Goal: Information Seeking & Learning: Learn about a topic

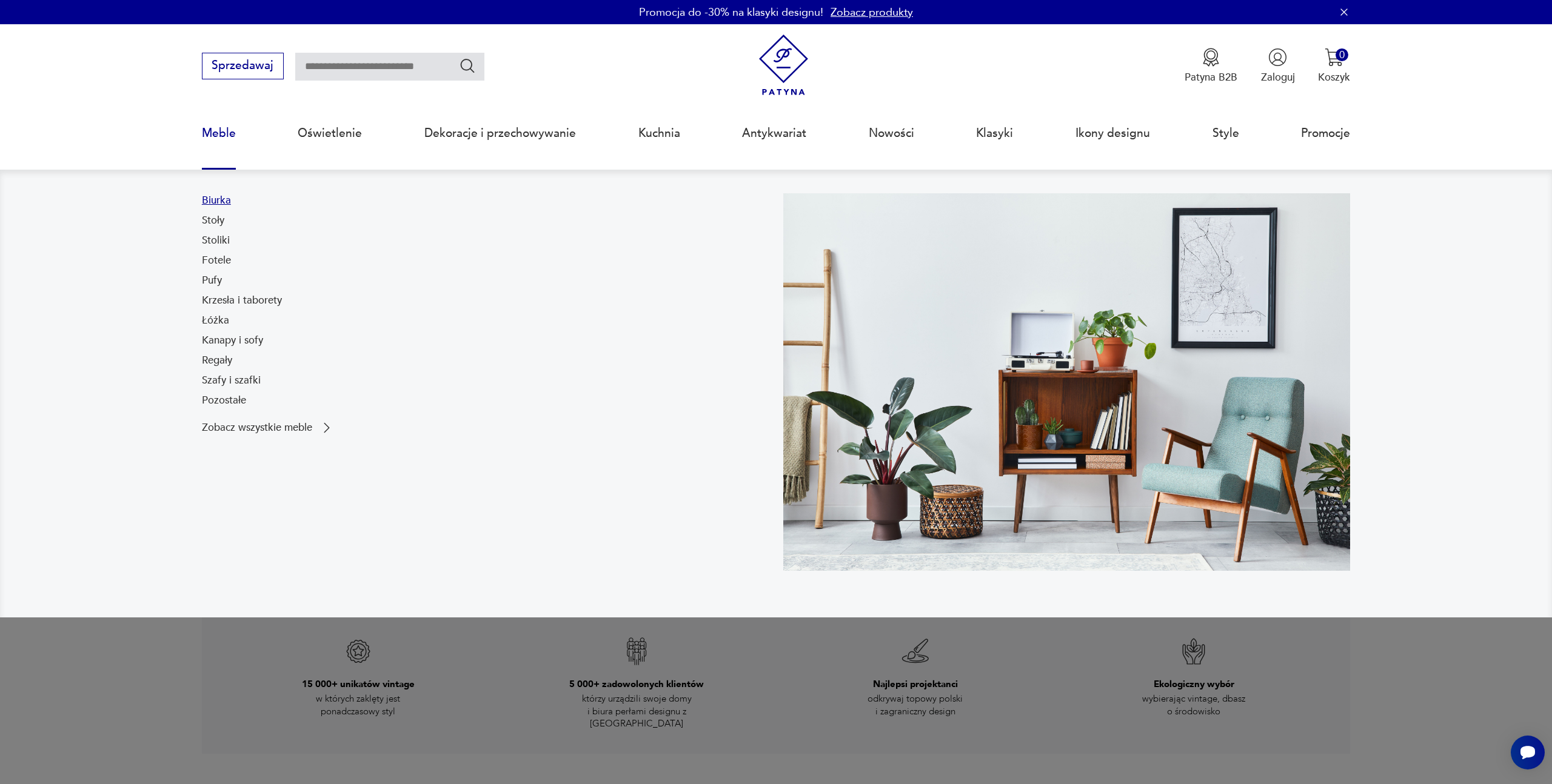
click at [218, 206] on link "Biurka" at bounding box center [216, 200] width 29 height 15
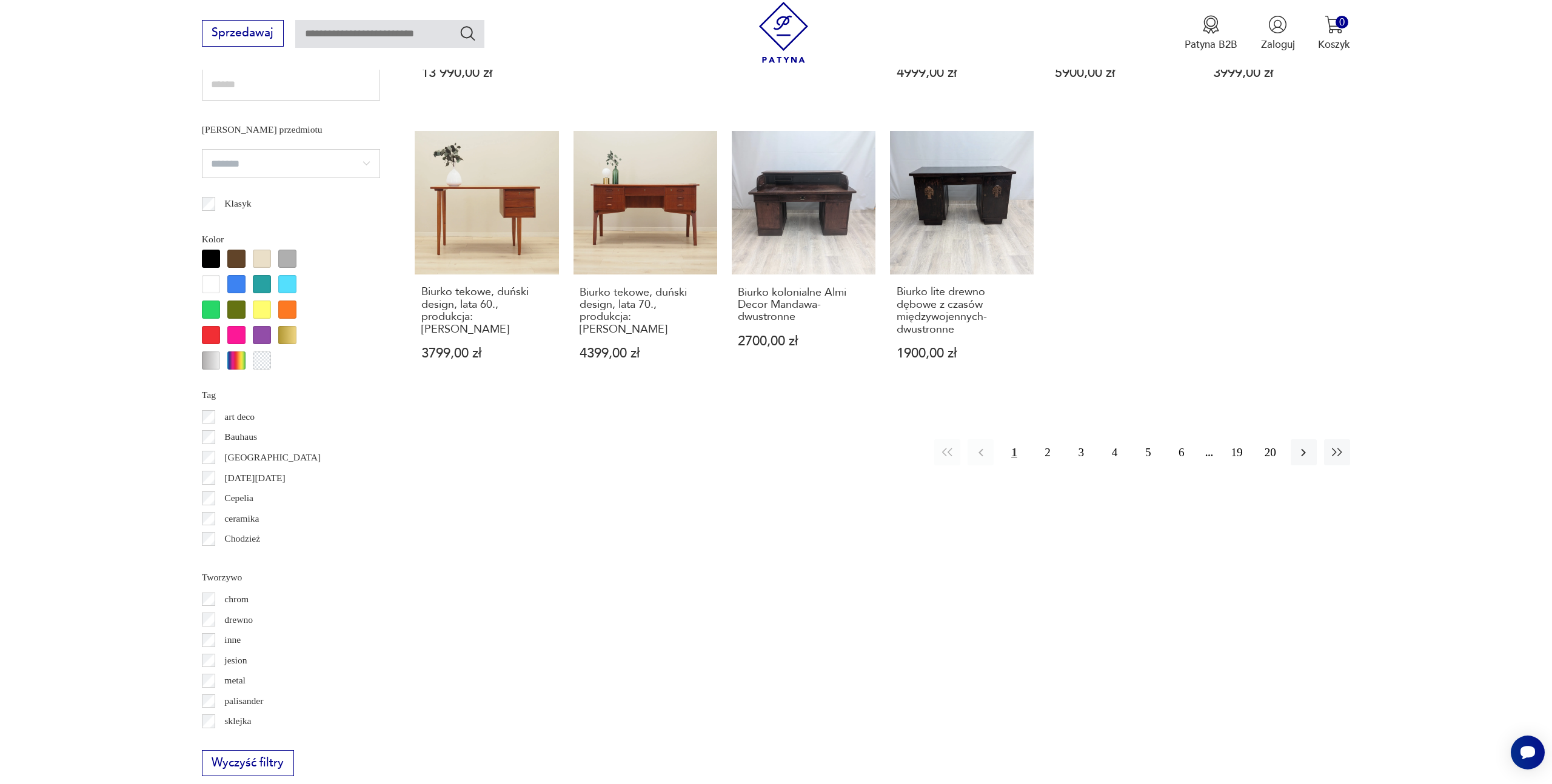
scroll to position [1153, 0]
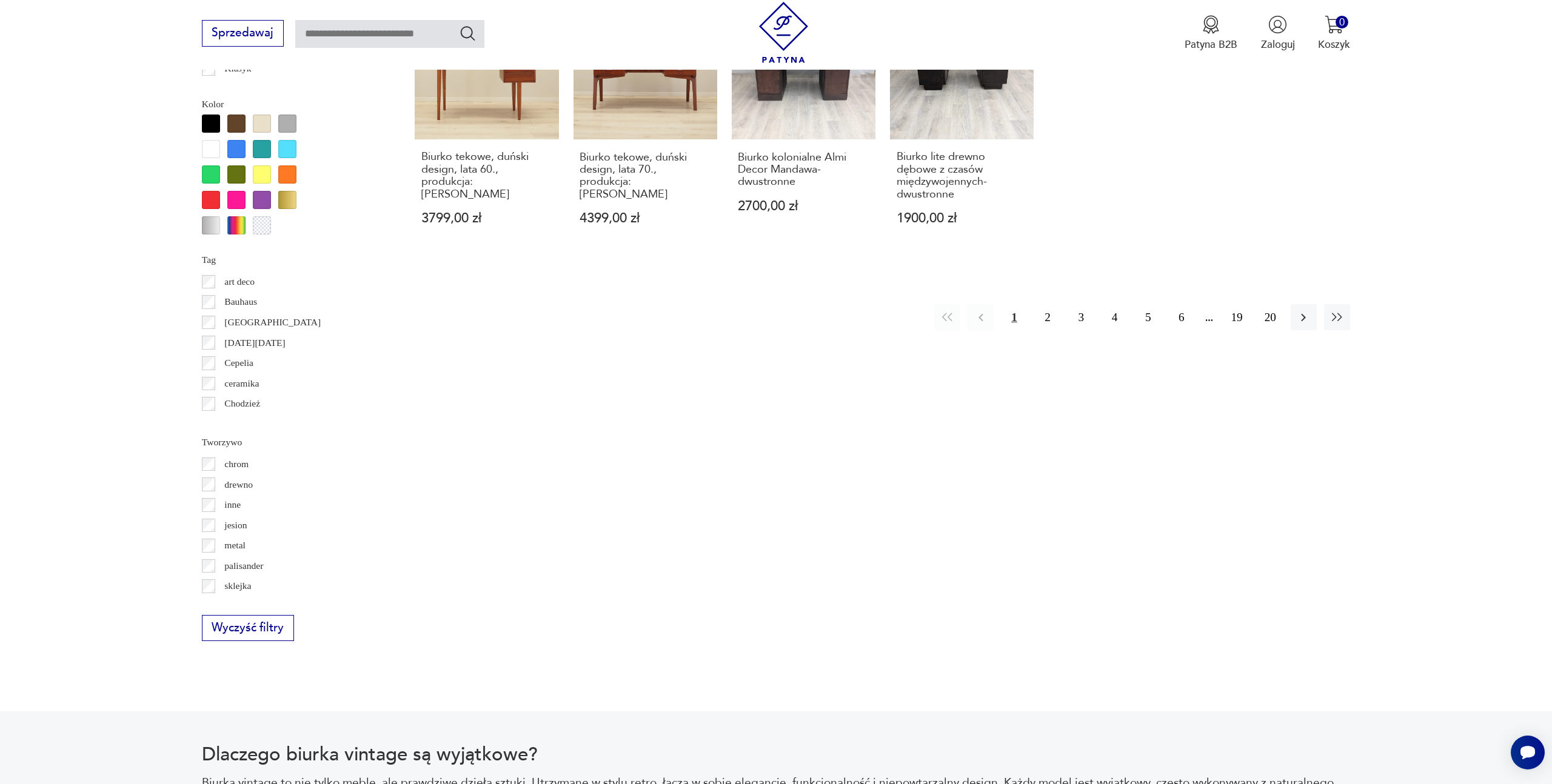
click at [238, 485] on p "drewno" at bounding box center [238, 485] width 28 height 15
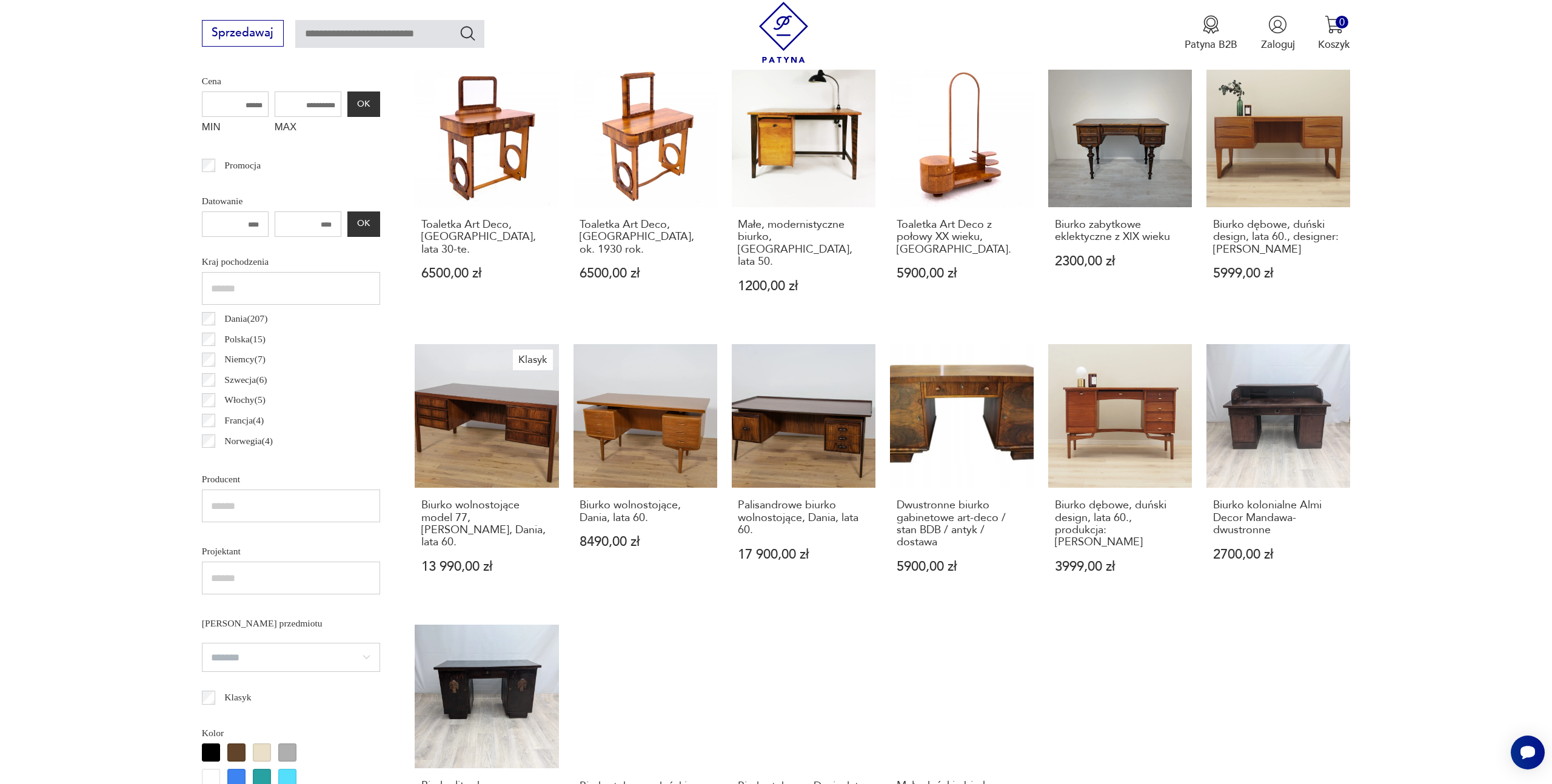
scroll to position [787, 0]
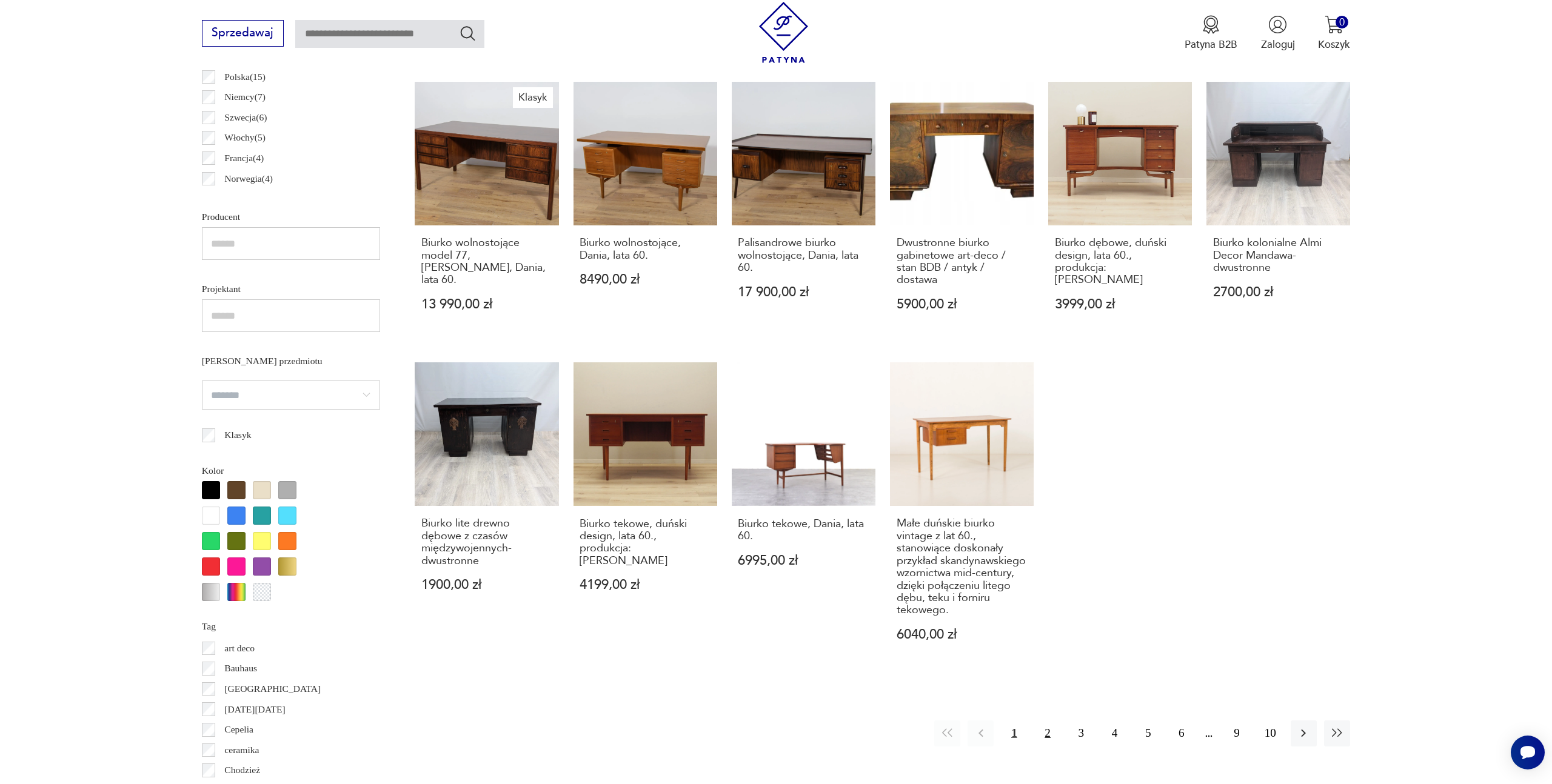
click at [1049, 725] on button "2" at bounding box center [1048, 733] width 26 height 26
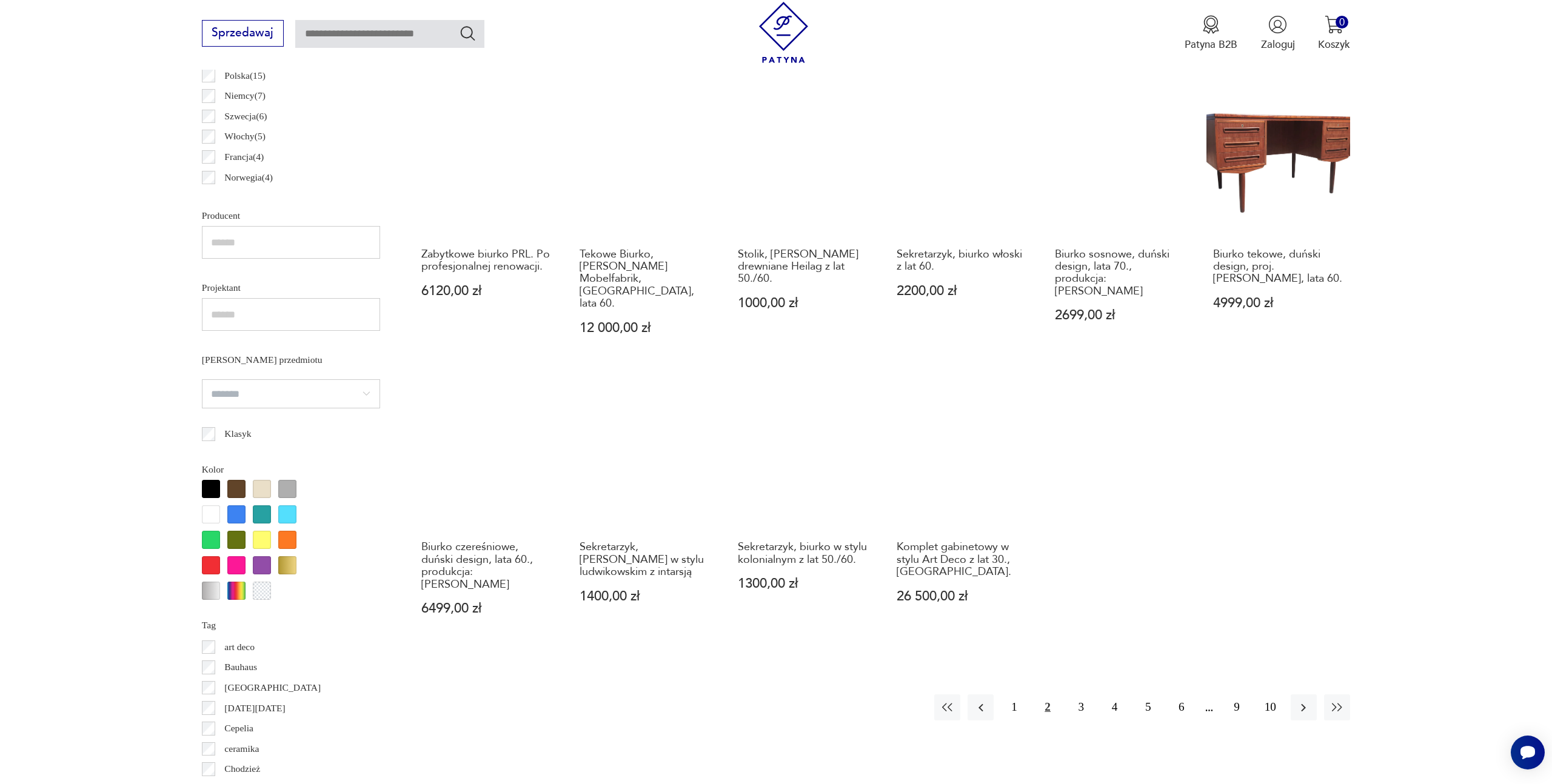
scroll to position [809, 0]
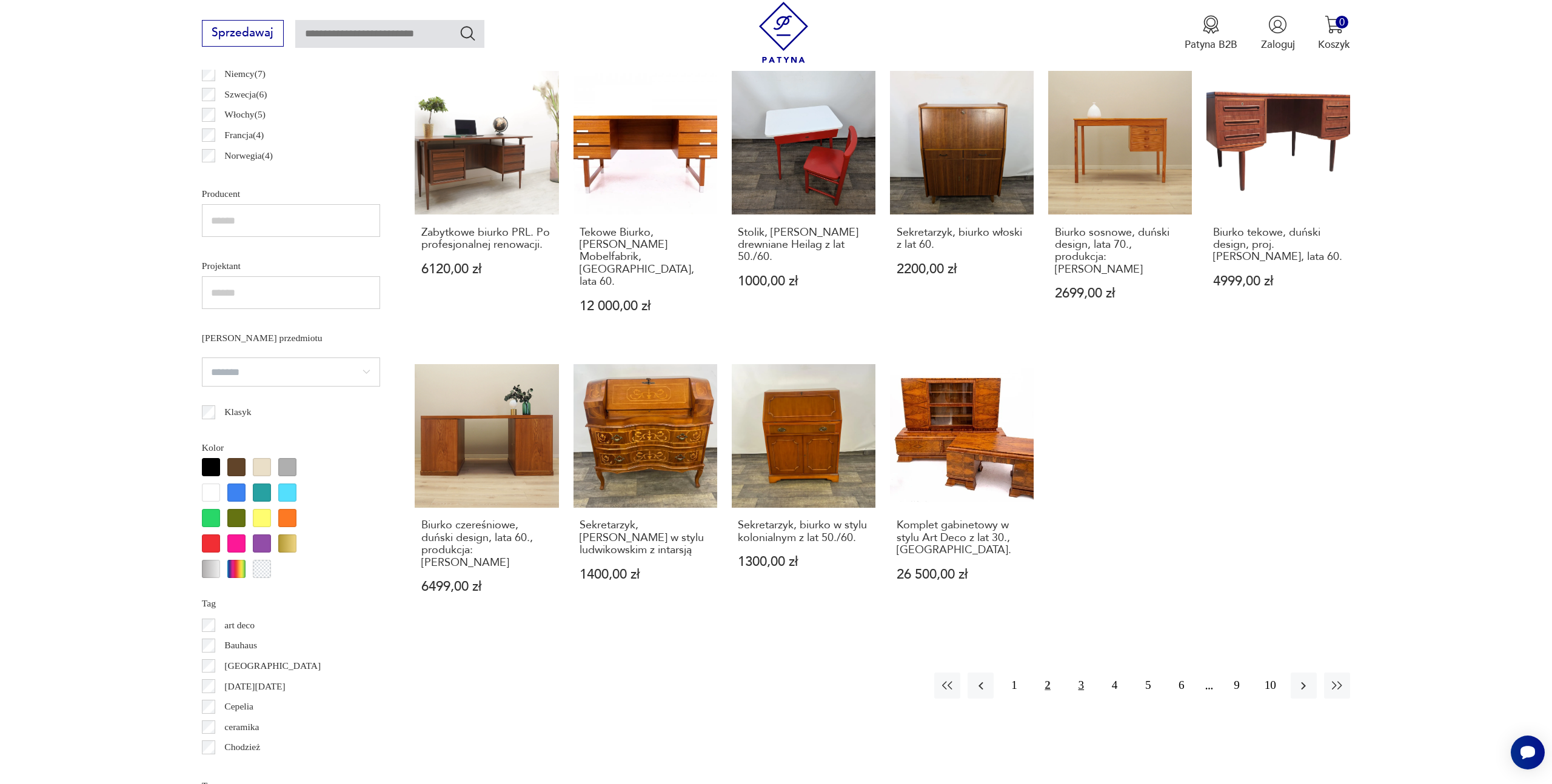
click at [1084, 672] on button "3" at bounding box center [1081, 685] width 26 height 26
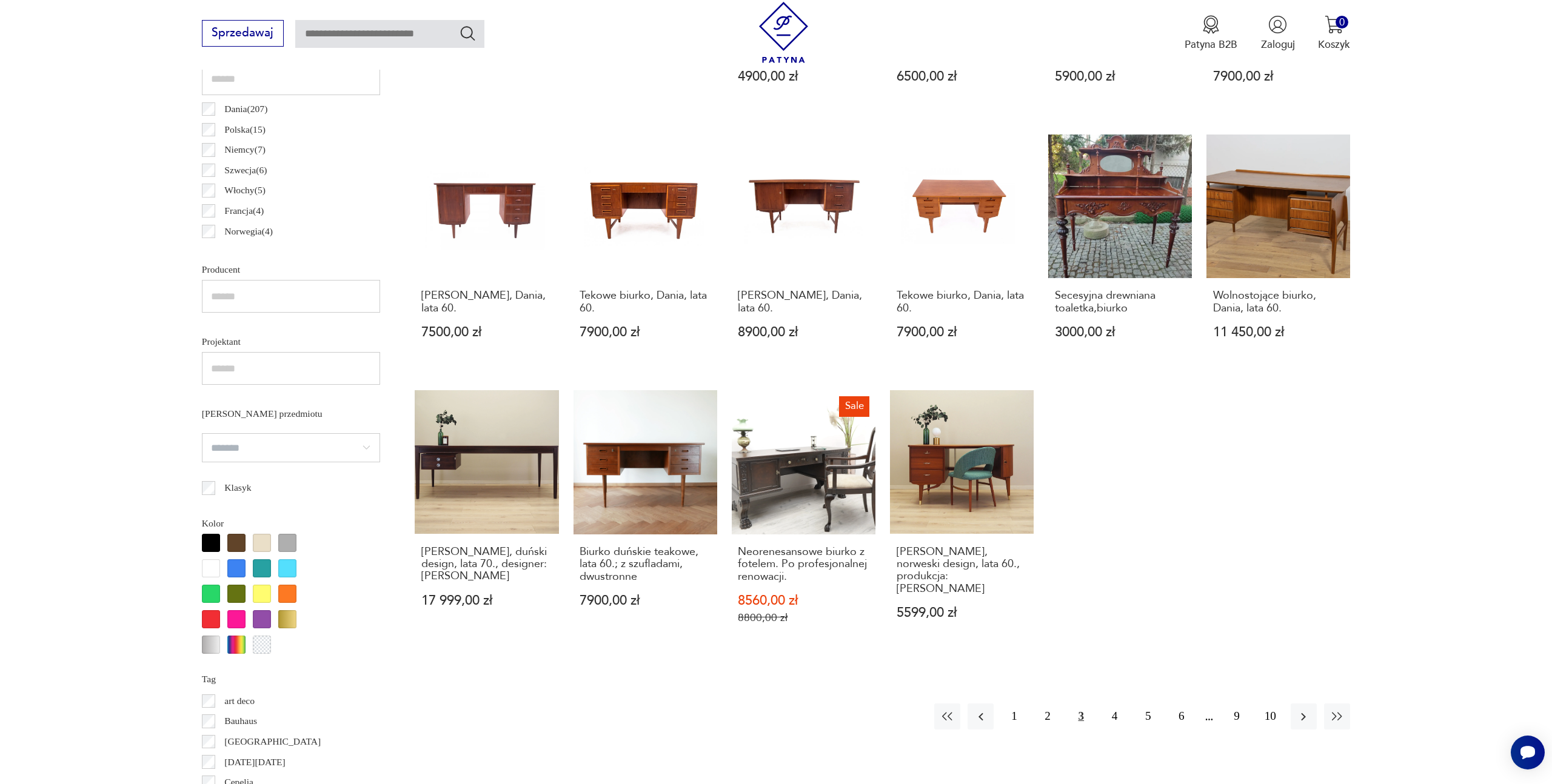
scroll to position [737, 0]
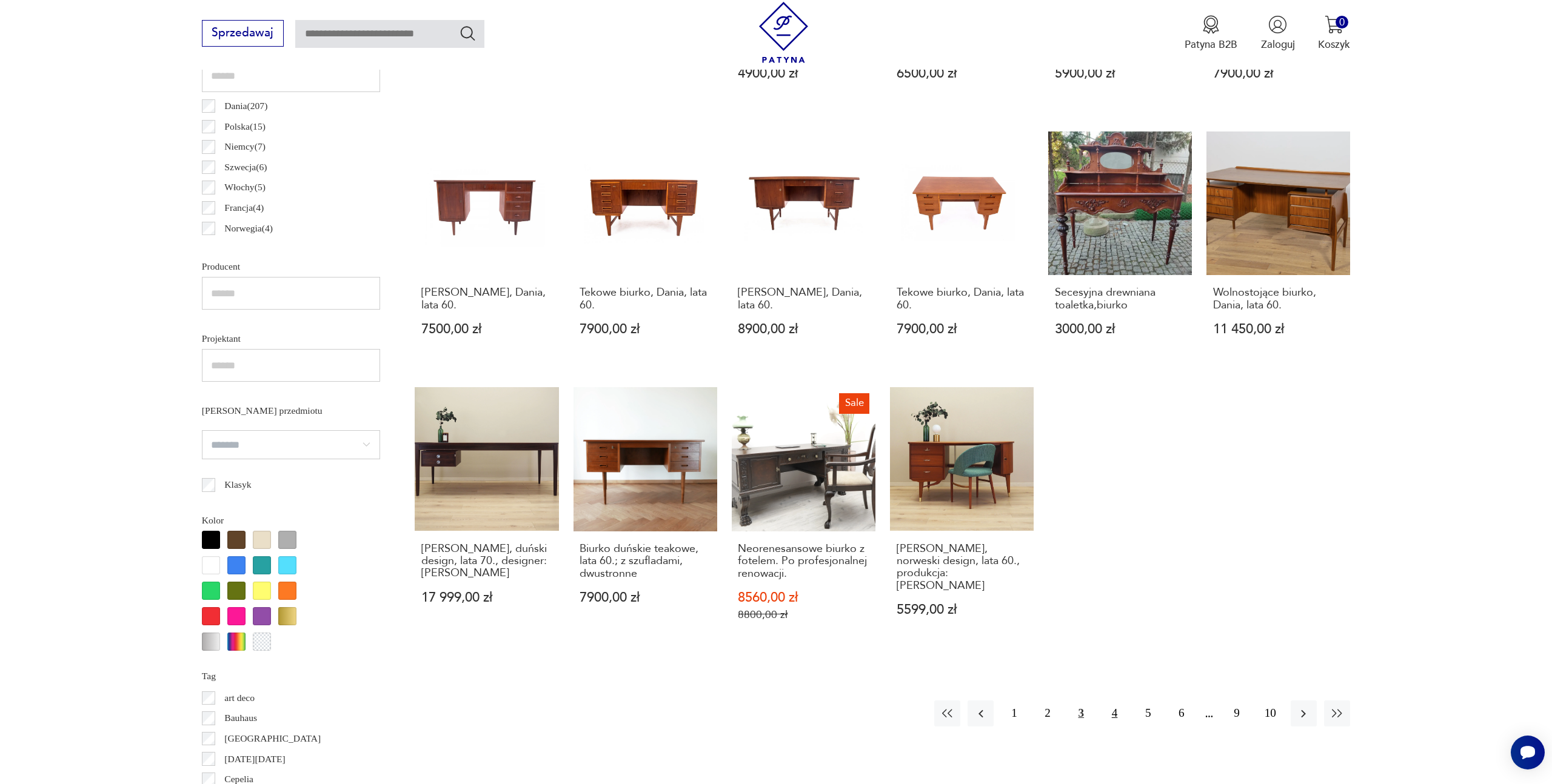
click at [1112, 718] on button "4" at bounding box center [1114, 714] width 26 height 26
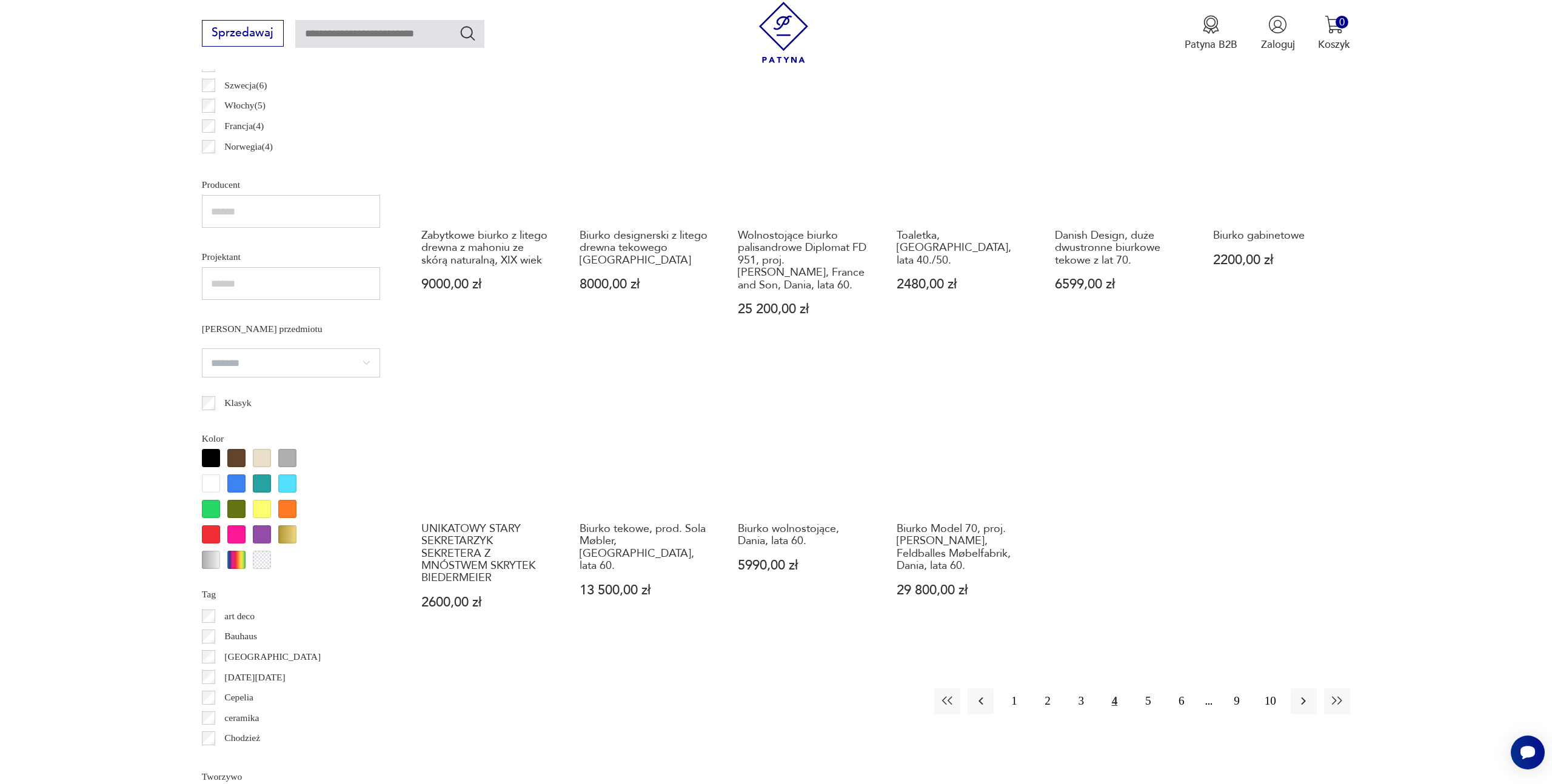
scroll to position [978, 0]
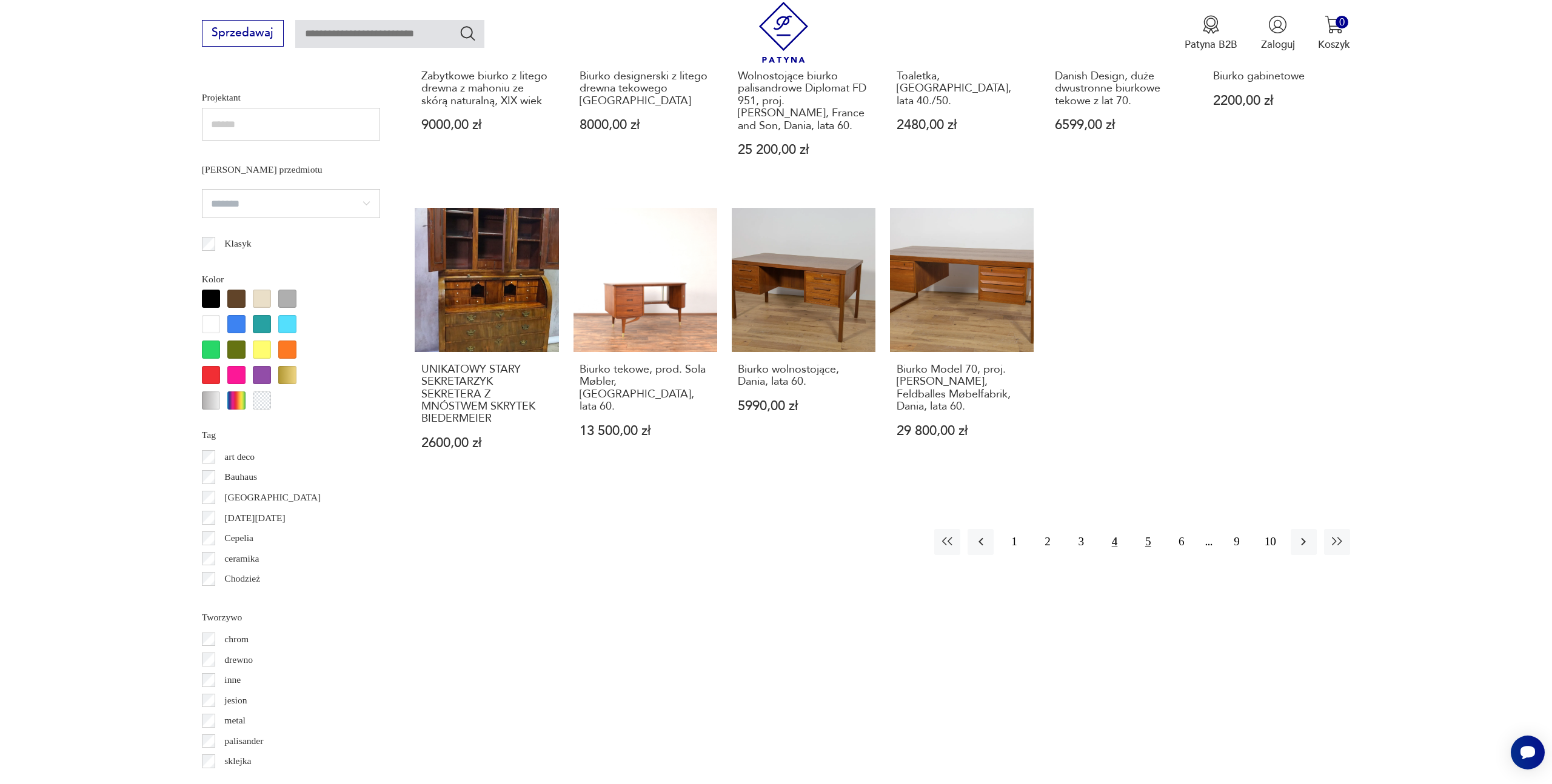
click at [1147, 530] on button "5" at bounding box center [1148, 542] width 26 height 26
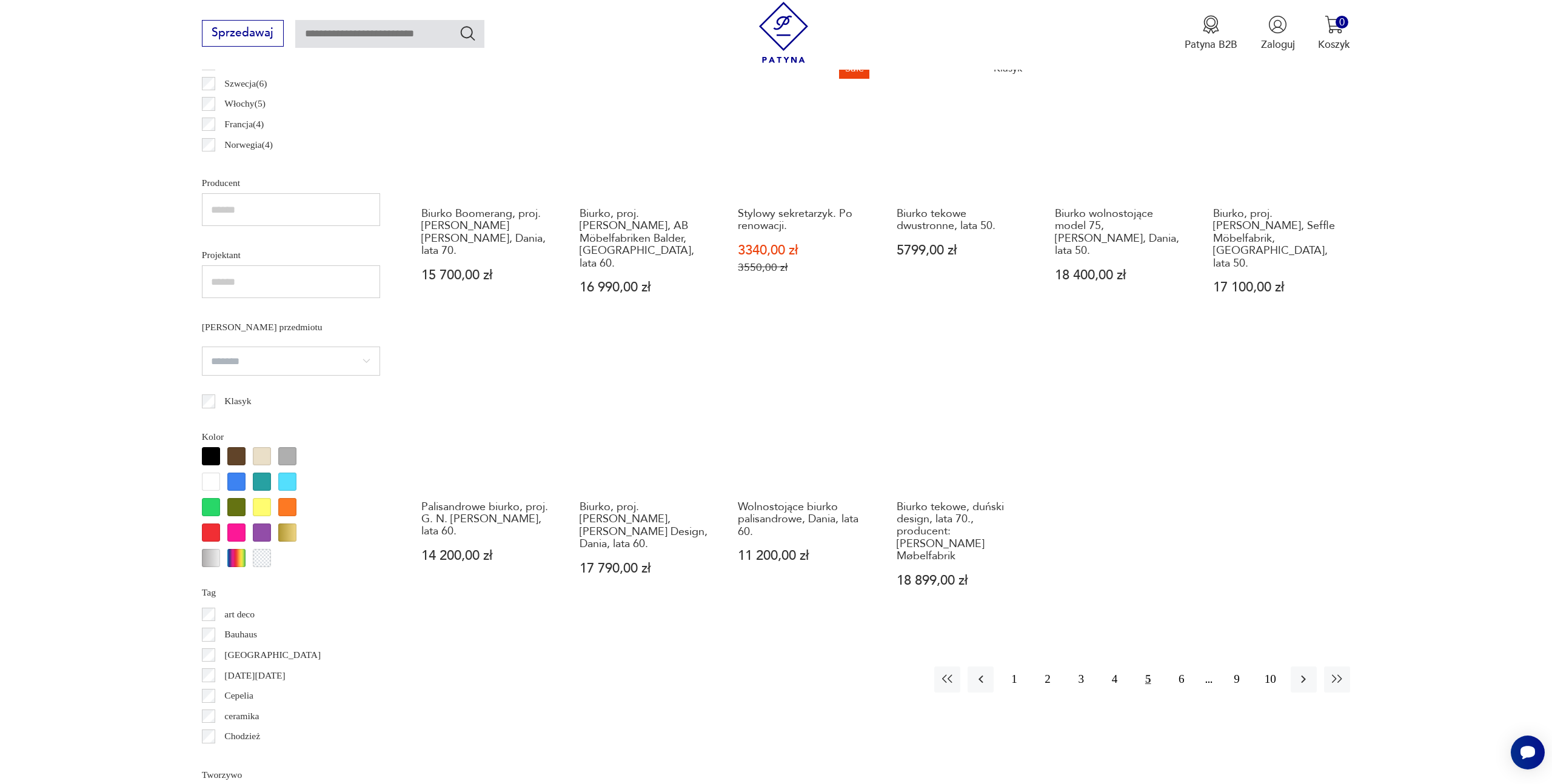
scroll to position [828, 0]
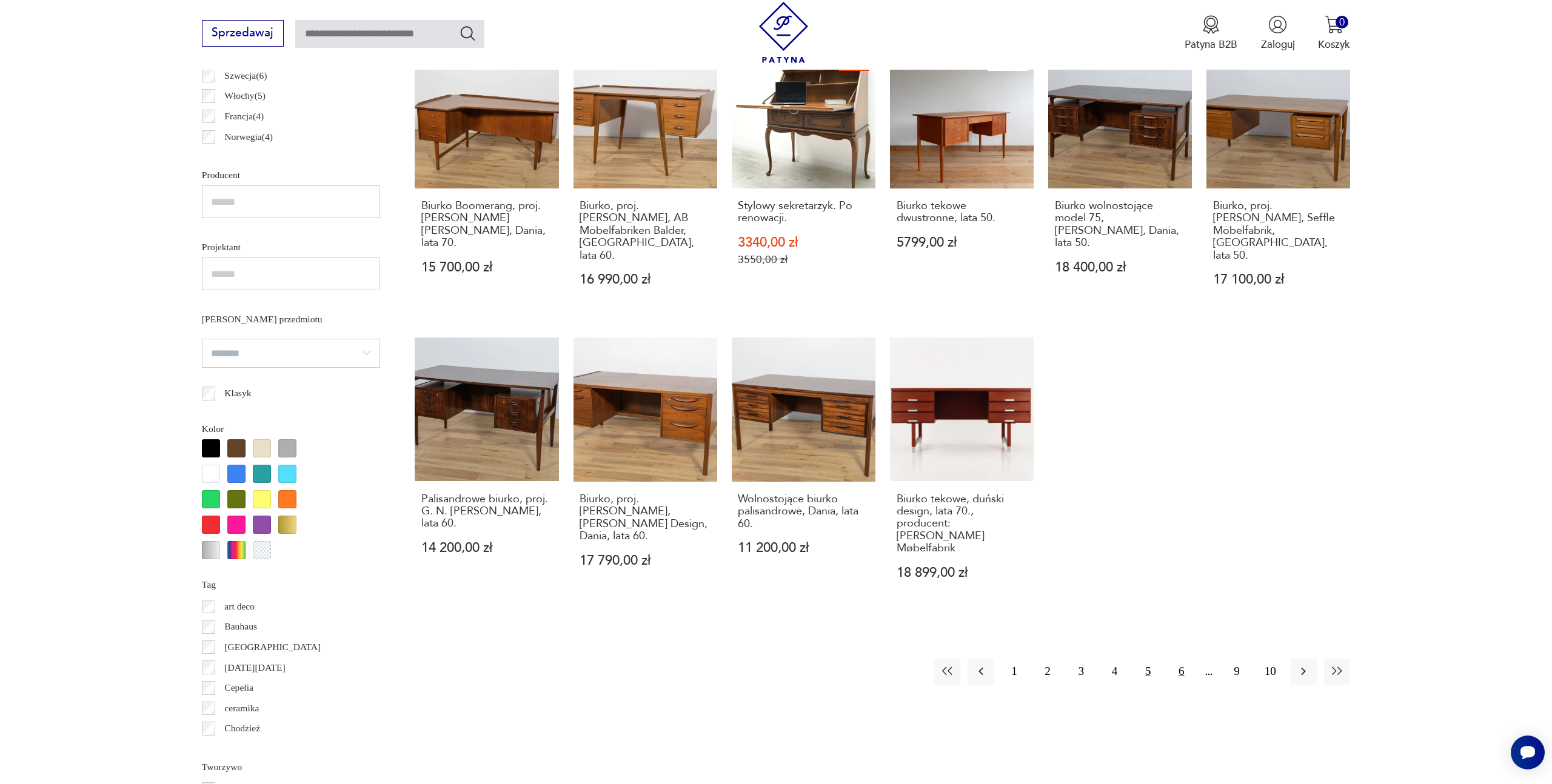
click at [1172, 659] on button "6" at bounding box center [1181, 672] width 26 height 26
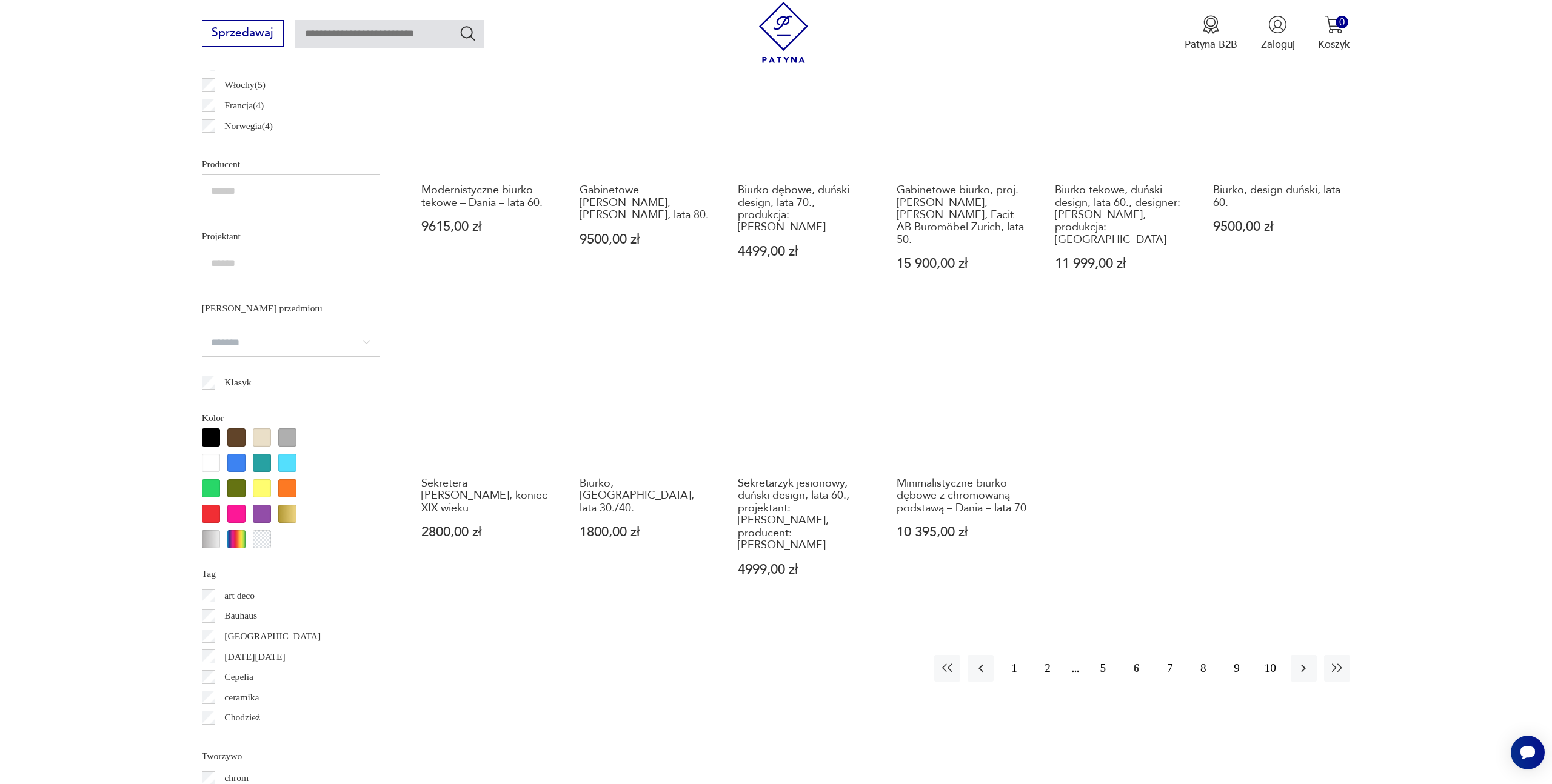
scroll to position [842, 0]
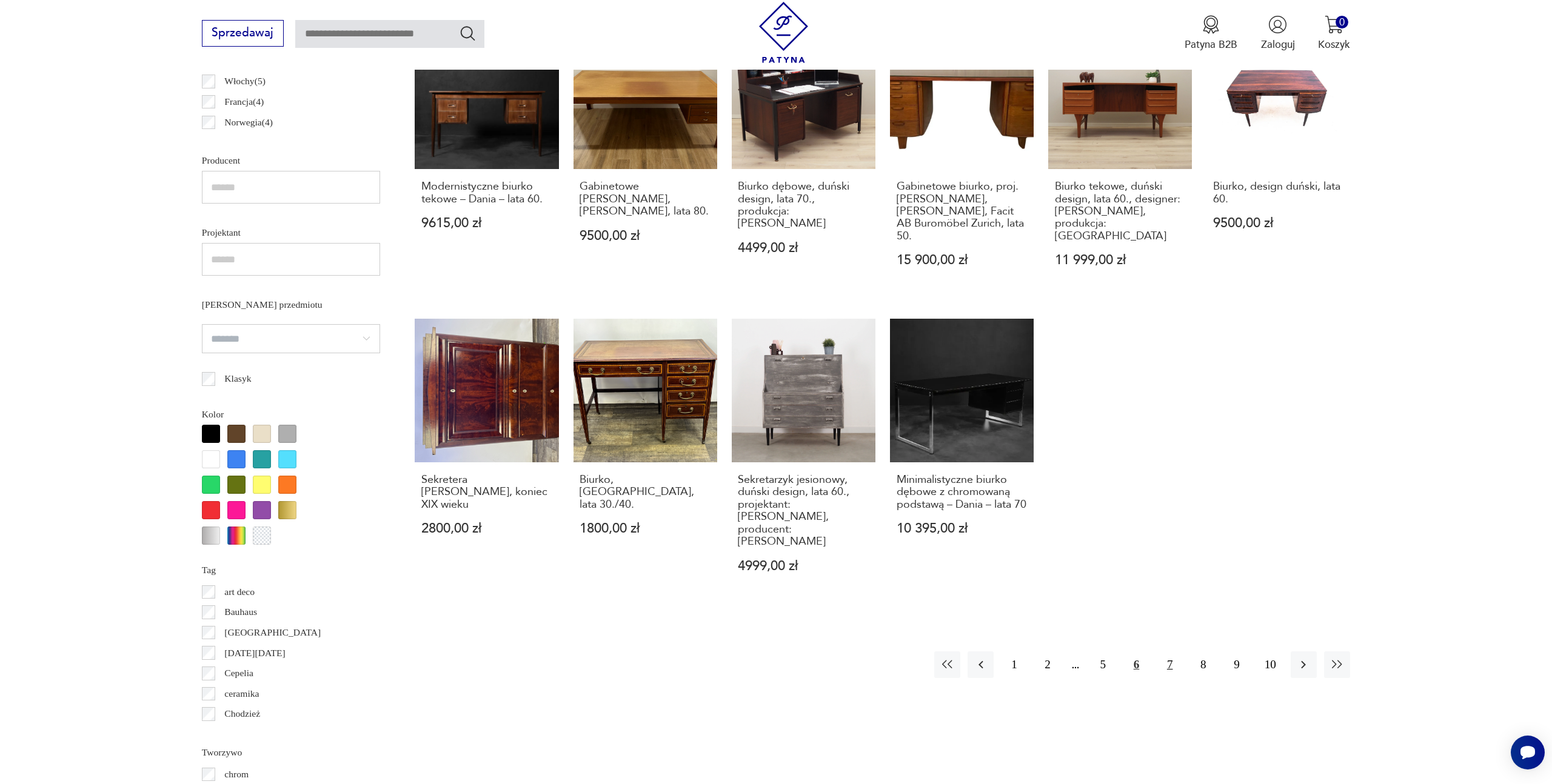
click at [1177, 652] on button "7" at bounding box center [1169, 665] width 26 height 26
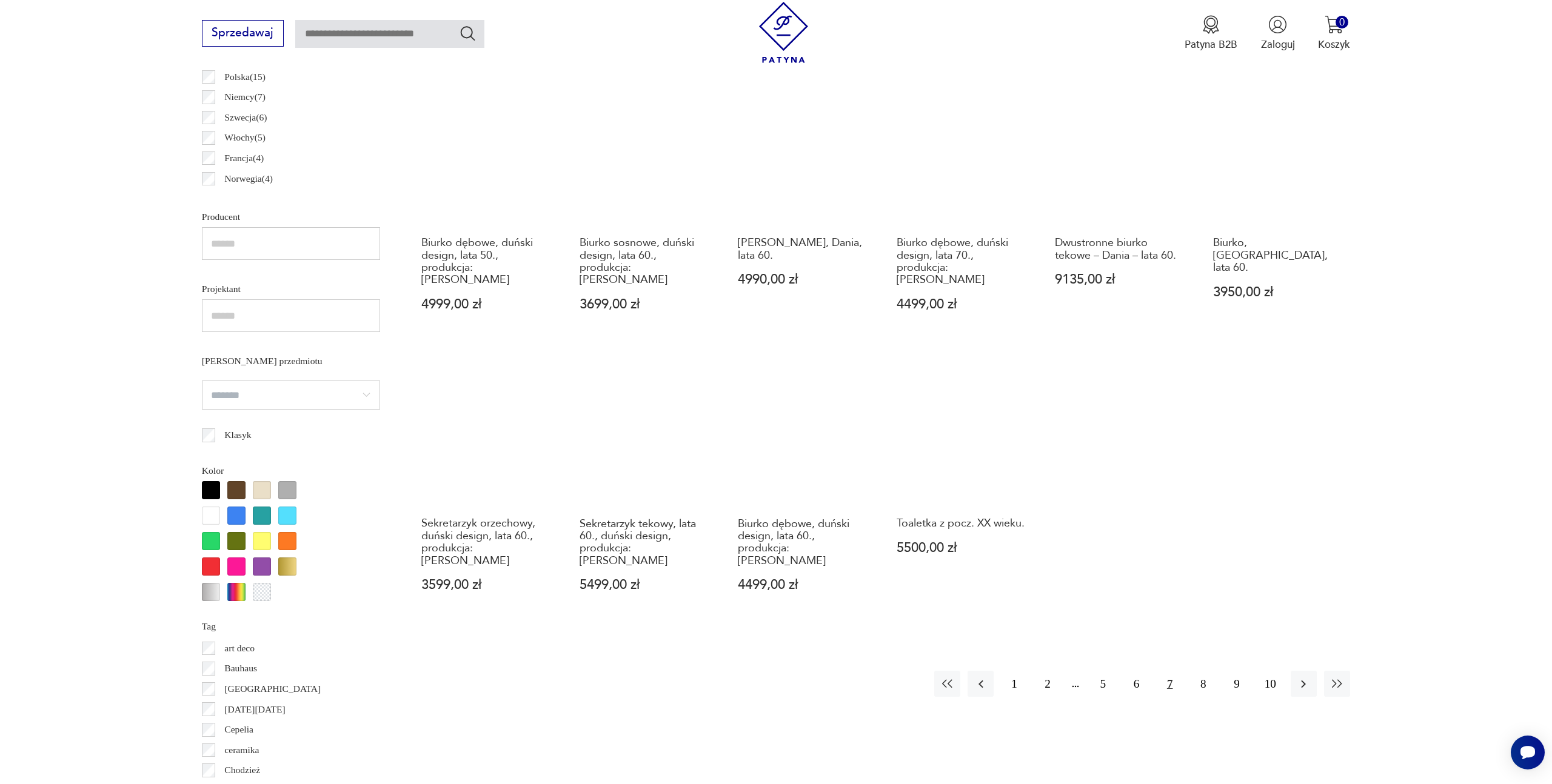
scroll to position [834, 0]
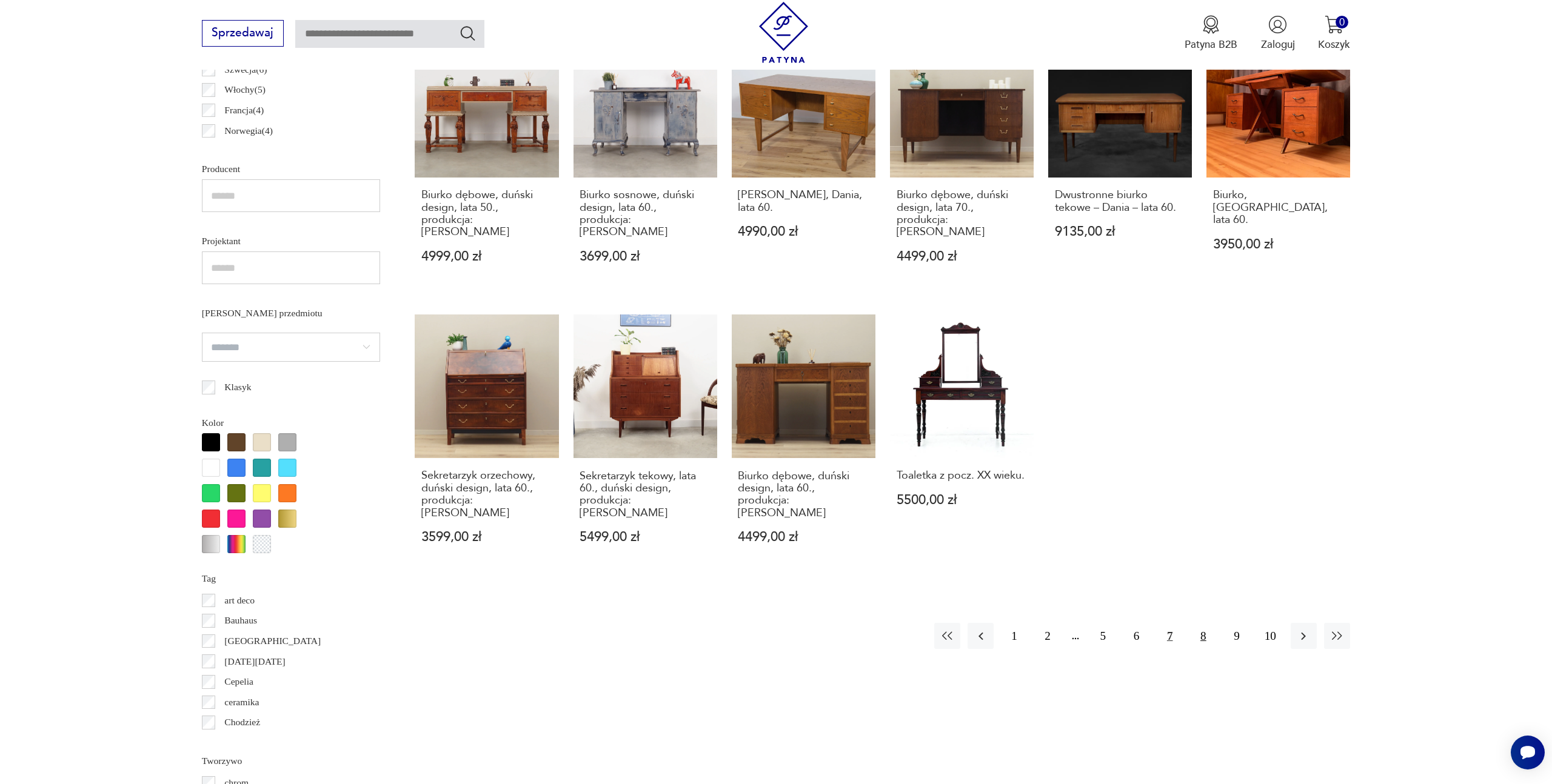
click at [1205, 623] on button "8" at bounding box center [1203, 636] width 26 height 26
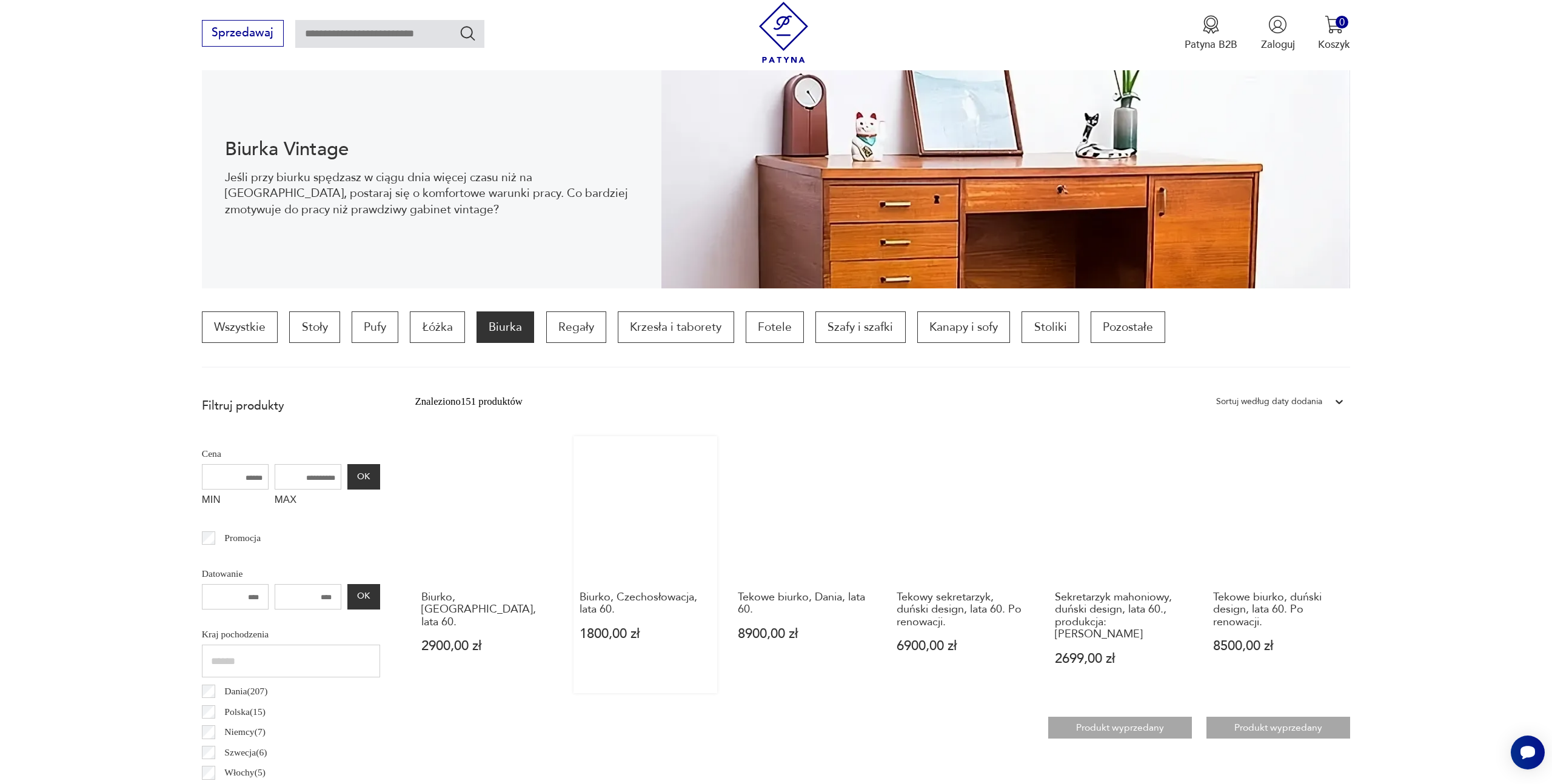
scroll to position [74, 0]
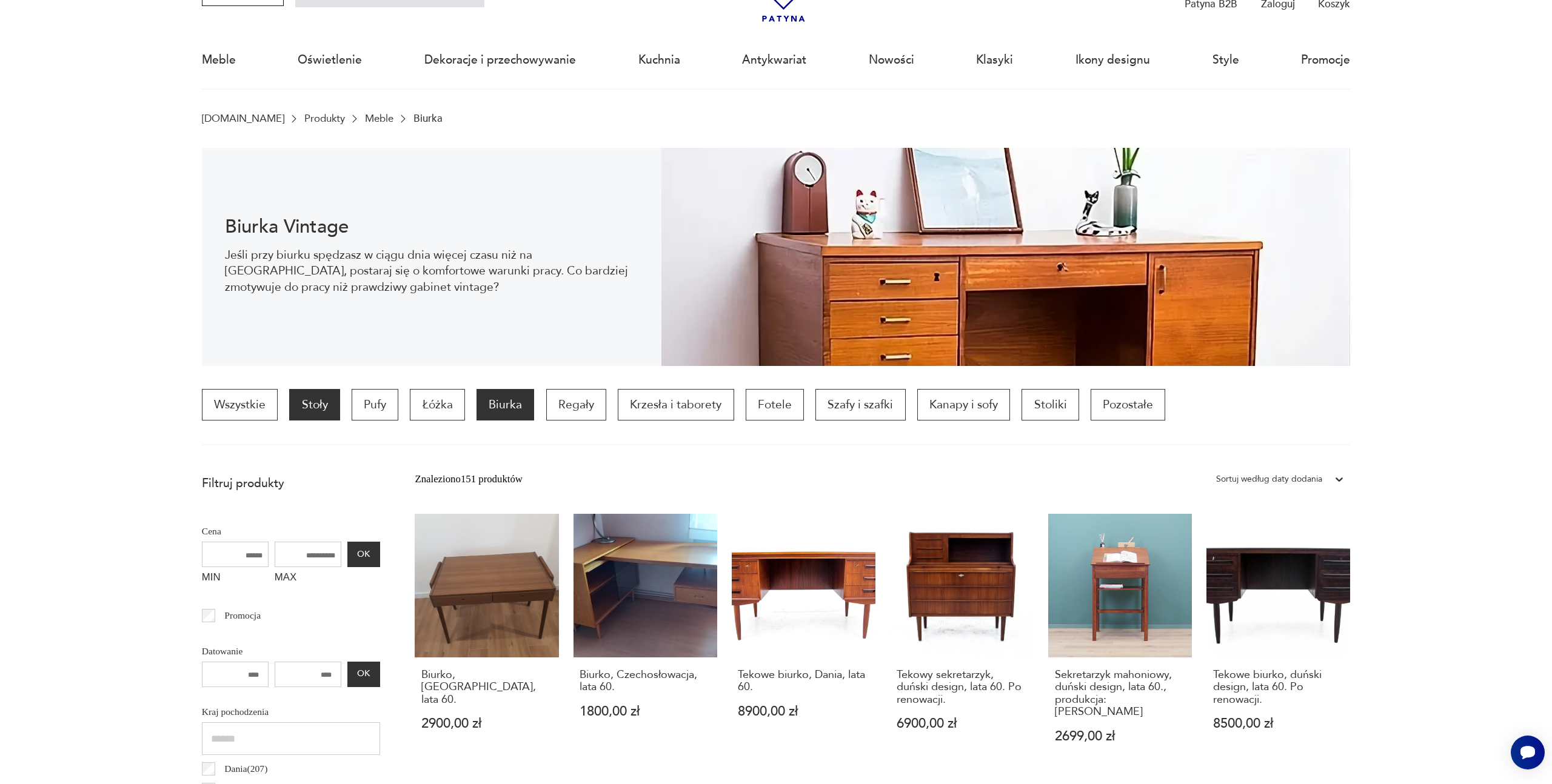
click at [317, 407] on p "Stoły" at bounding box center [314, 405] width 51 height 32
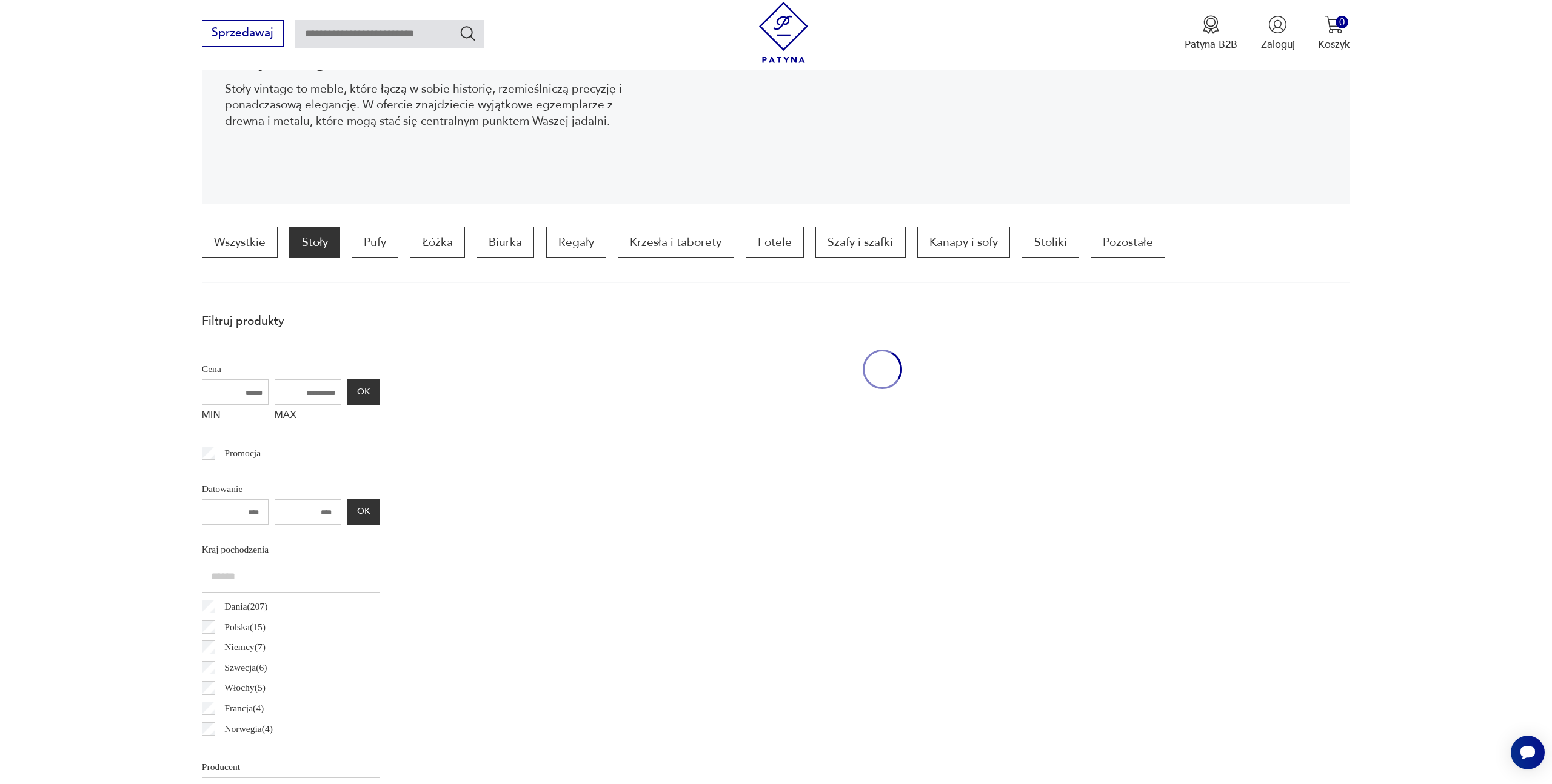
scroll to position [367, 0]
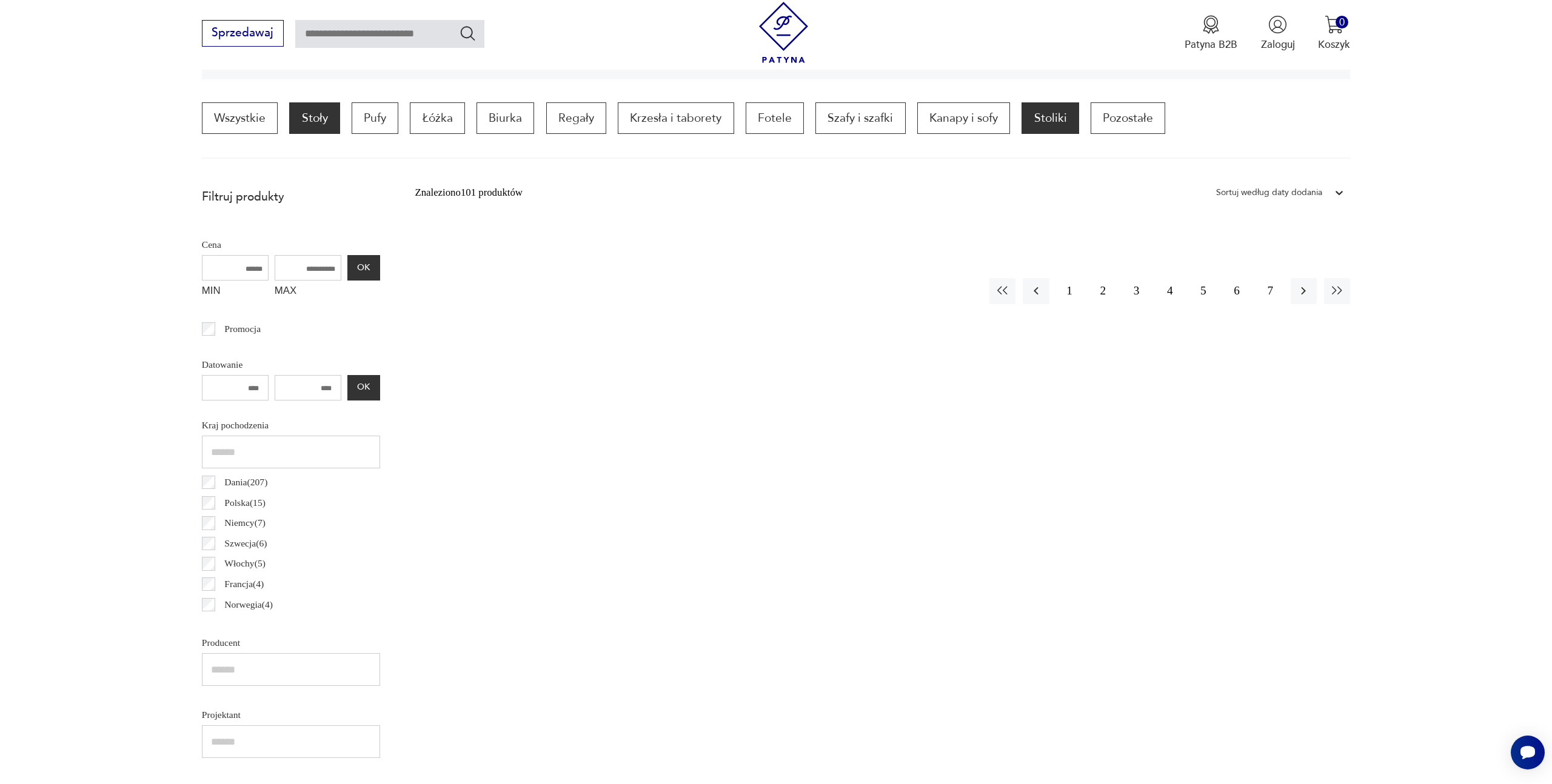
click at [1048, 122] on p "Stoliki" at bounding box center [1050, 118] width 57 height 32
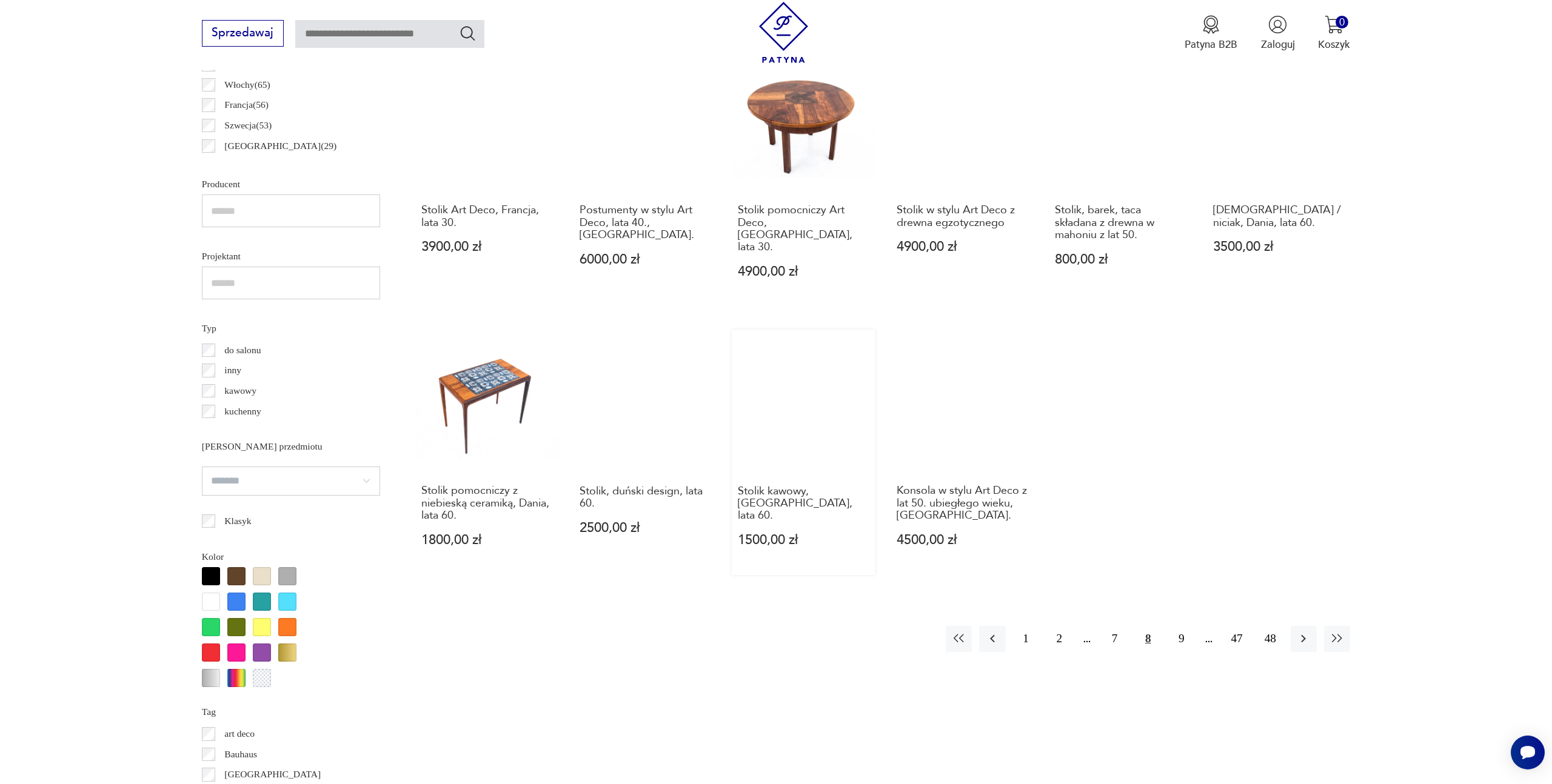
scroll to position [836, 0]
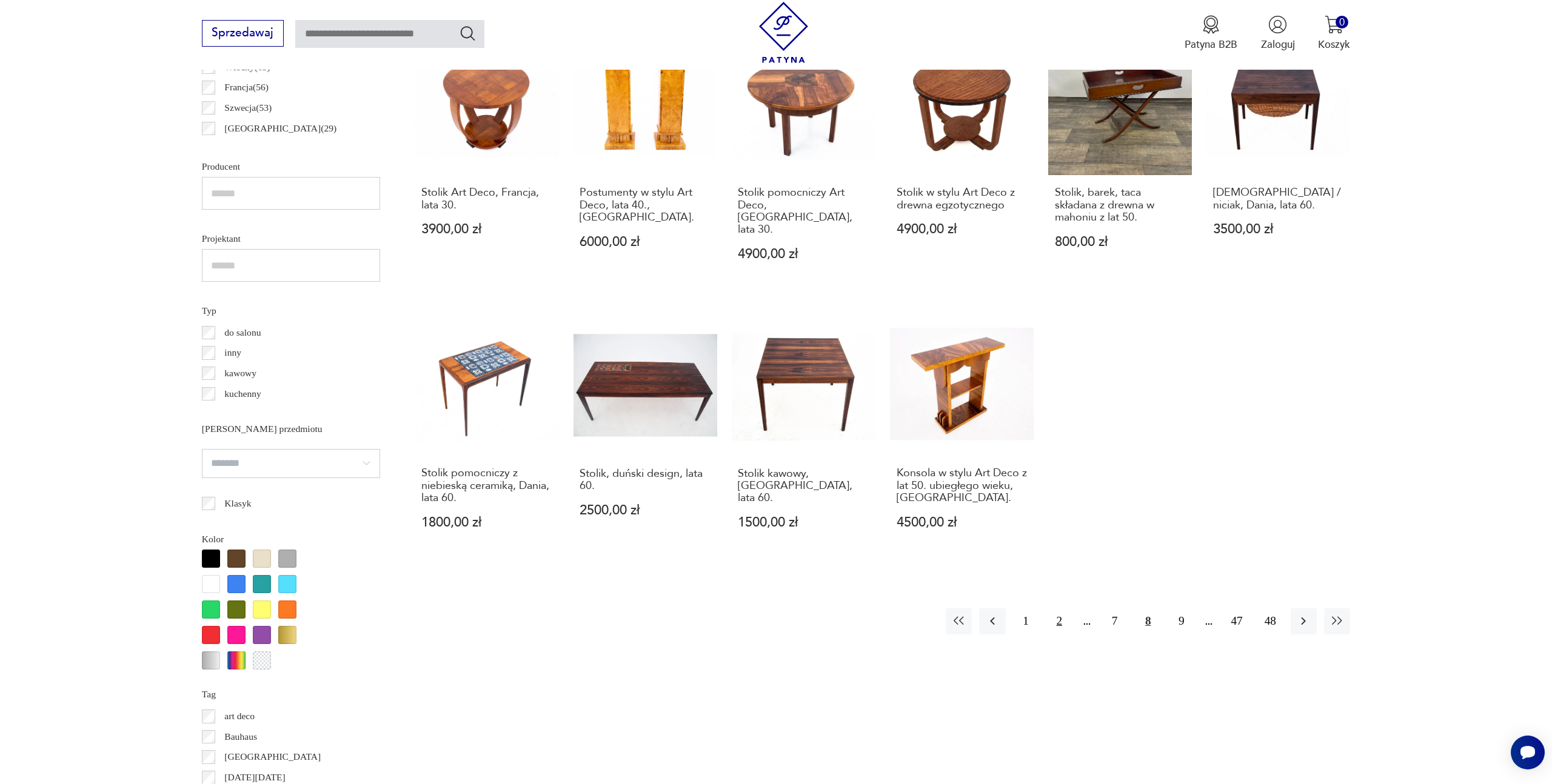
click at [1064, 609] on button "2" at bounding box center [1060, 622] width 26 height 26
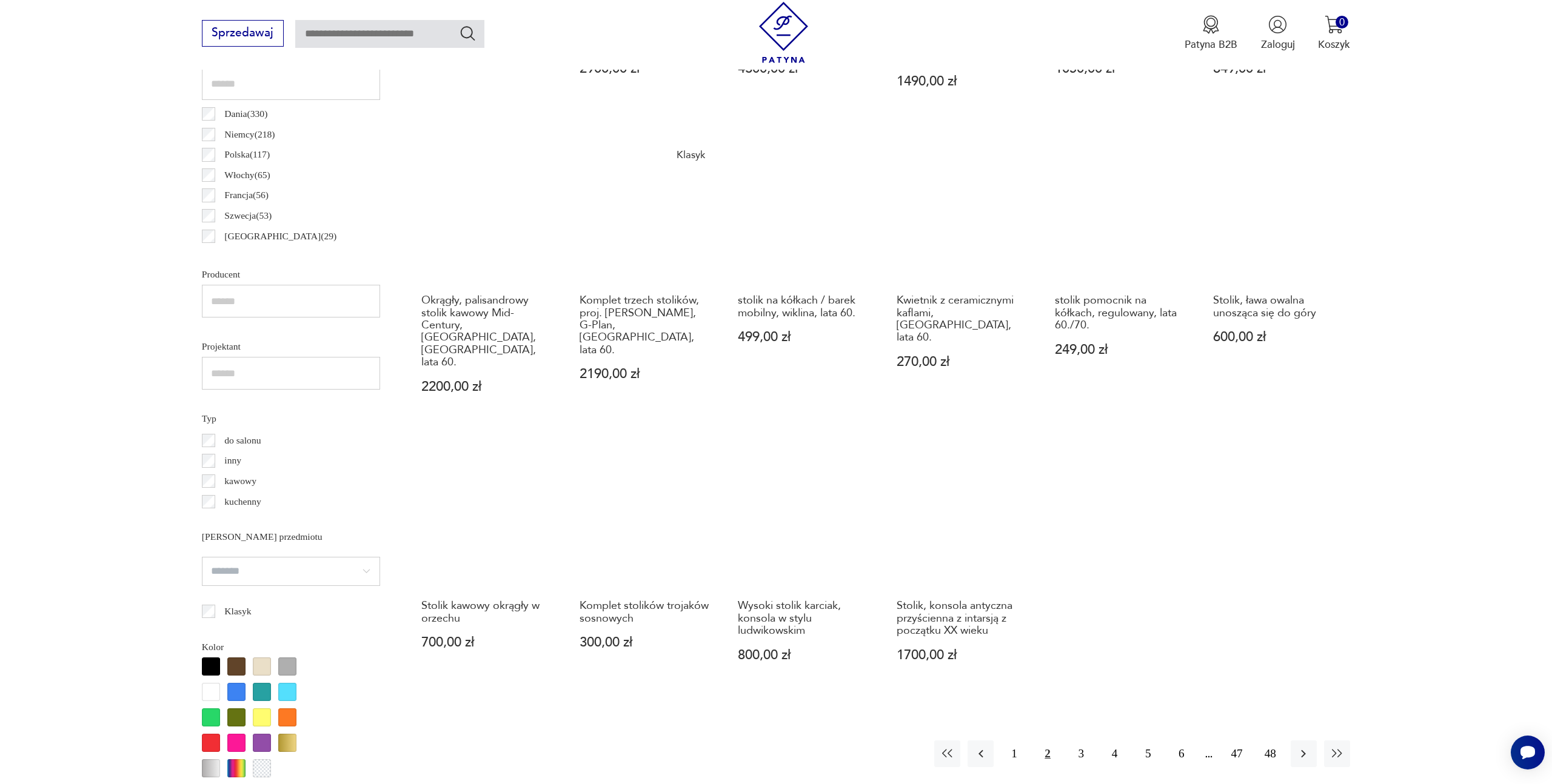
scroll to position [763, 0]
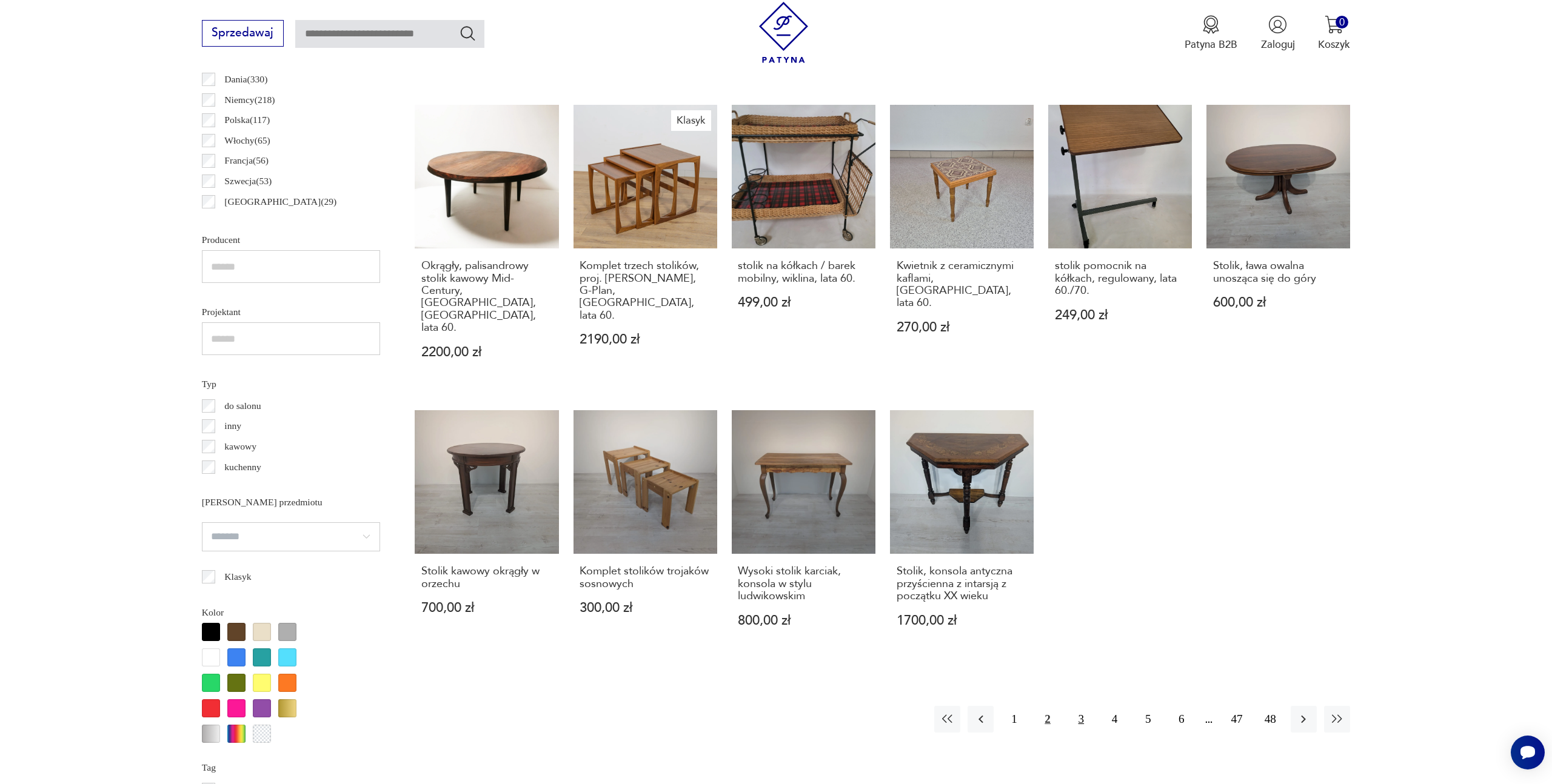
click at [1075, 706] on button "3" at bounding box center [1081, 719] width 26 height 26
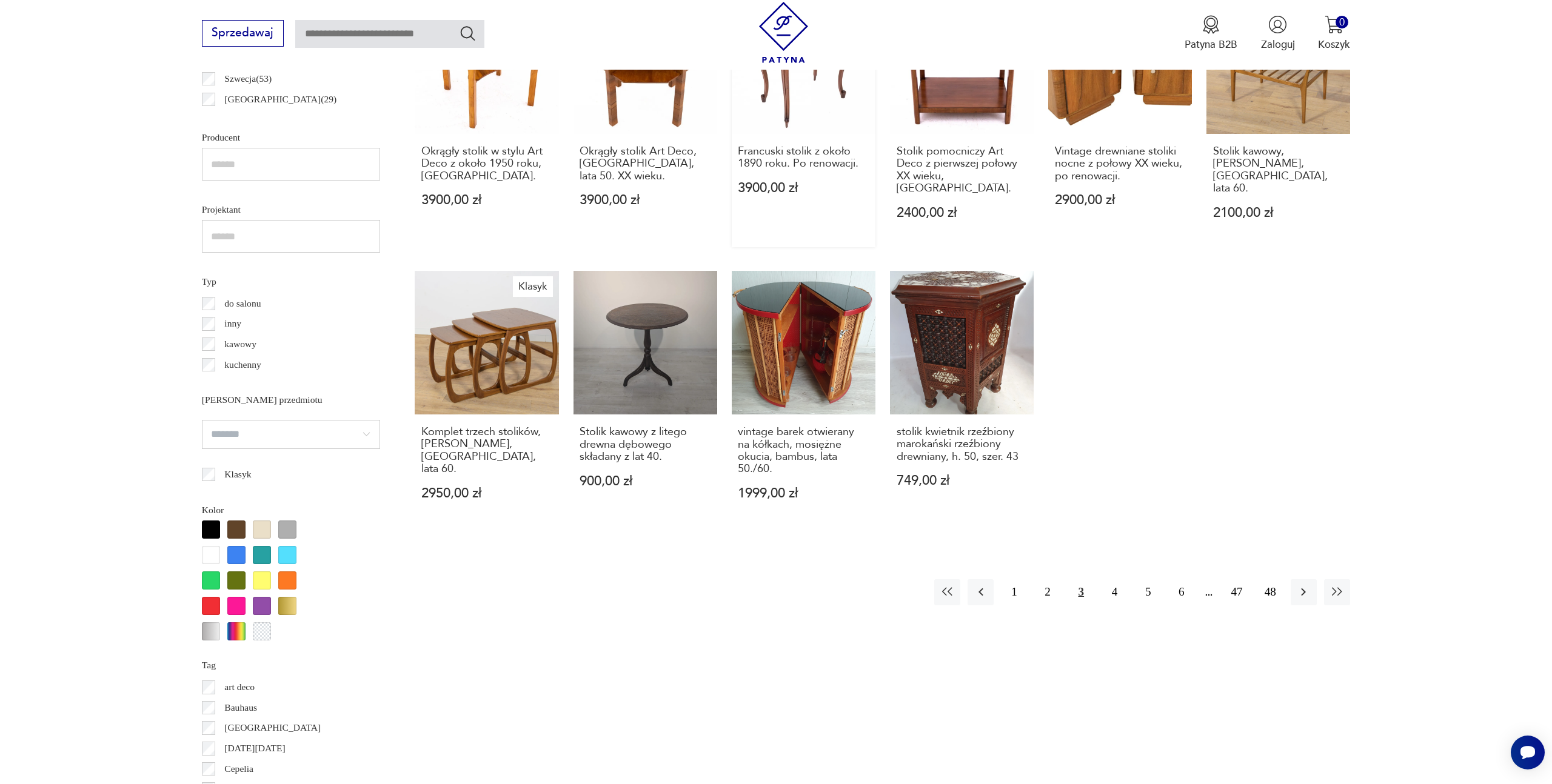
scroll to position [871, 0]
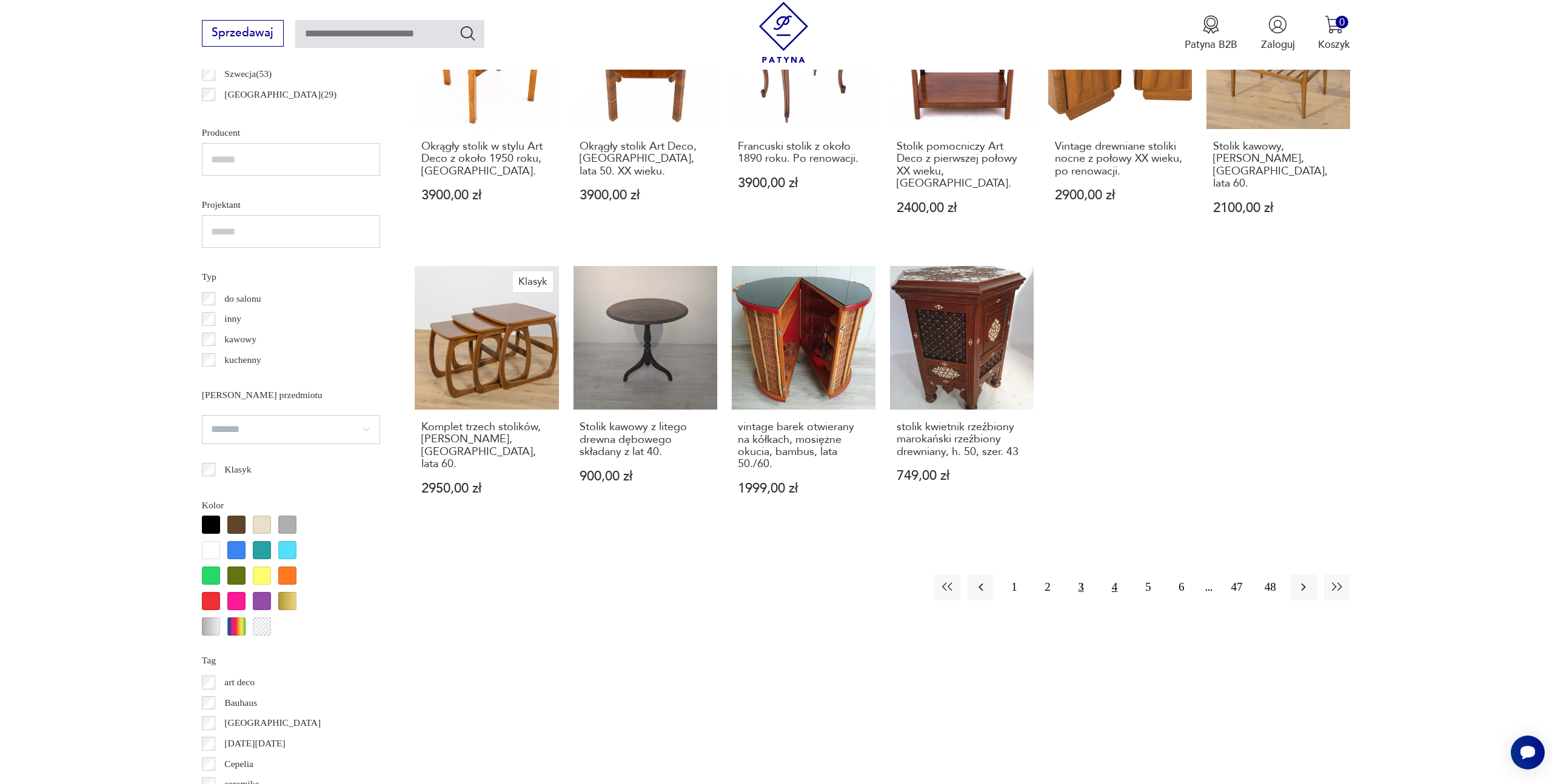
click at [1116, 575] on button "4" at bounding box center [1114, 588] width 26 height 26
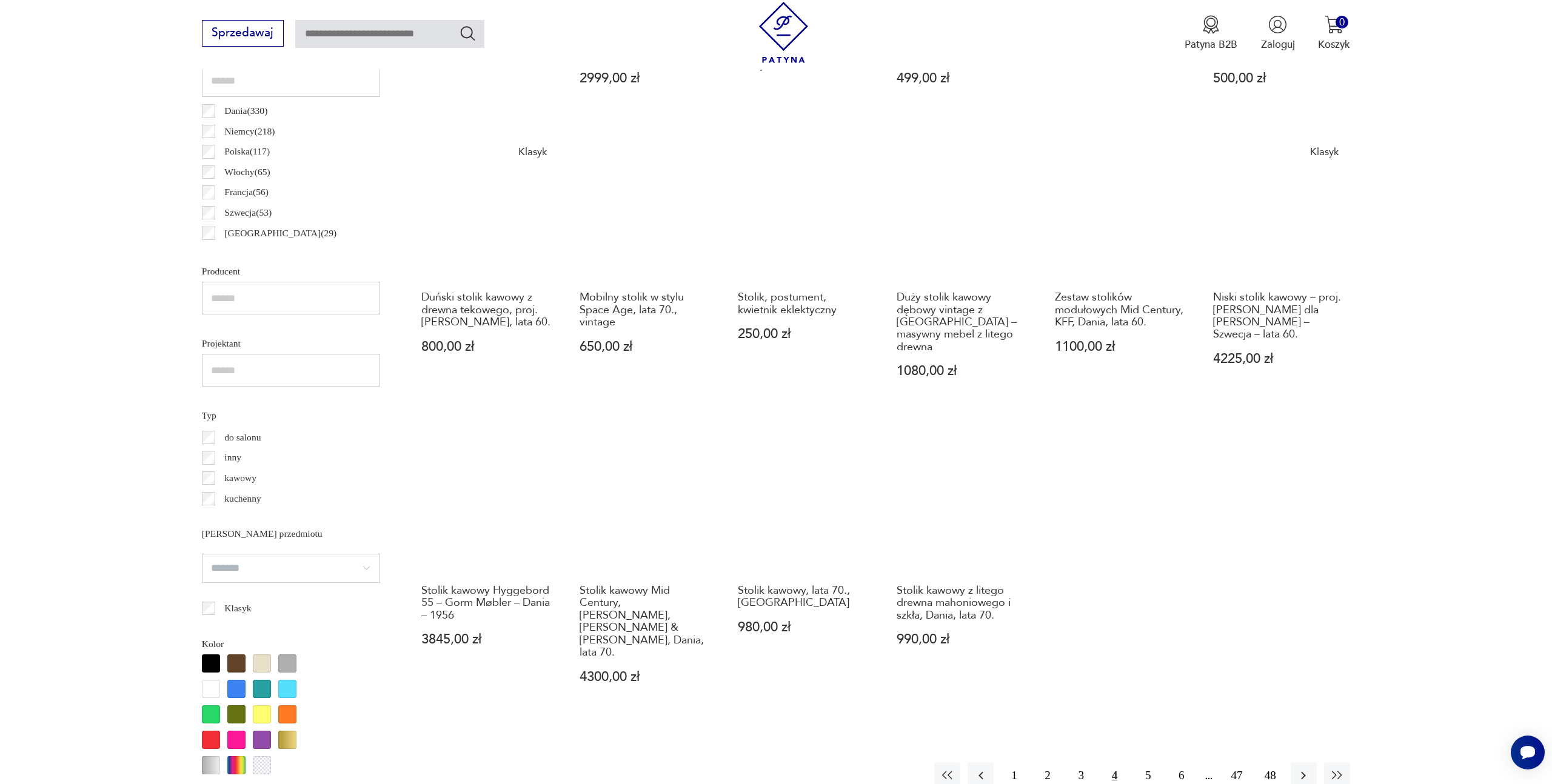
scroll to position [801, 0]
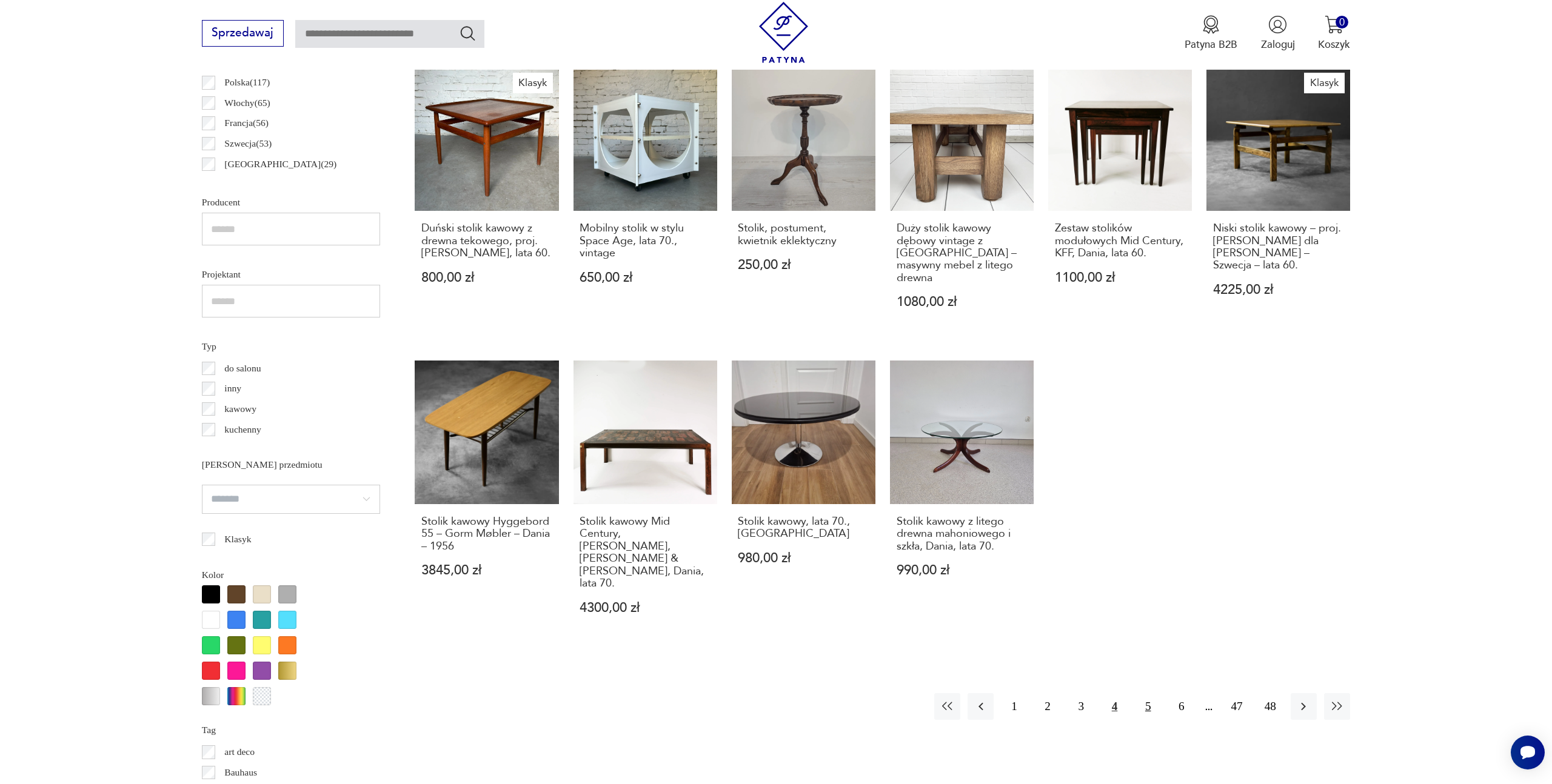
click at [1148, 693] on button "5" at bounding box center [1148, 706] width 26 height 26
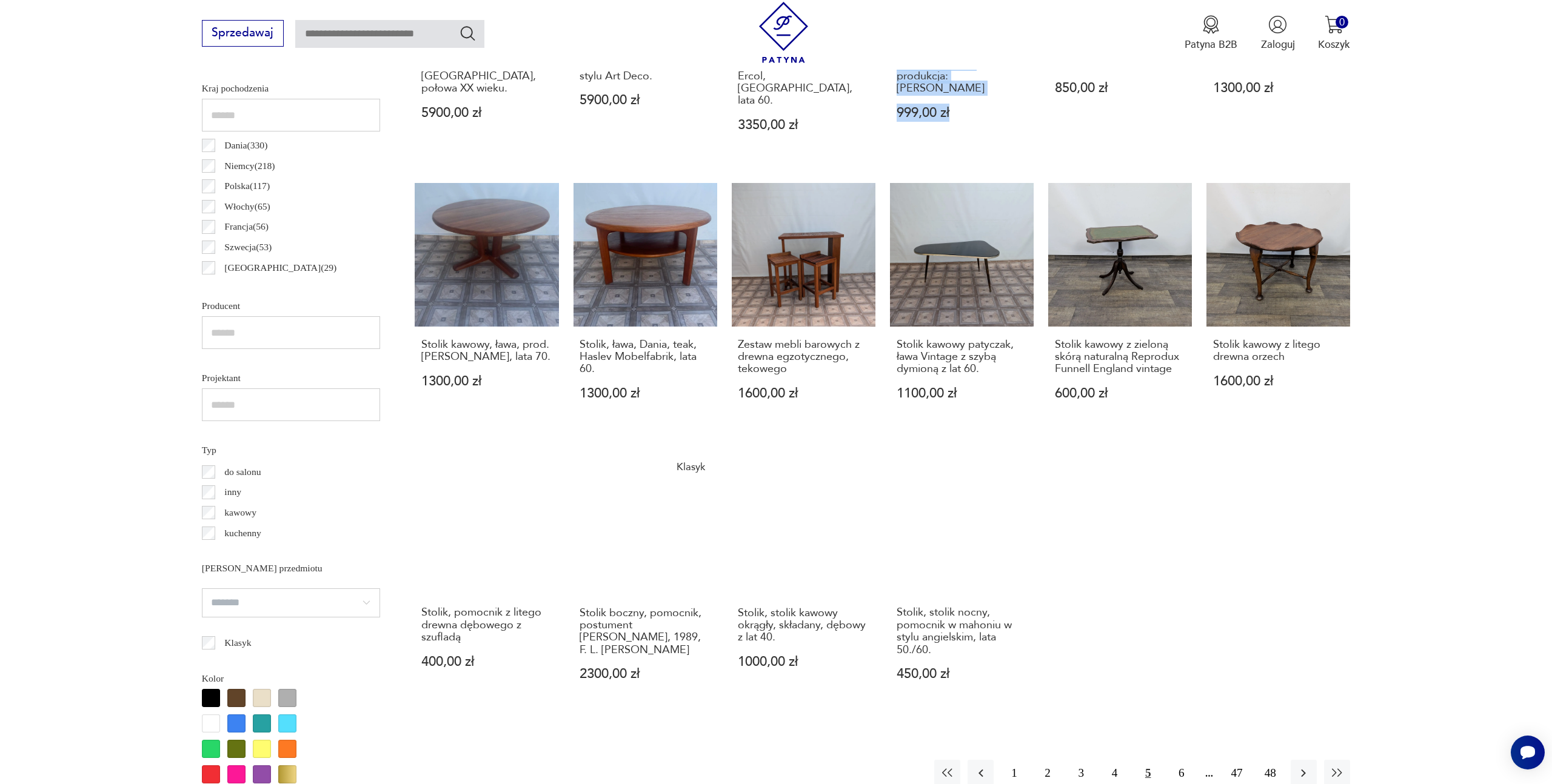
scroll to position [707, 0]
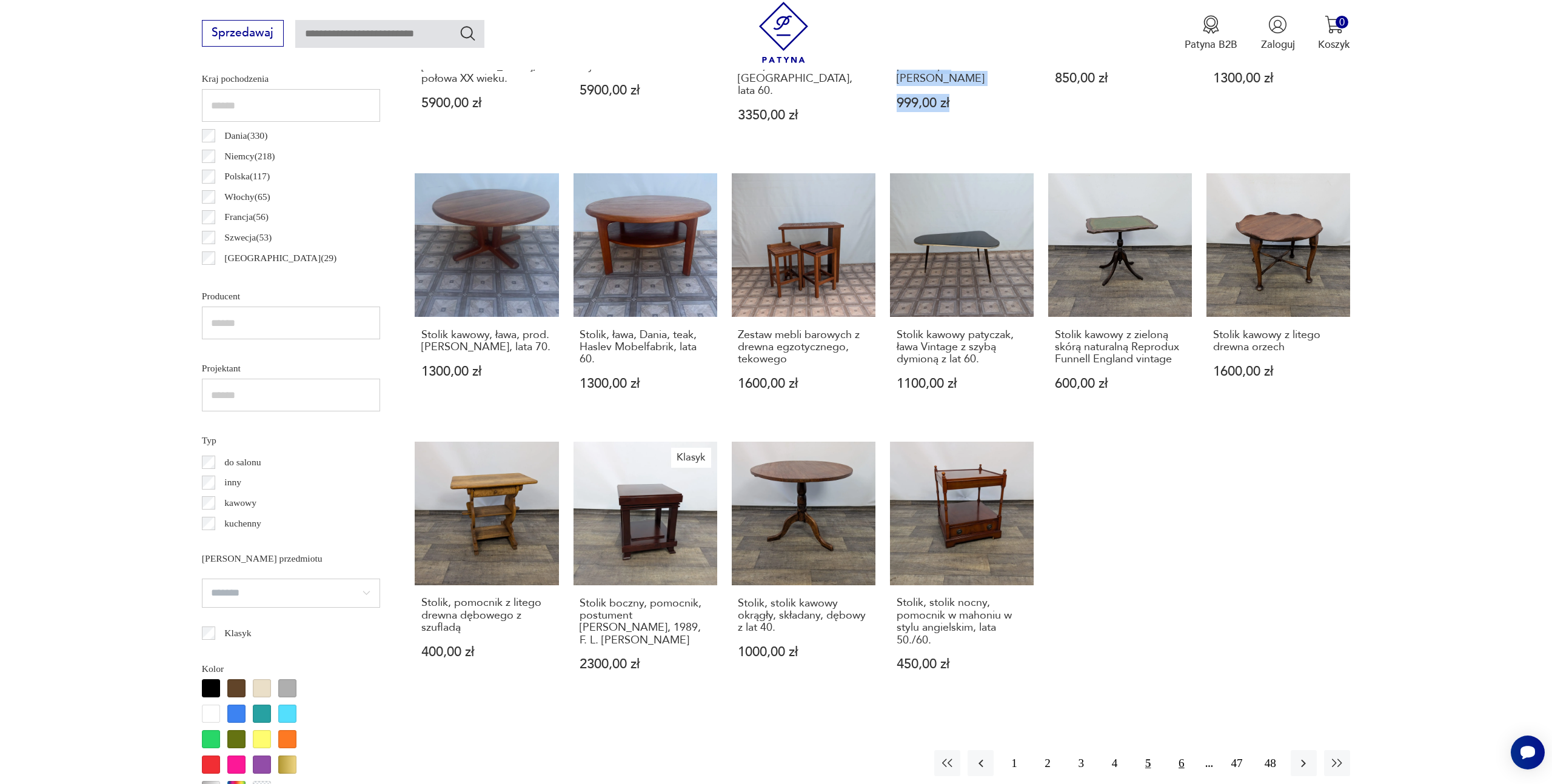
click at [1181, 751] on button "6" at bounding box center [1181, 763] width 26 height 26
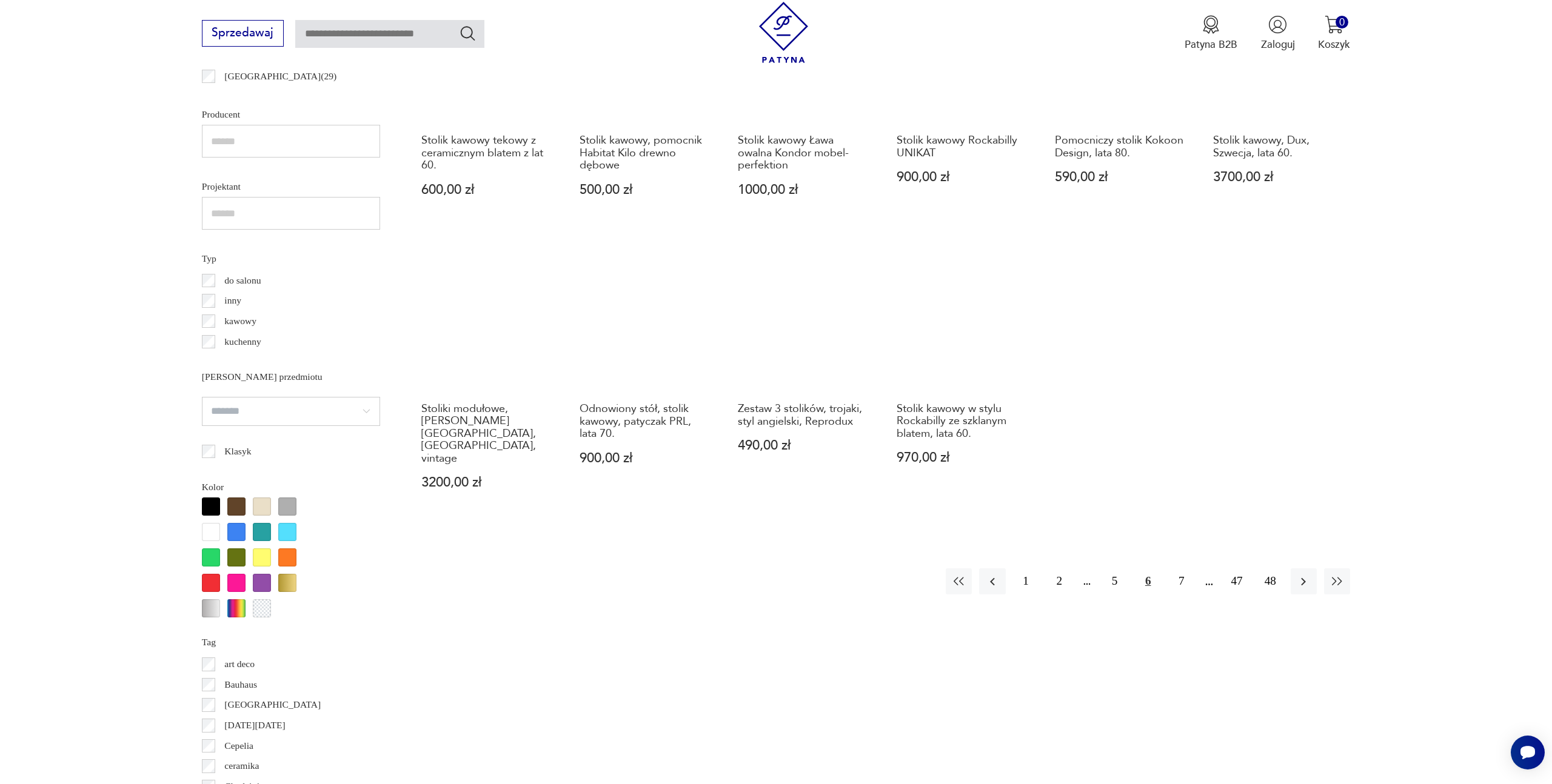
scroll to position [948, 0]
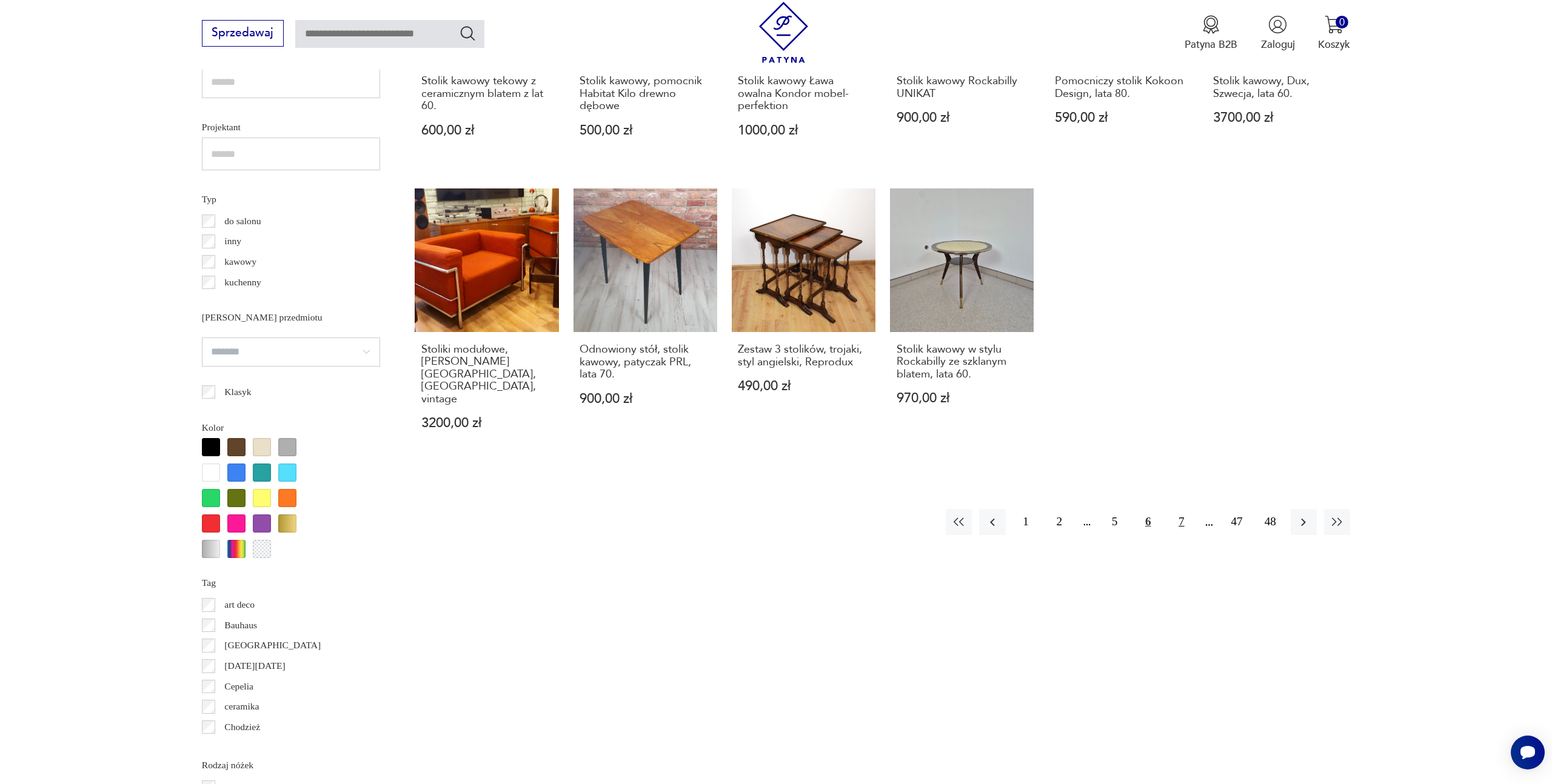
click at [1182, 510] on button "7" at bounding box center [1181, 522] width 26 height 26
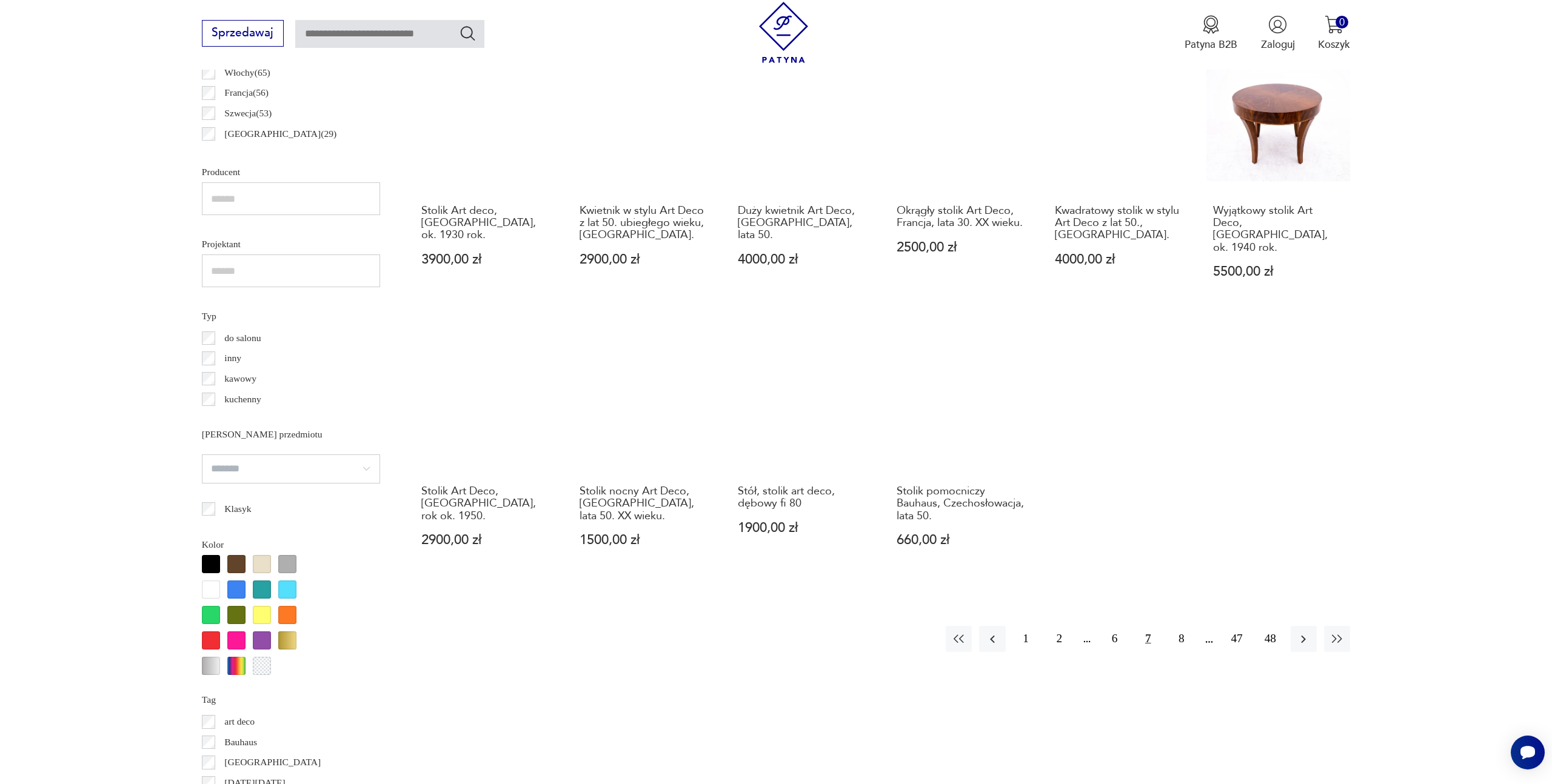
scroll to position [840, 0]
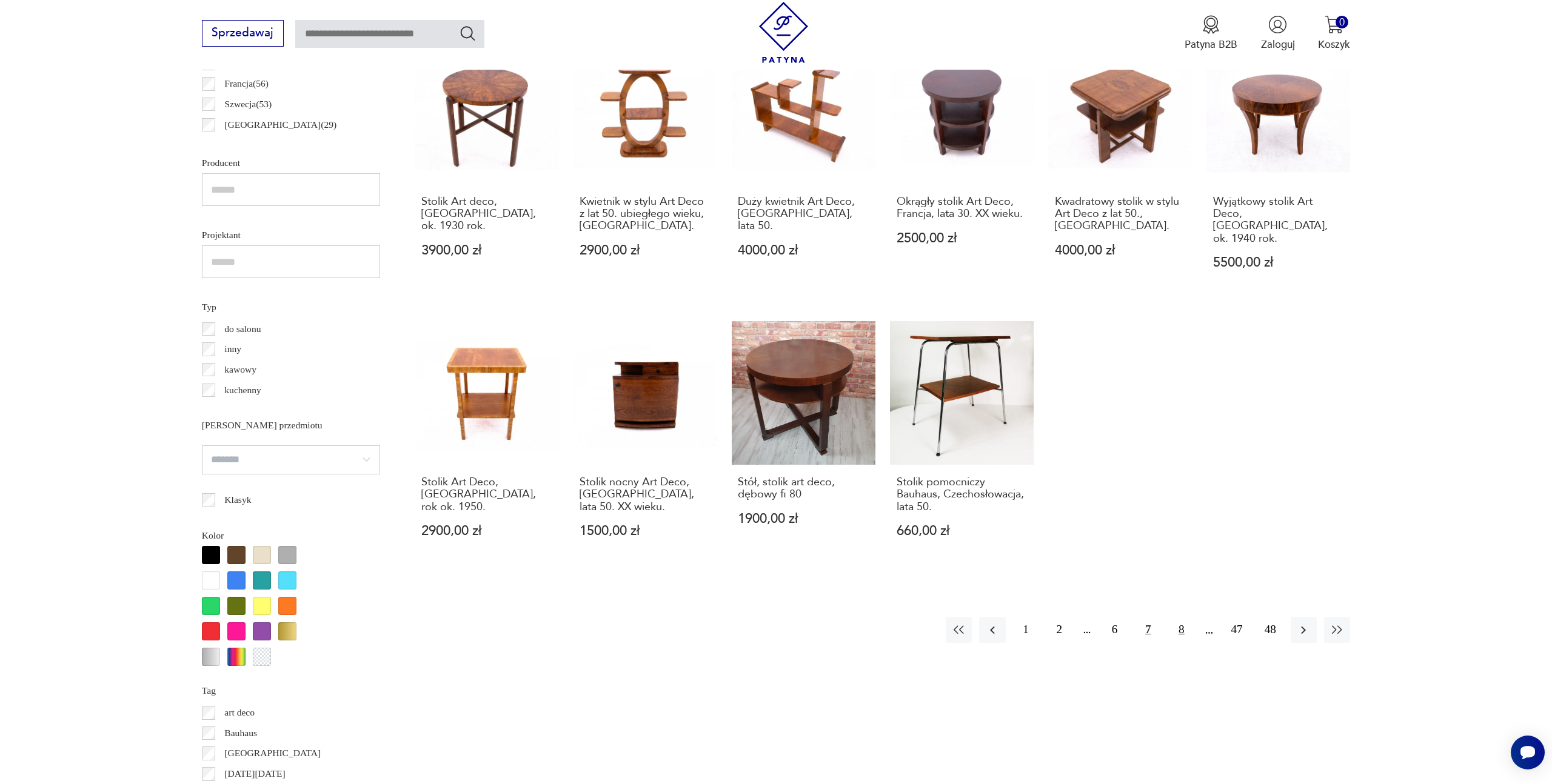
click at [1177, 617] on button "8" at bounding box center [1181, 630] width 26 height 26
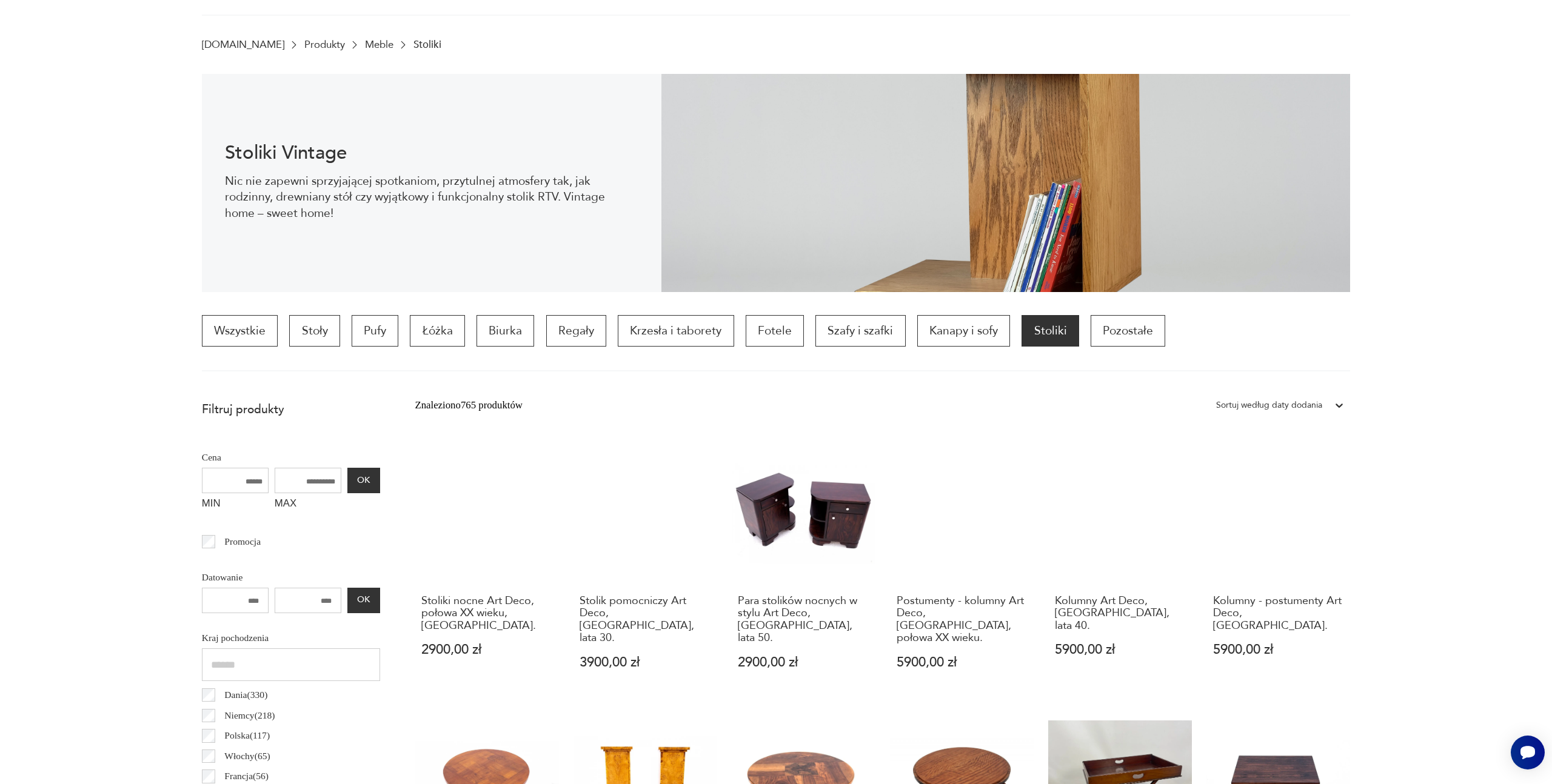
scroll to position [44, 0]
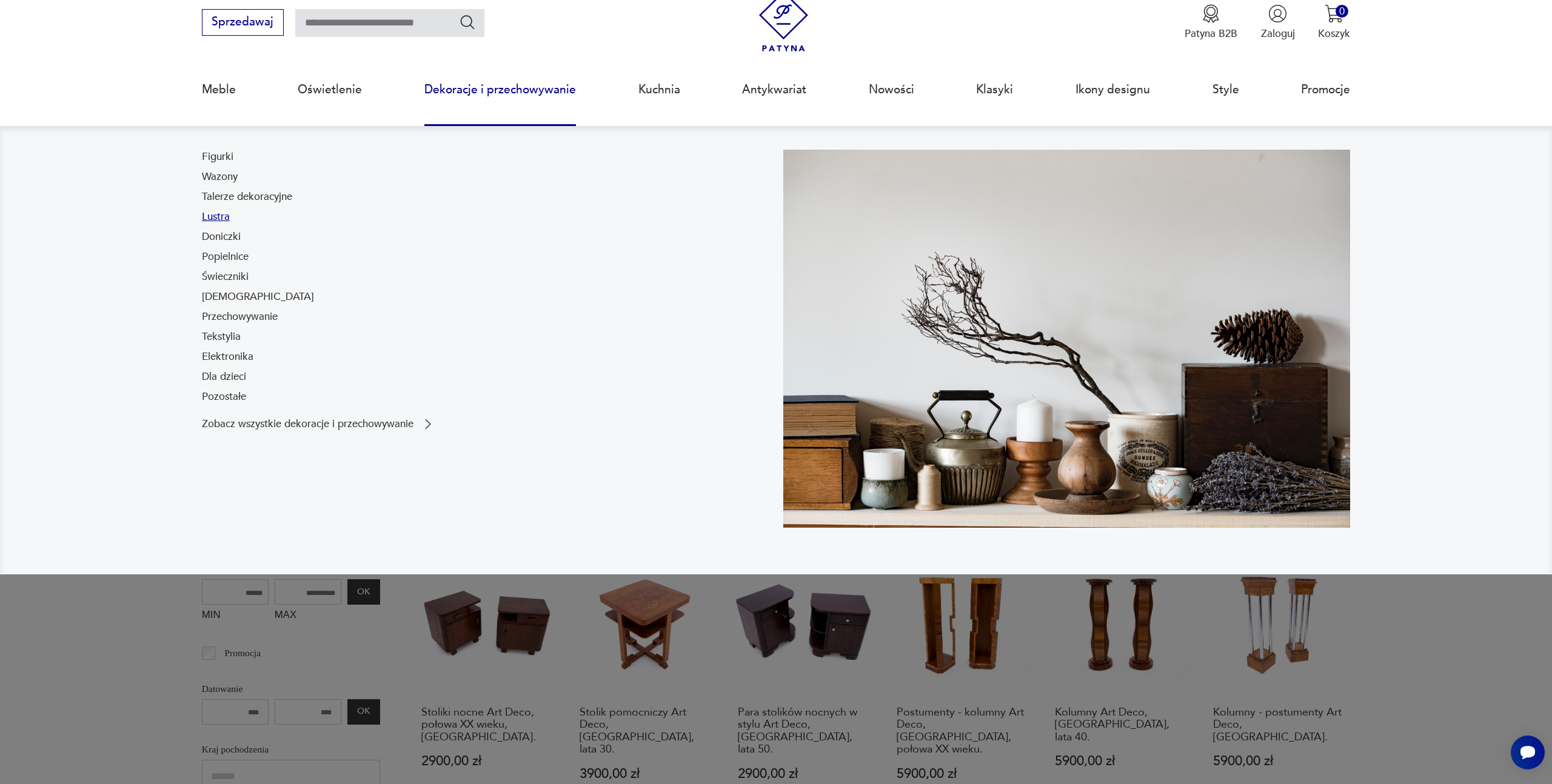
click at [211, 220] on link "Lustra" at bounding box center [215, 217] width 28 height 15
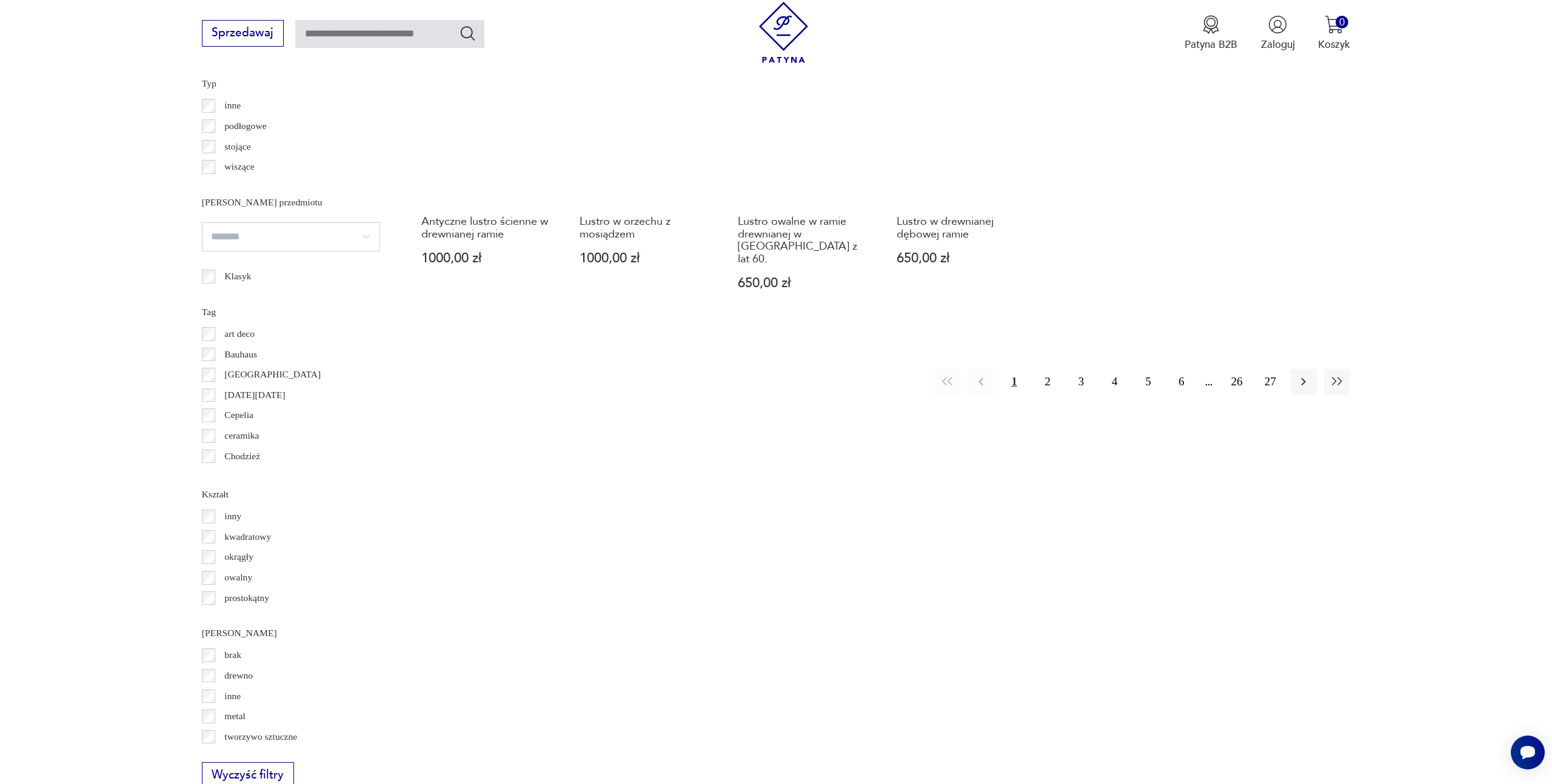
scroll to position [1163, 0]
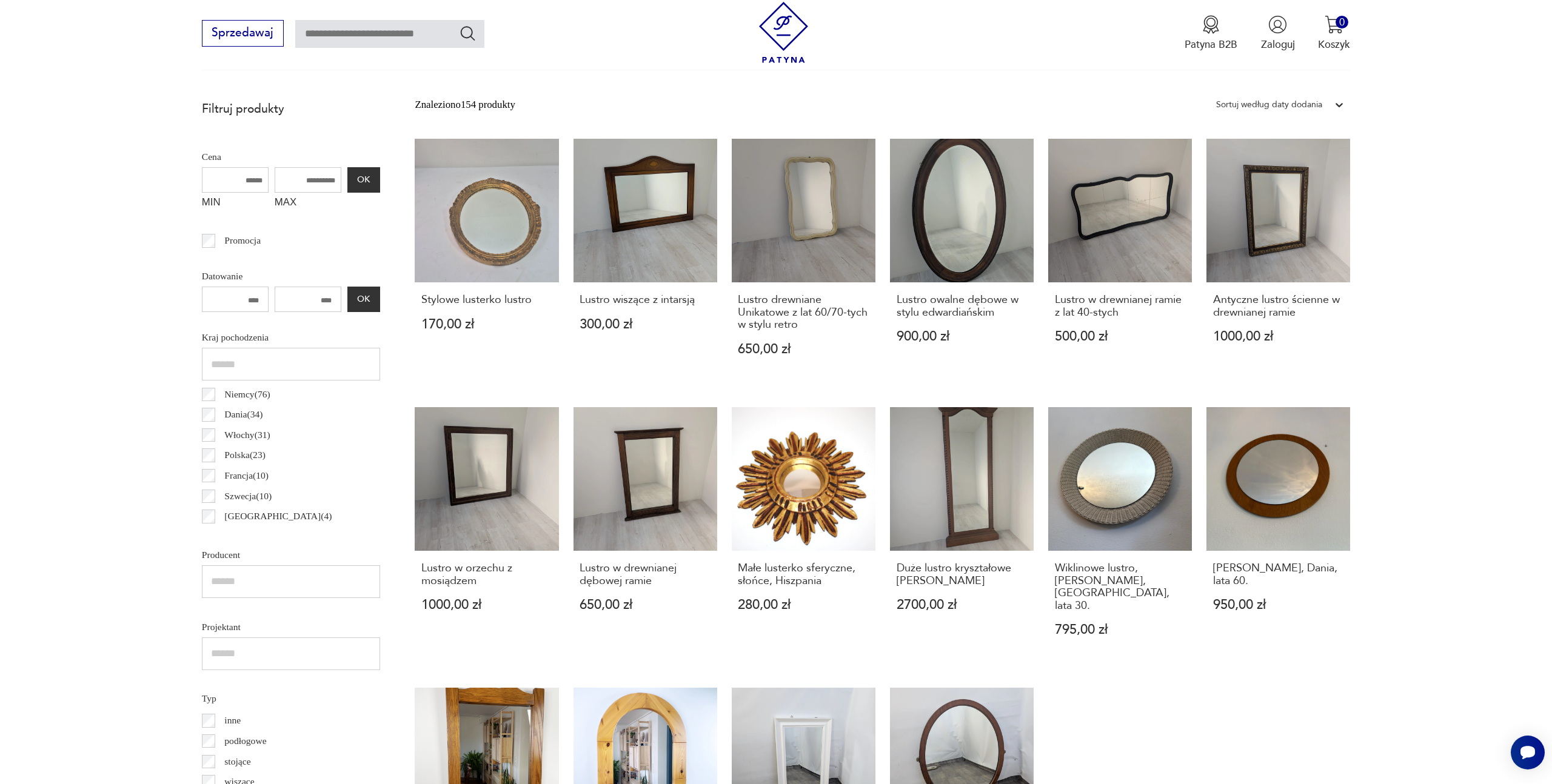
scroll to position [811, 0]
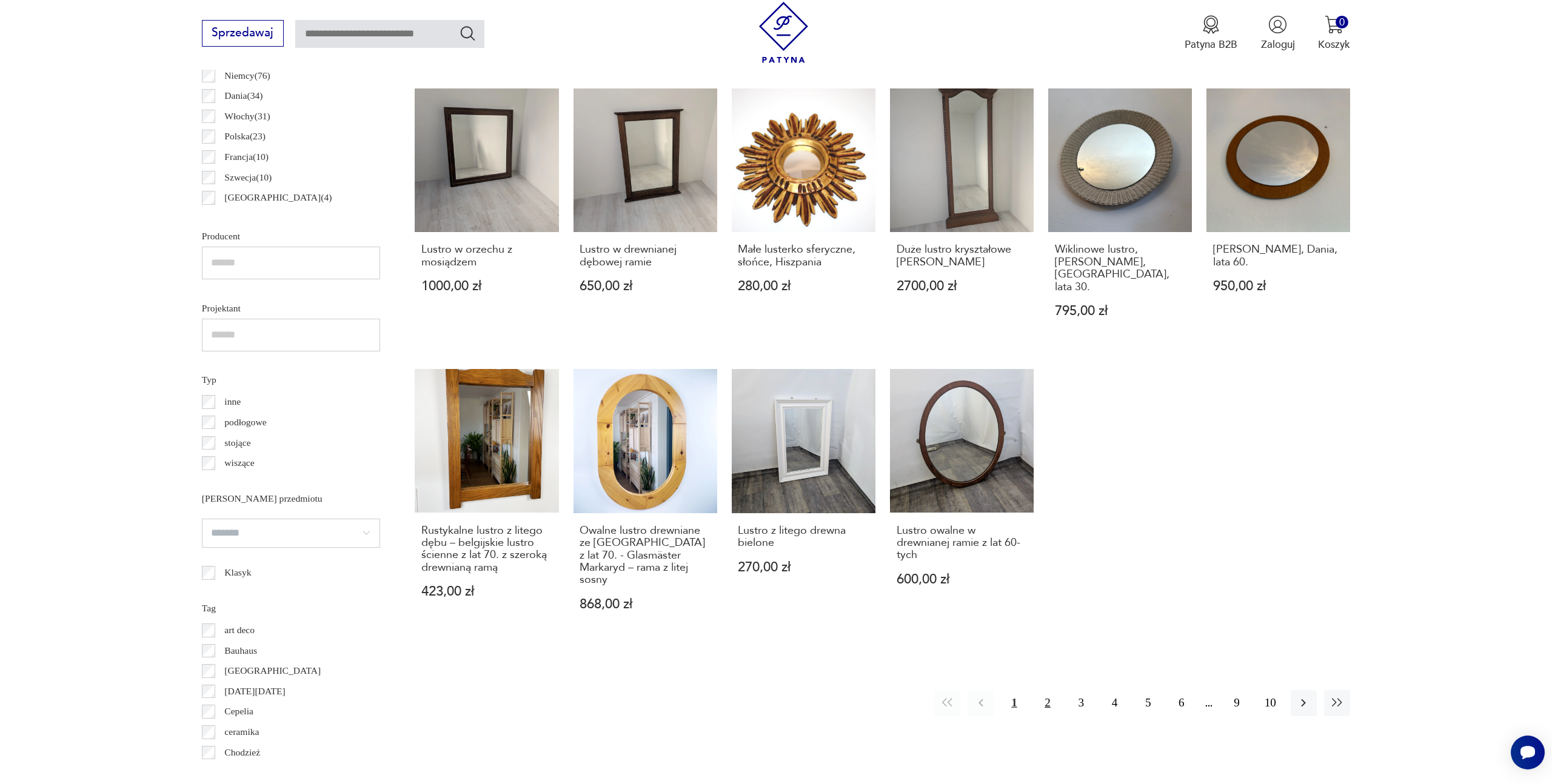
click at [1047, 691] on button "2" at bounding box center [1048, 703] width 26 height 26
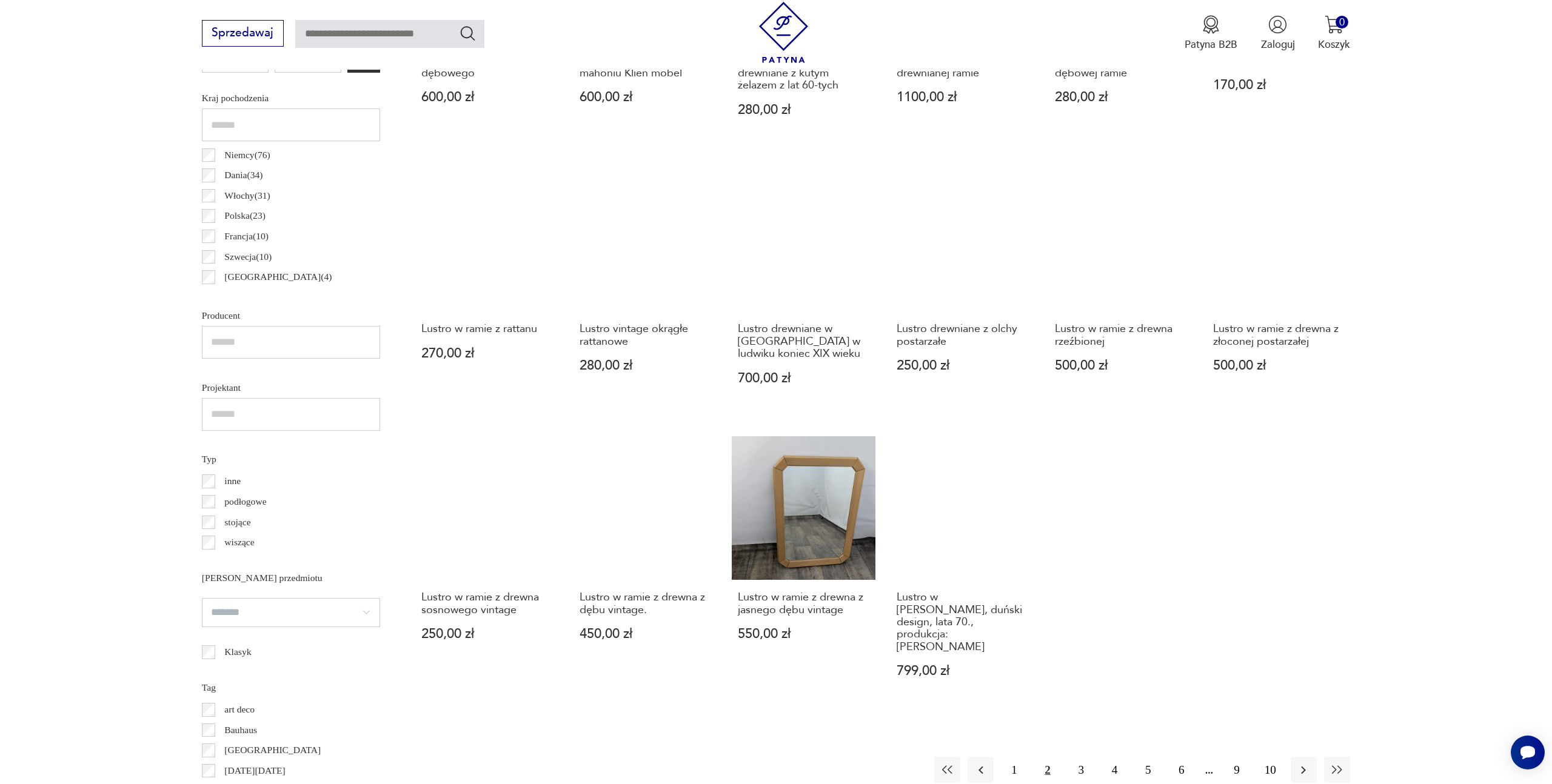
scroll to position [896, 0]
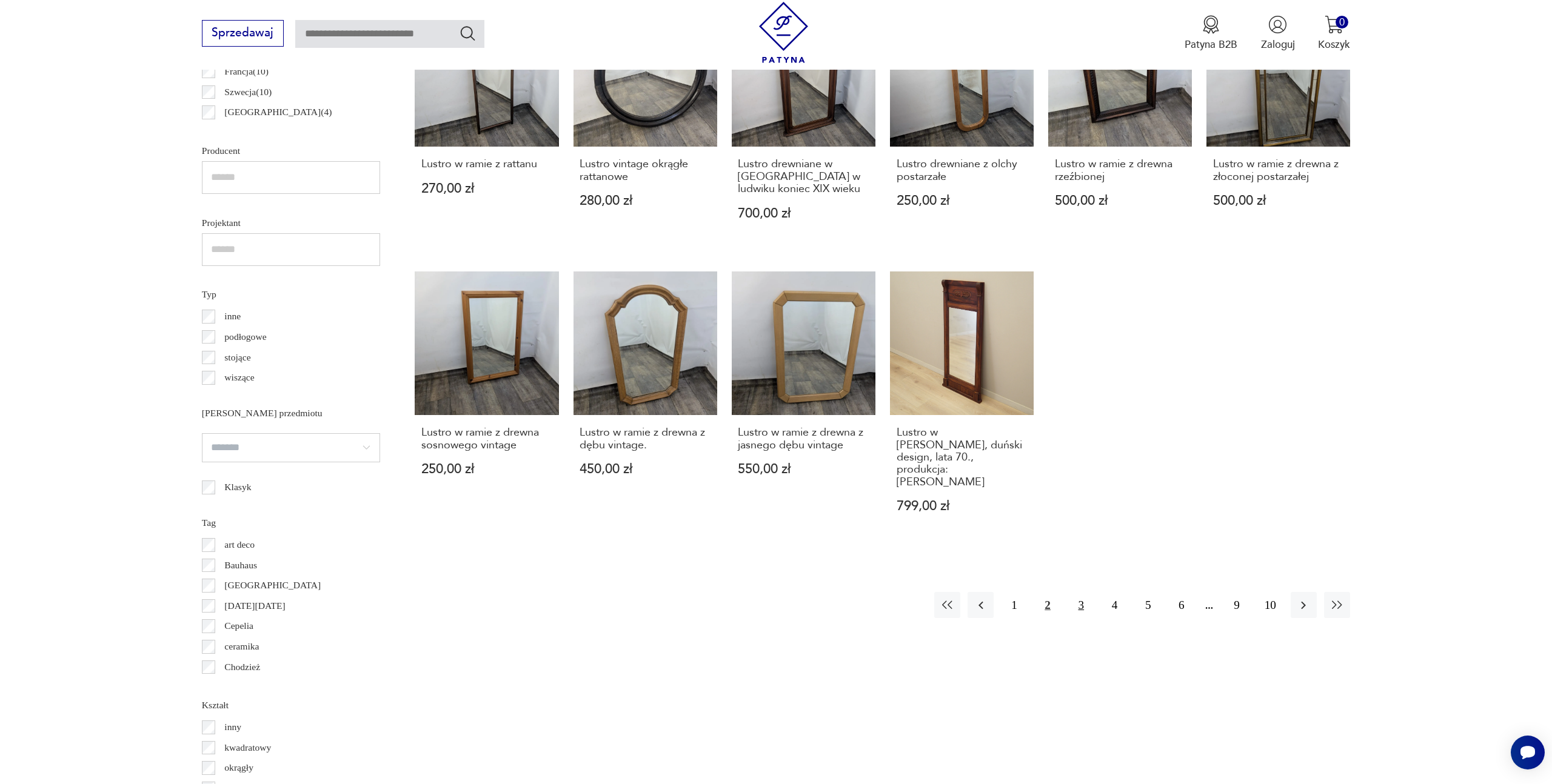
click at [1083, 592] on button "3" at bounding box center [1081, 605] width 26 height 26
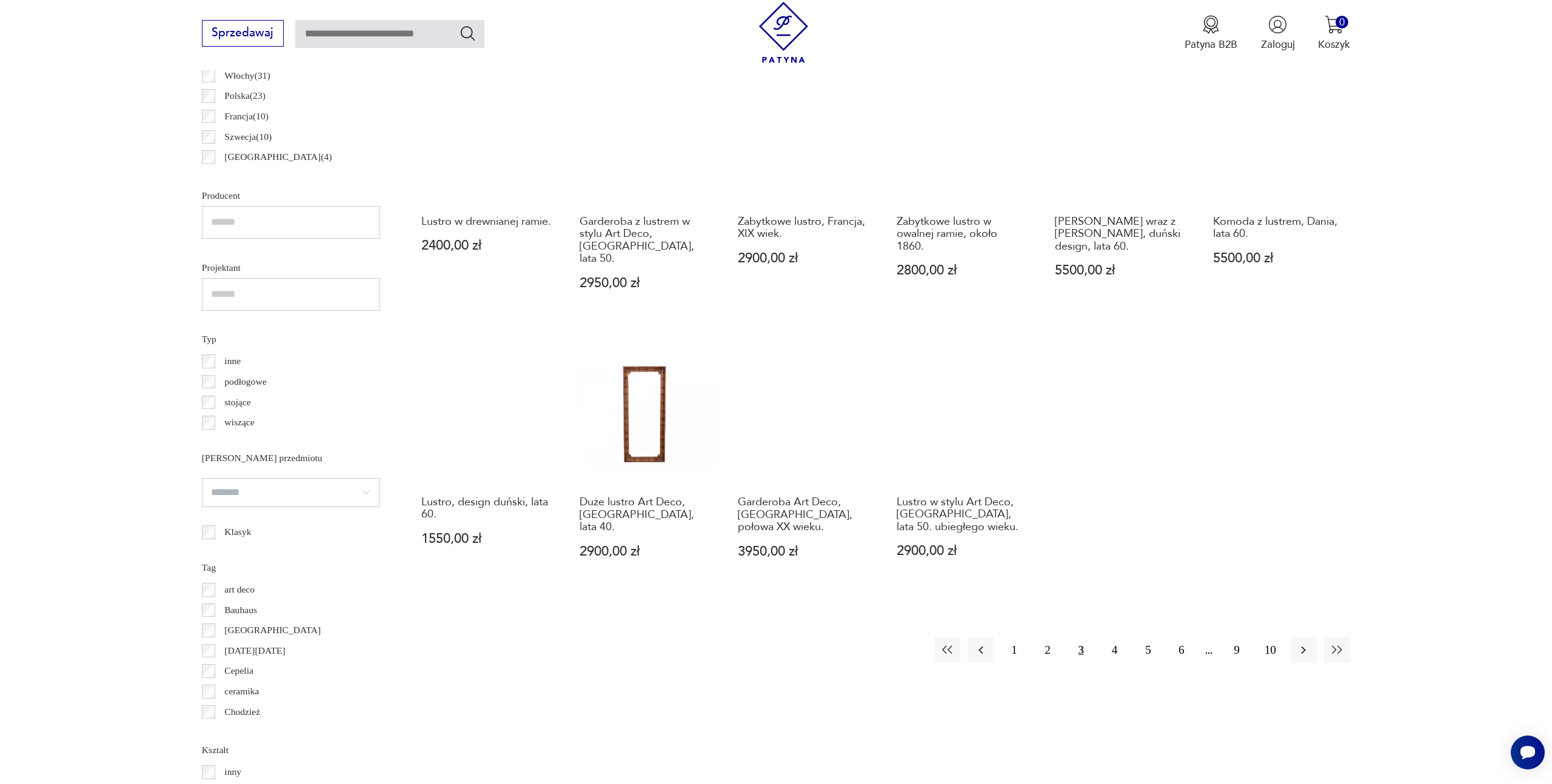
scroll to position [920, 0]
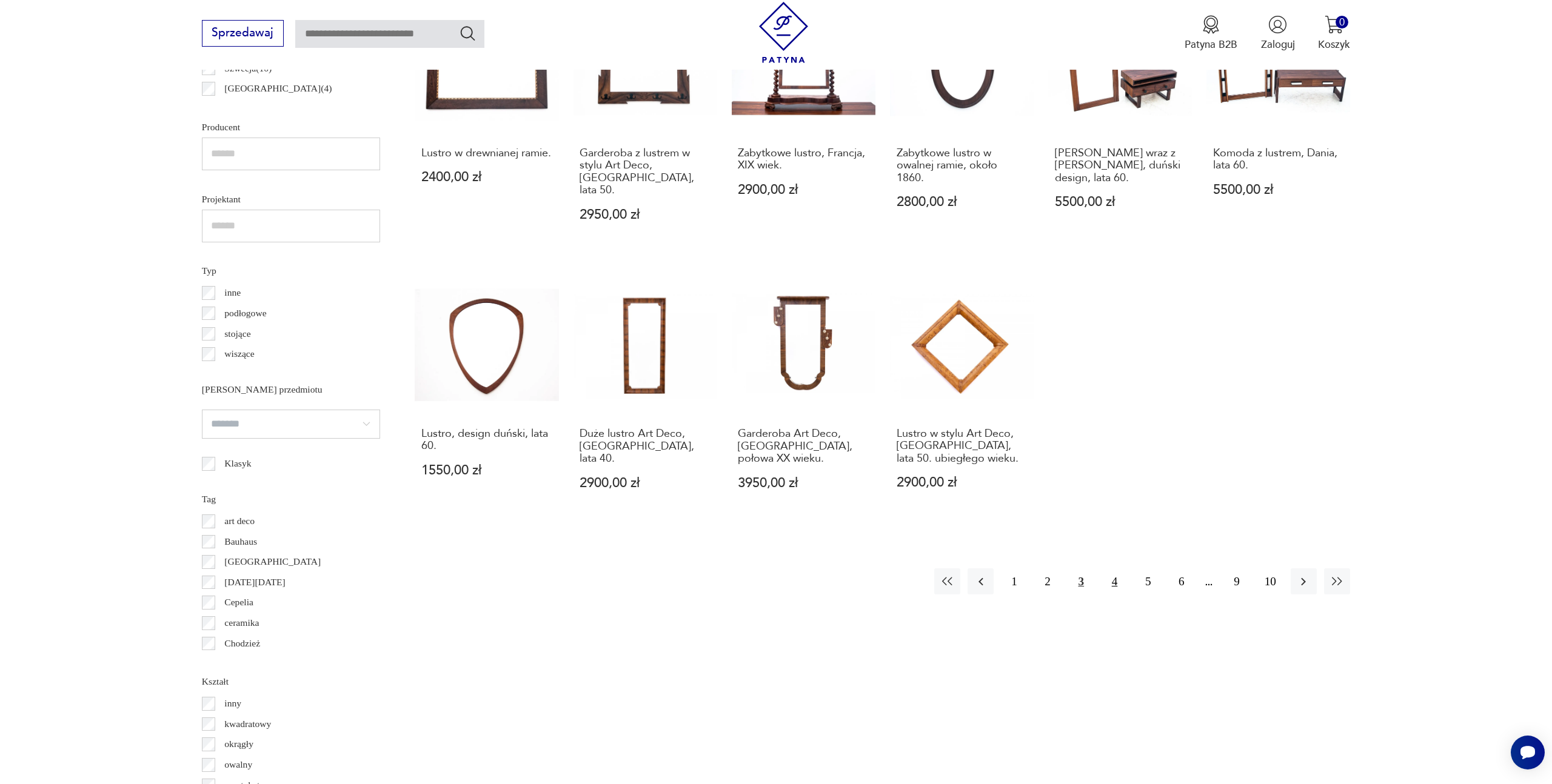
click at [1117, 569] on button "4" at bounding box center [1114, 582] width 26 height 26
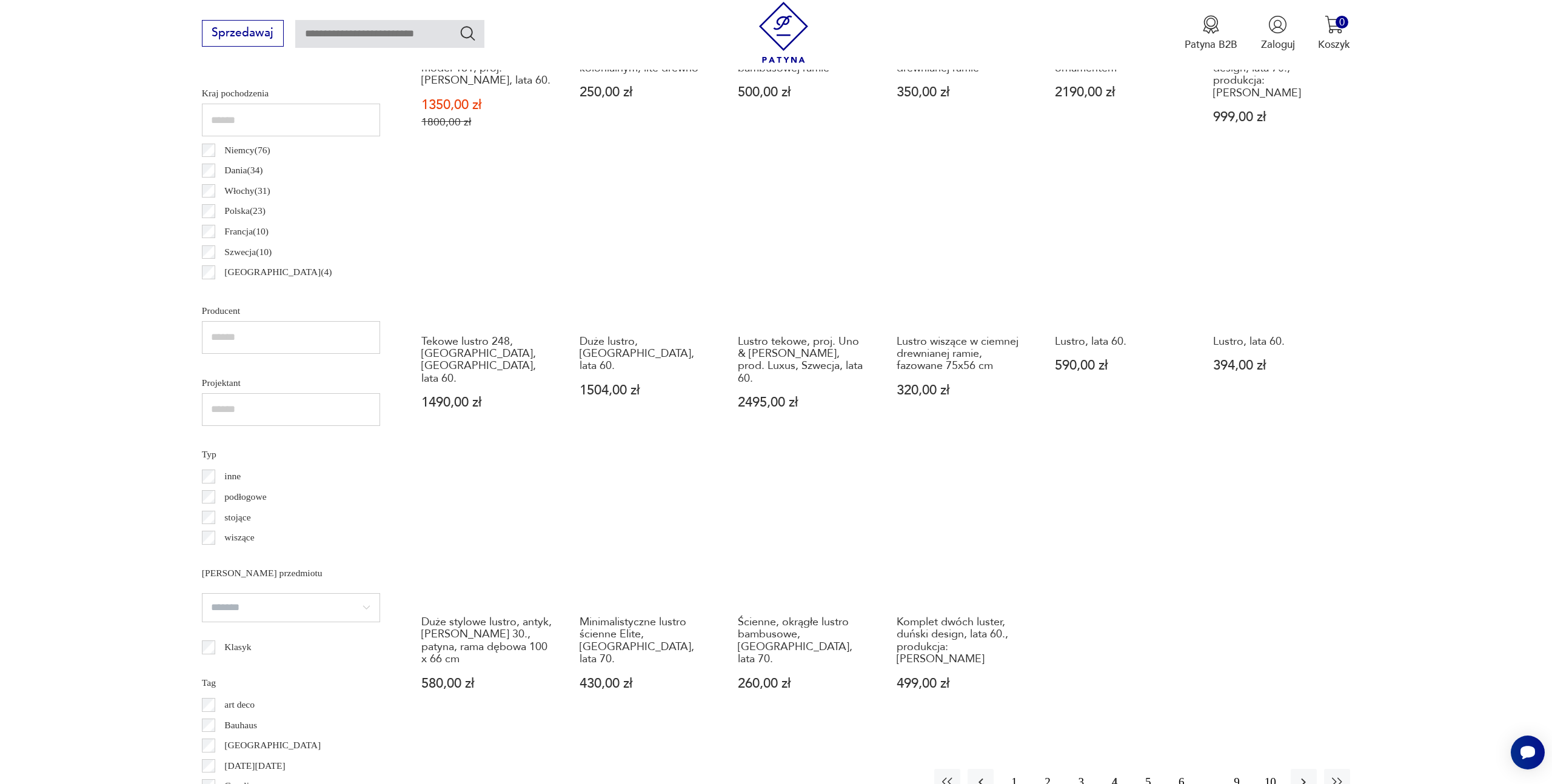
scroll to position [926, 0]
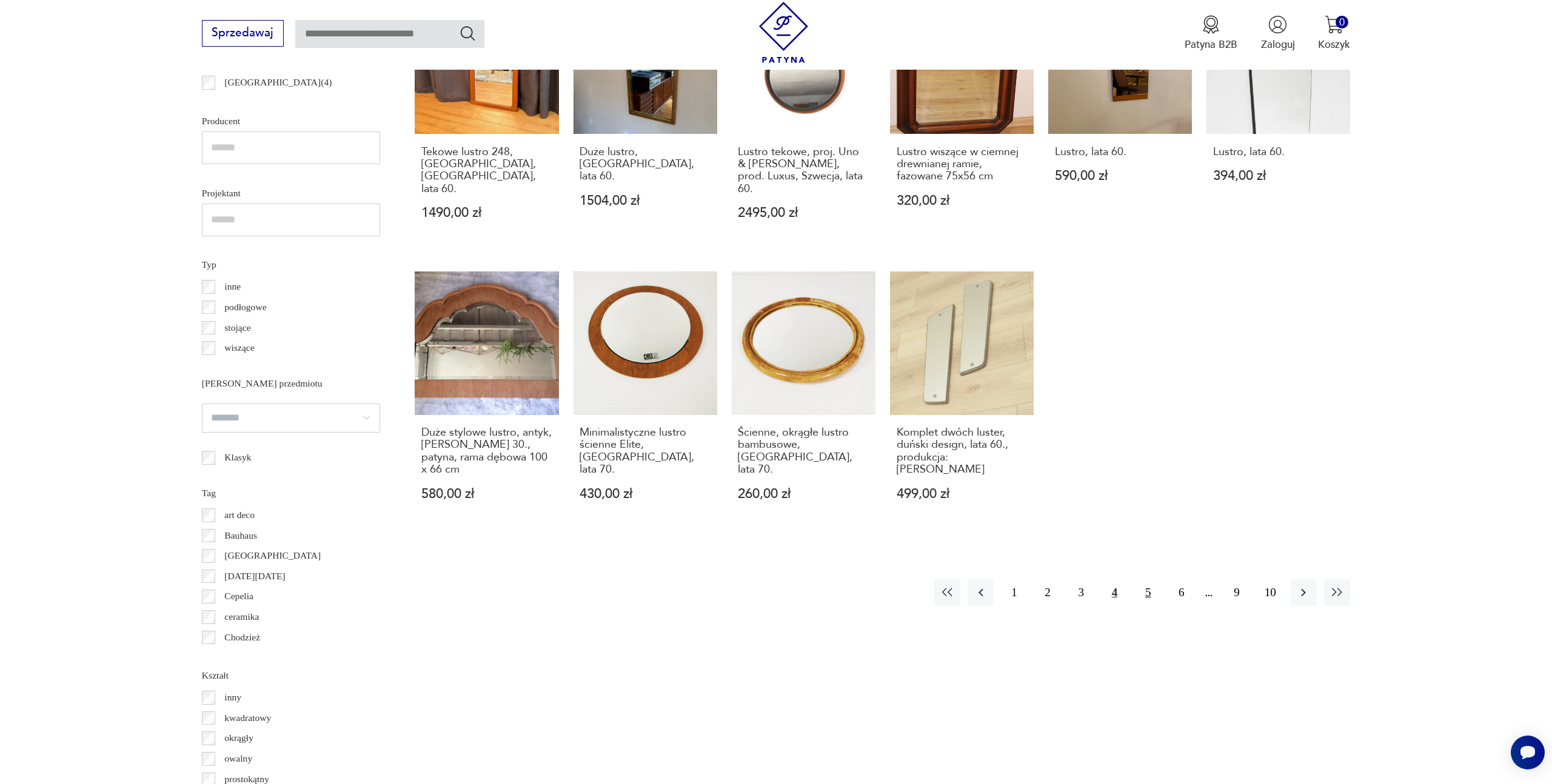
click at [1149, 580] on button "5" at bounding box center [1148, 593] width 26 height 26
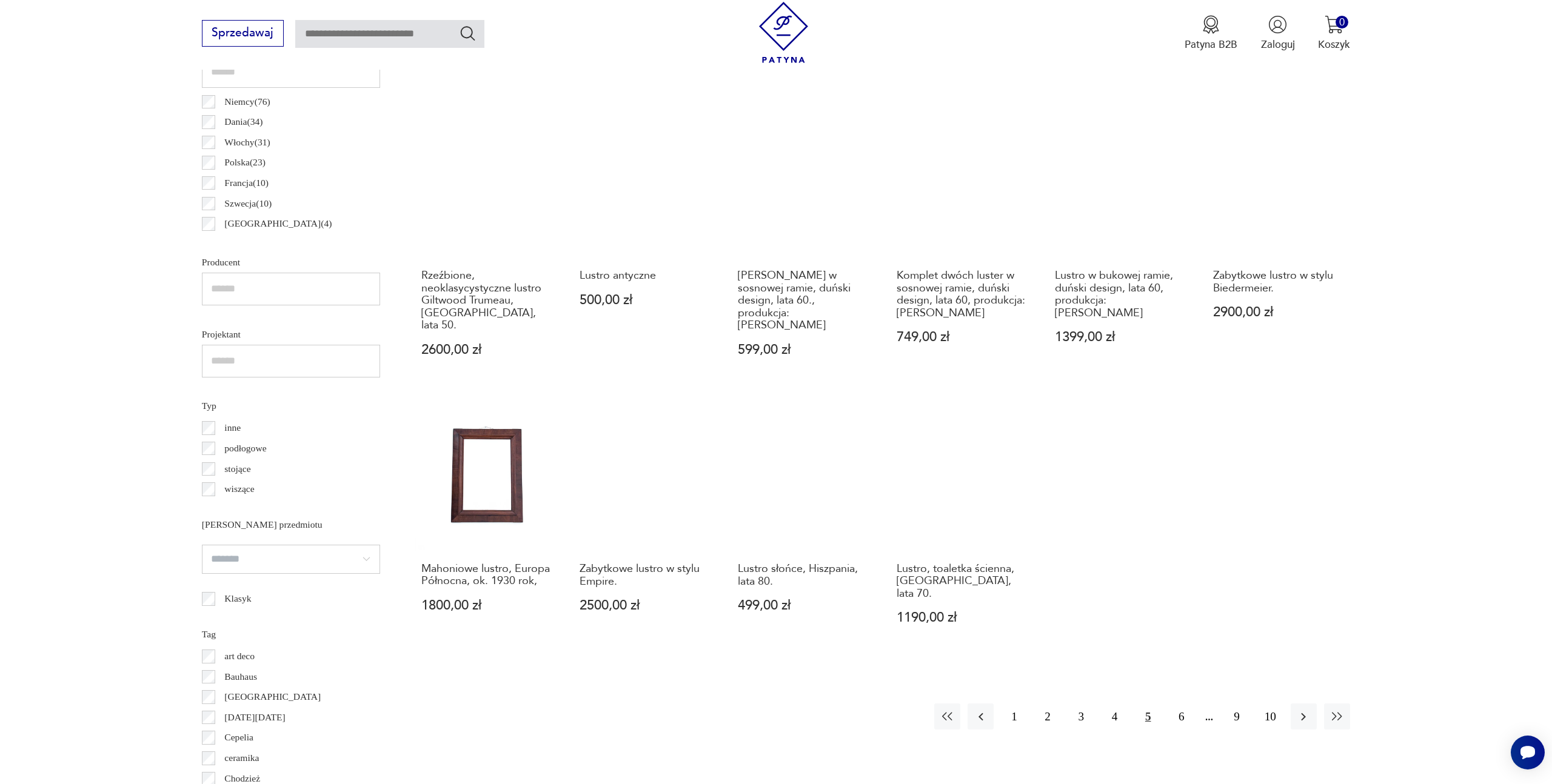
scroll to position [810, 0]
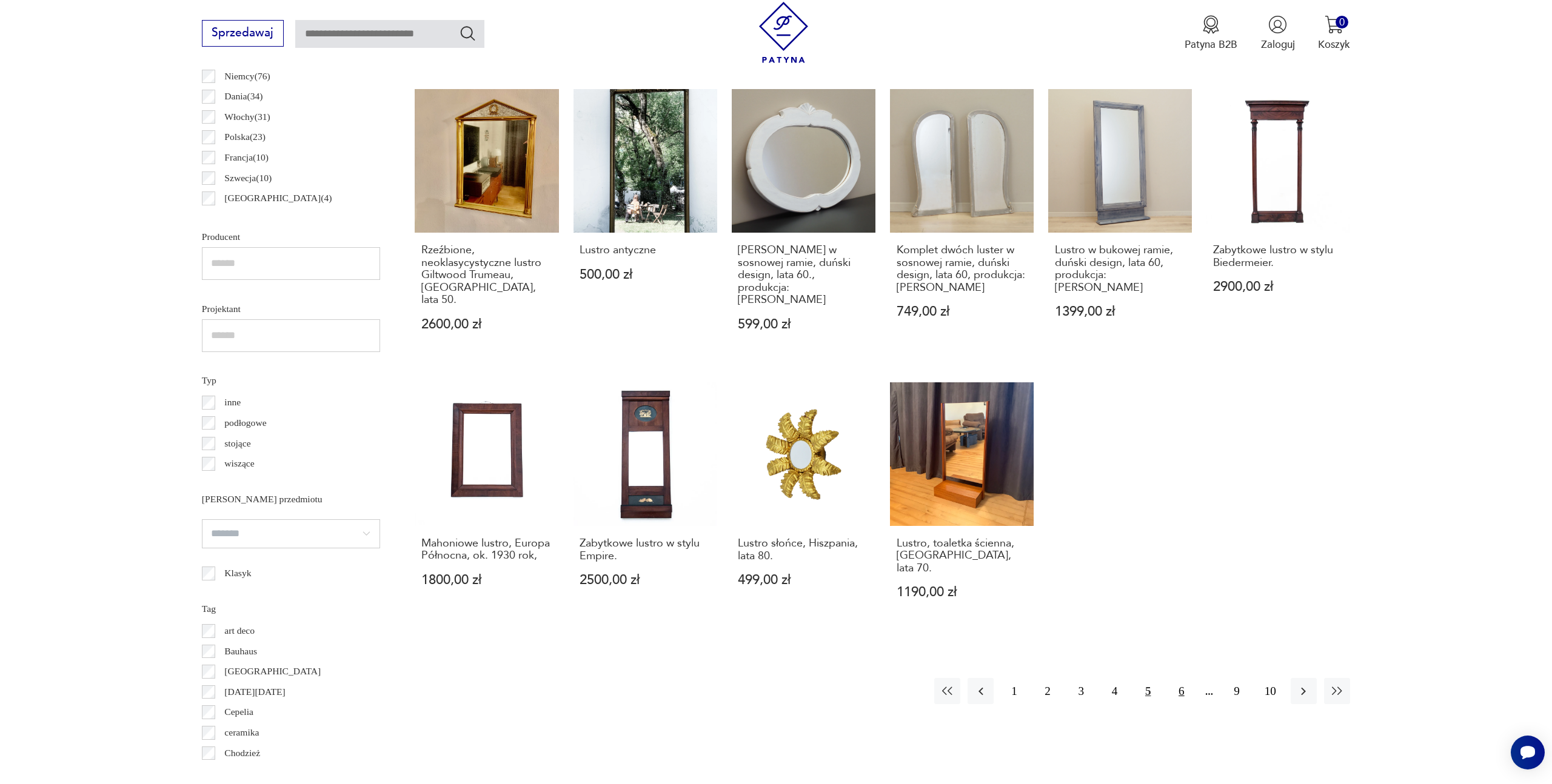
click at [1185, 678] on button "6" at bounding box center [1181, 691] width 26 height 26
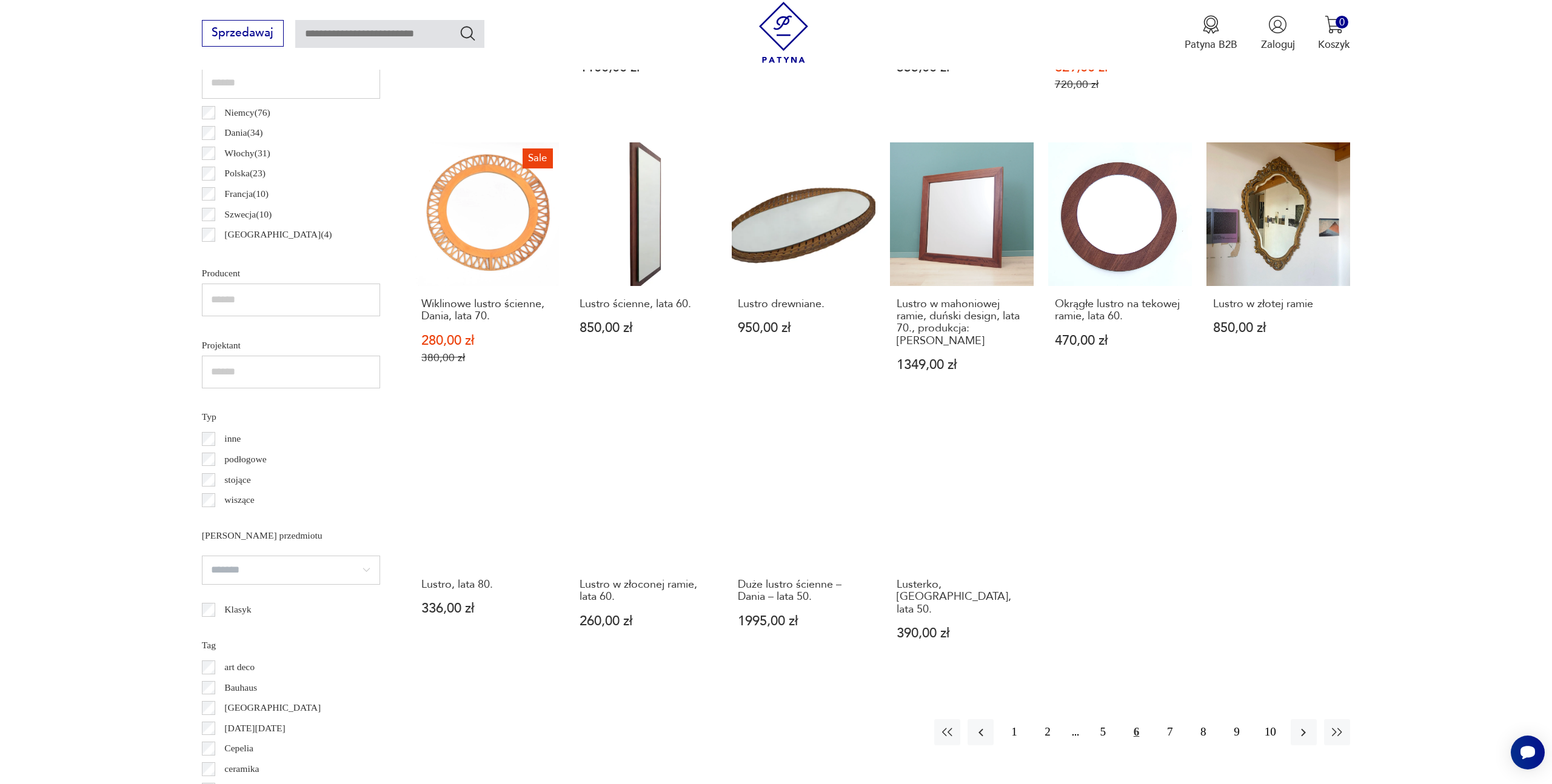
scroll to position [854, 0]
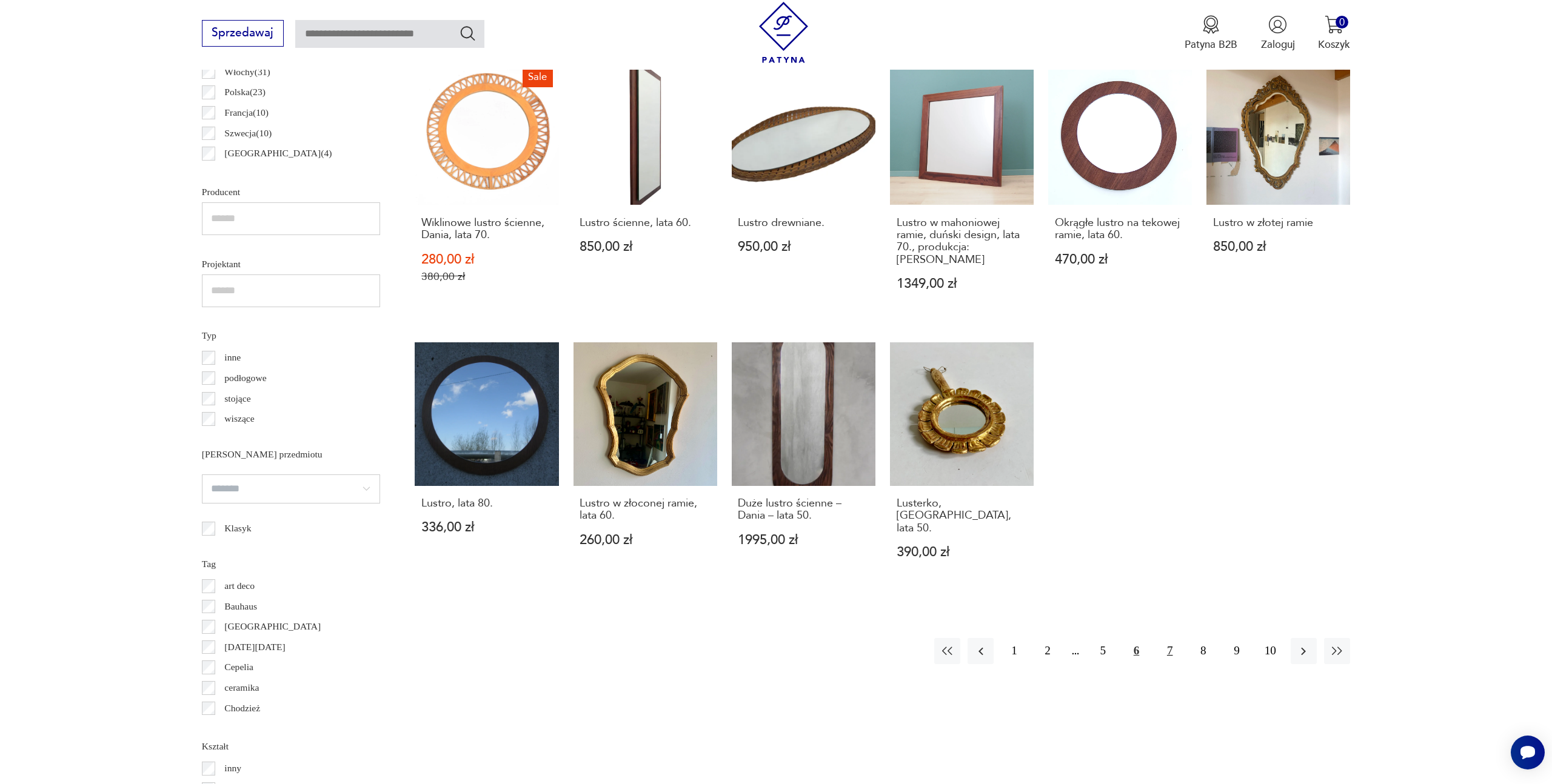
click at [1167, 638] on button "7" at bounding box center [1169, 651] width 26 height 26
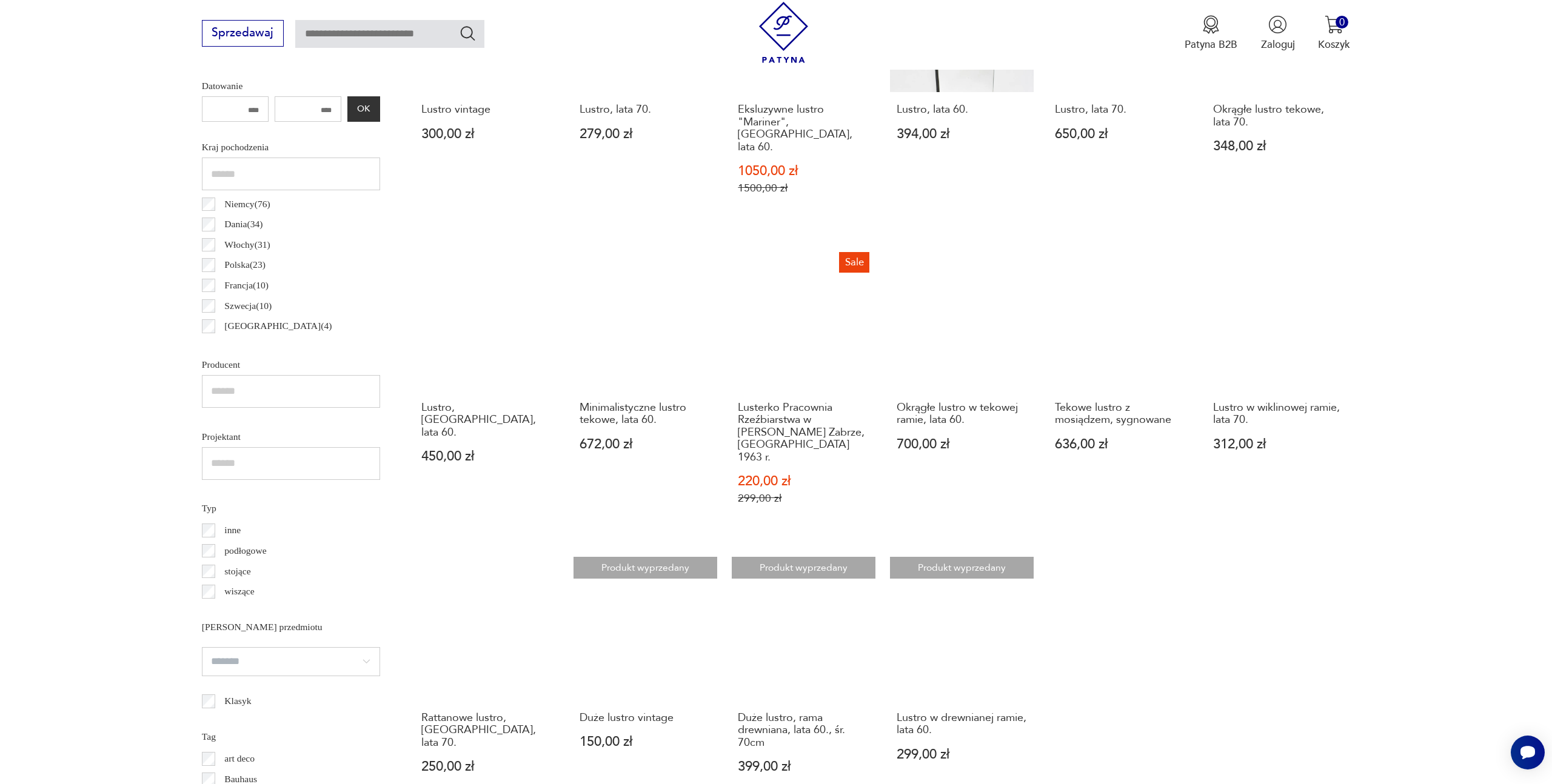
scroll to position [838, 0]
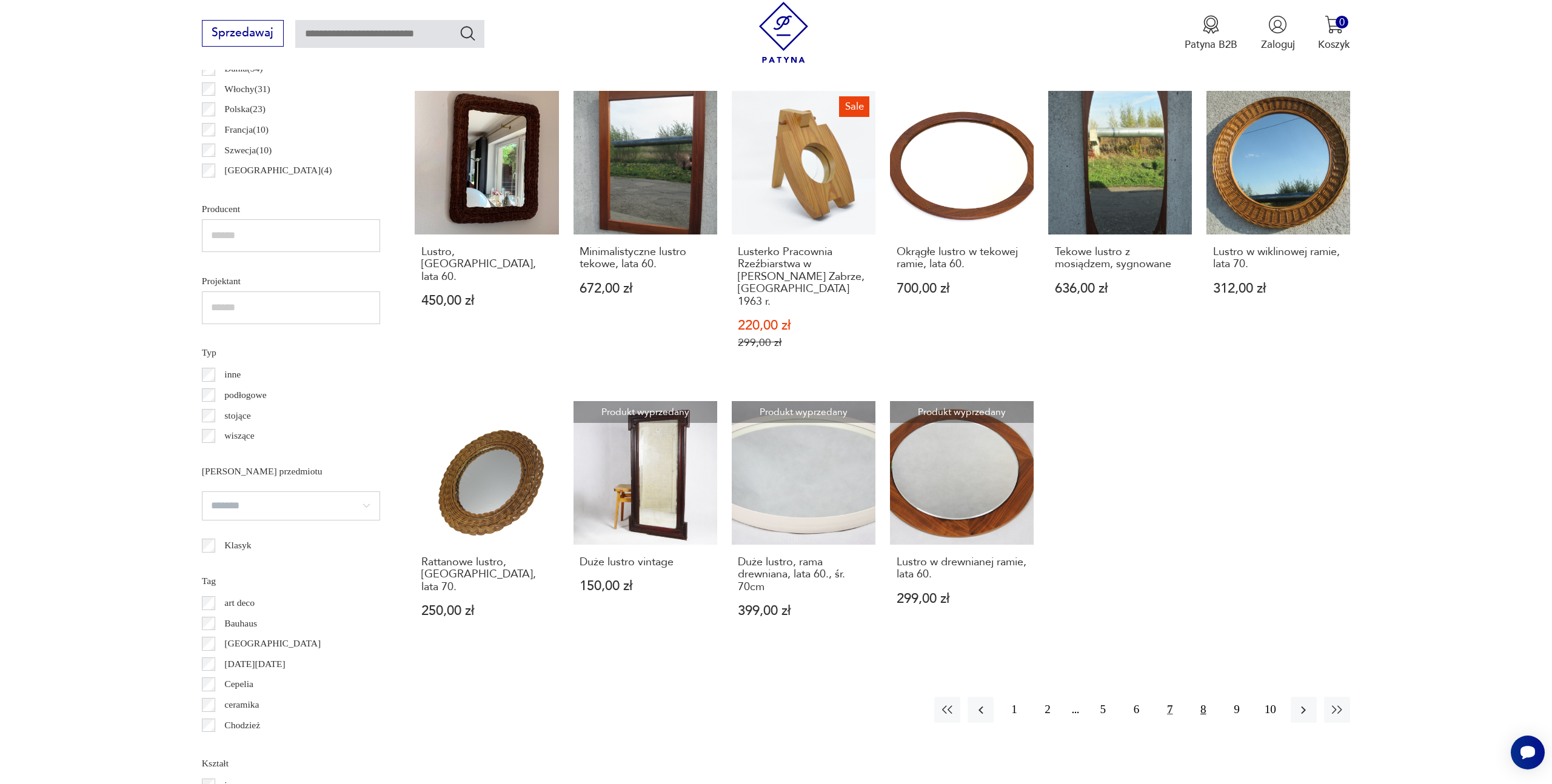
click at [1207, 697] on button "8" at bounding box center [1203, 710] width 26 height 26
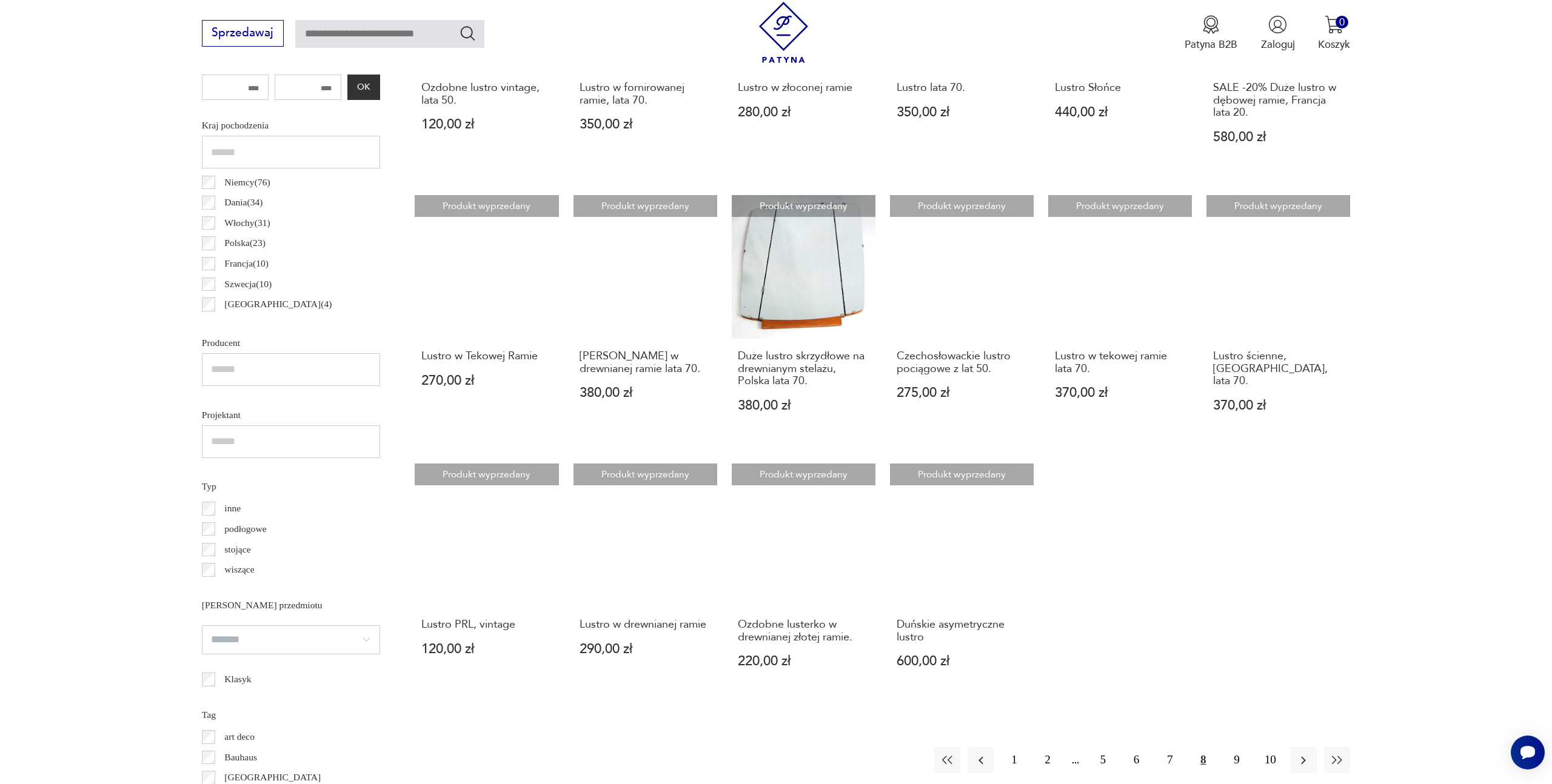
scroll to position [823, 0]
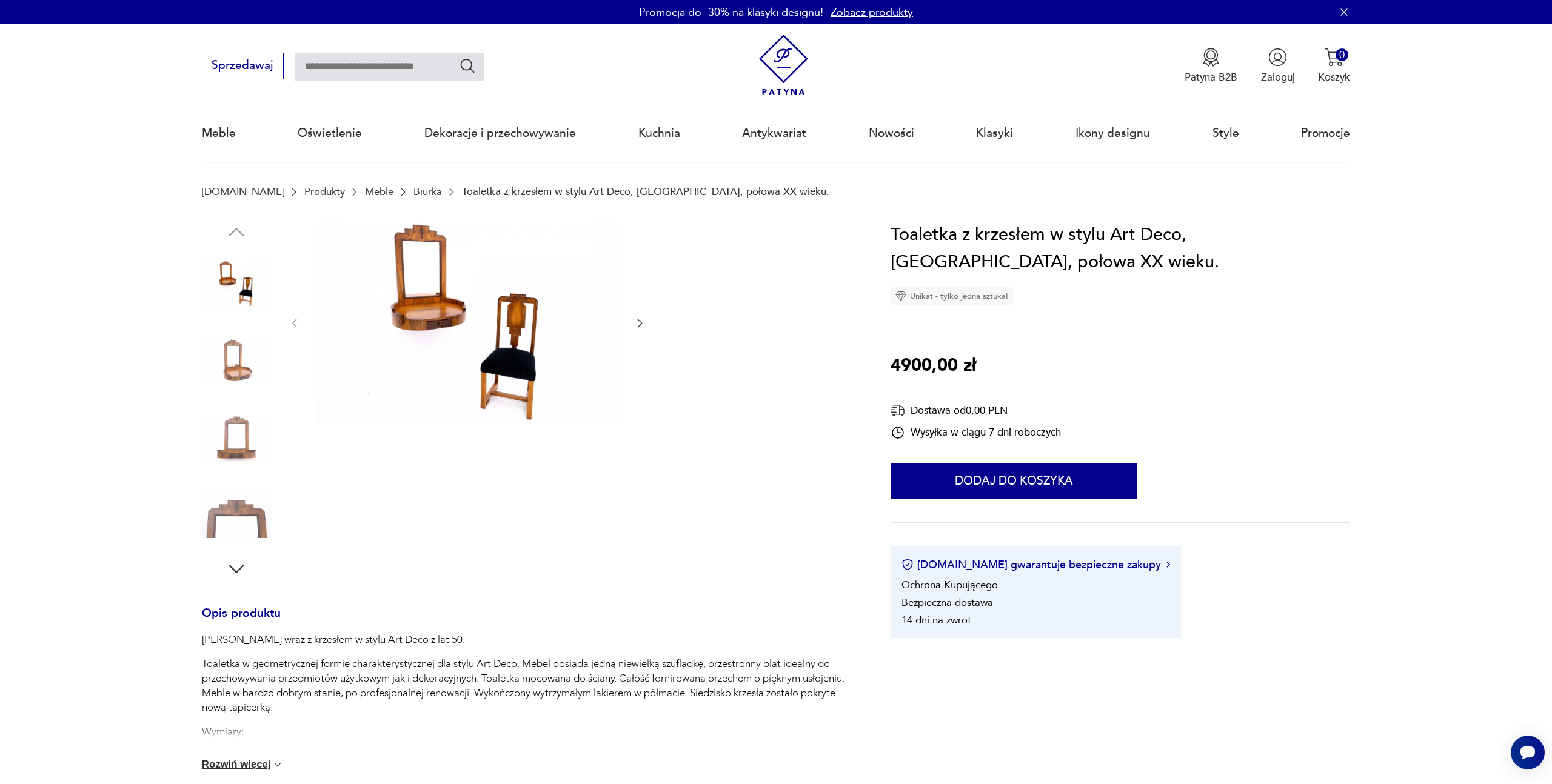
click at [643, 320] on icon "button" at bounding box center [639, 323] width 12 height 12
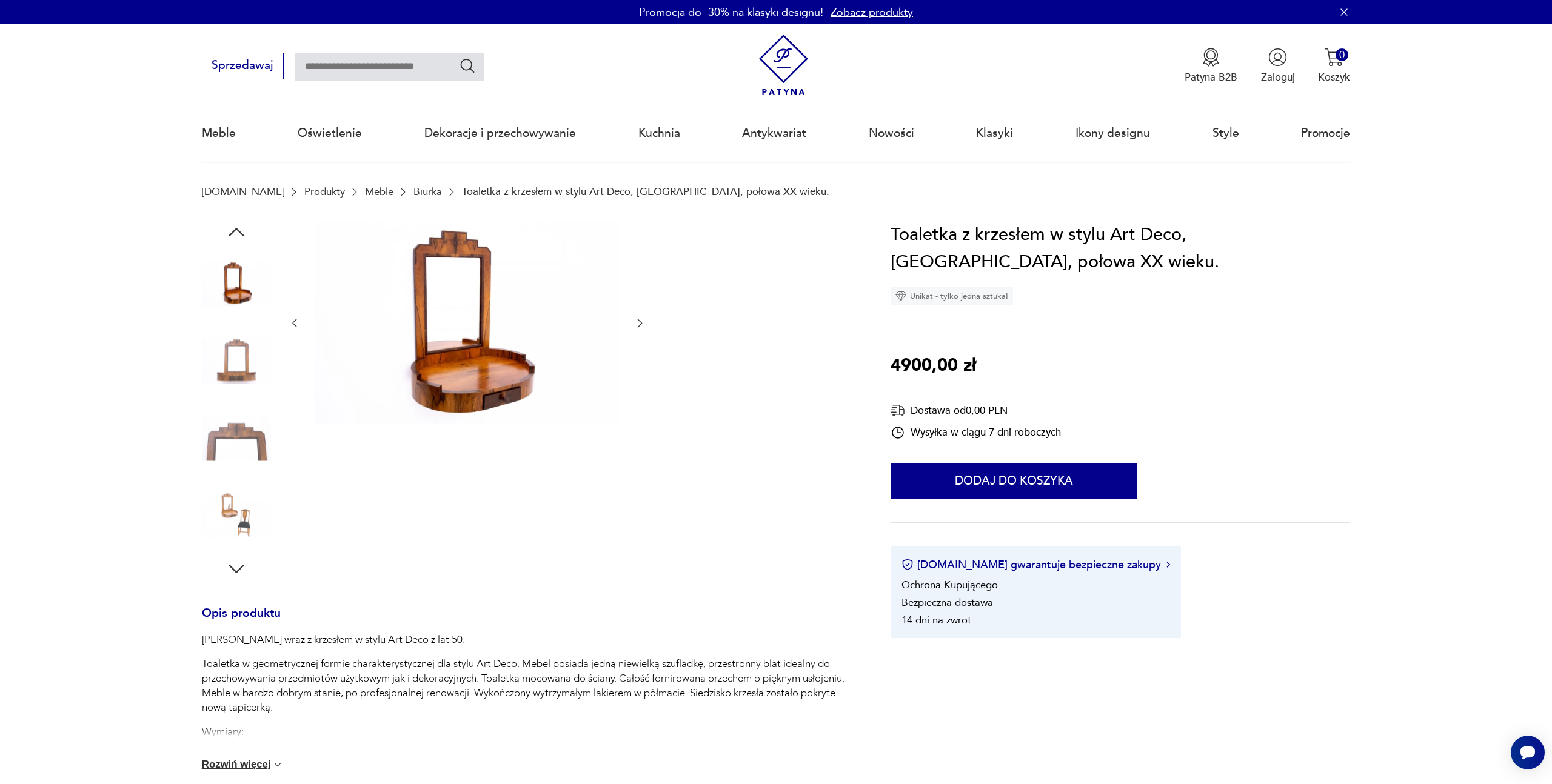
click at [643, 320] on icon "button" at bounding box center [639, 323] width 12 height 12
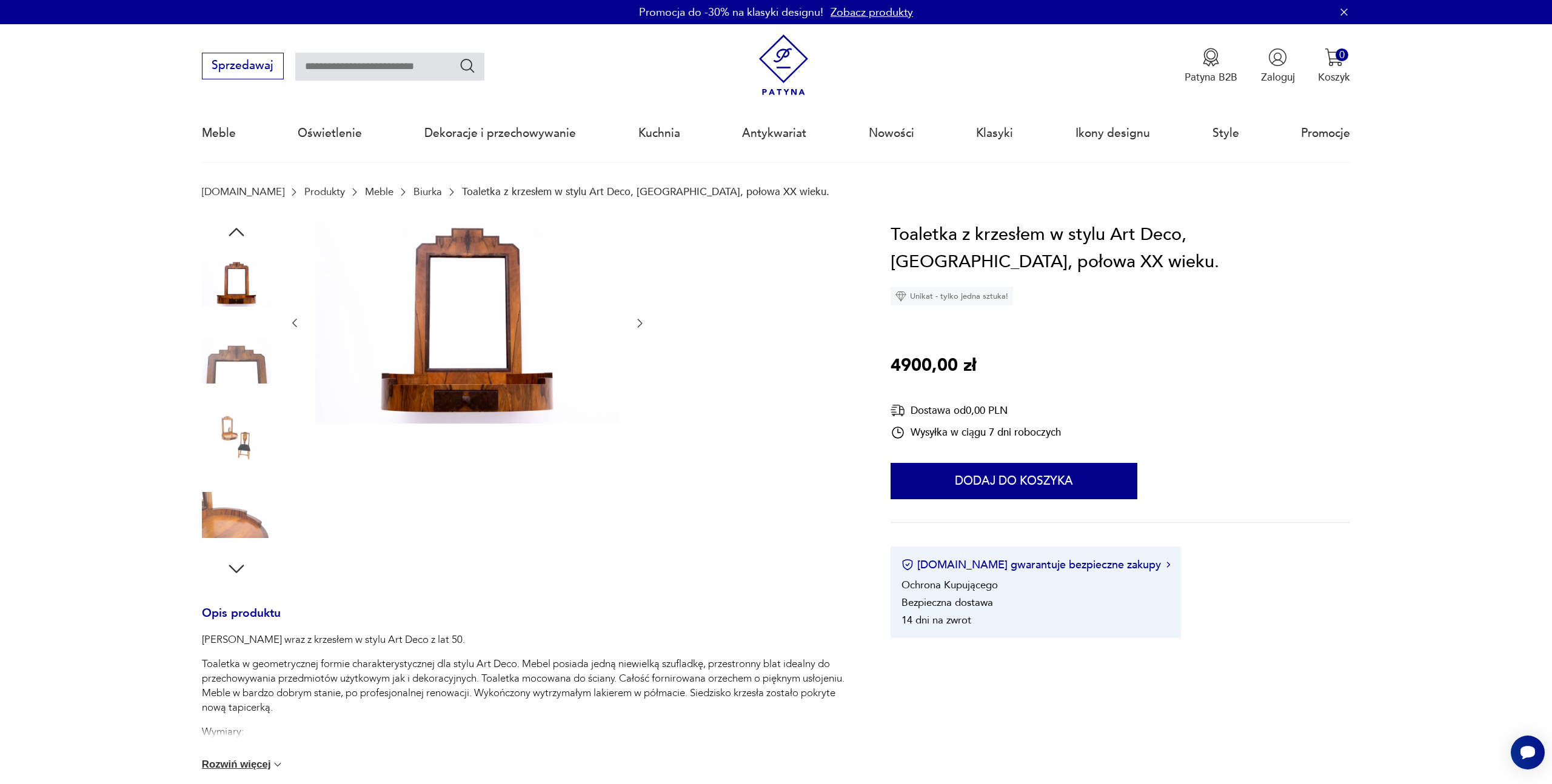
click at [643, 320] on icon "button" at bounding box center [639, 323] width 12 height 12
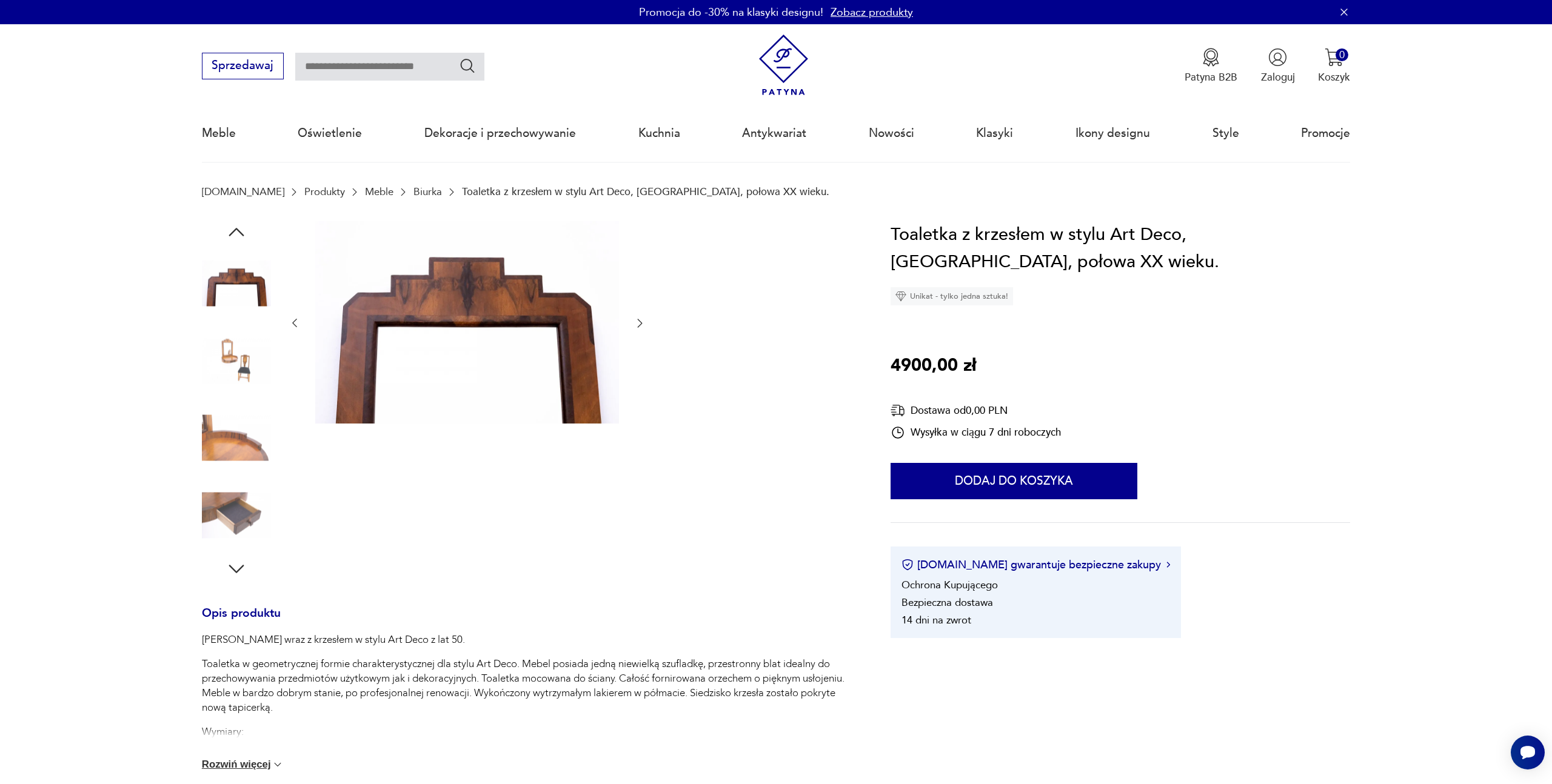
click at [643, 320] on icon "button" at bounding box center [639, 323] width 12 height 12
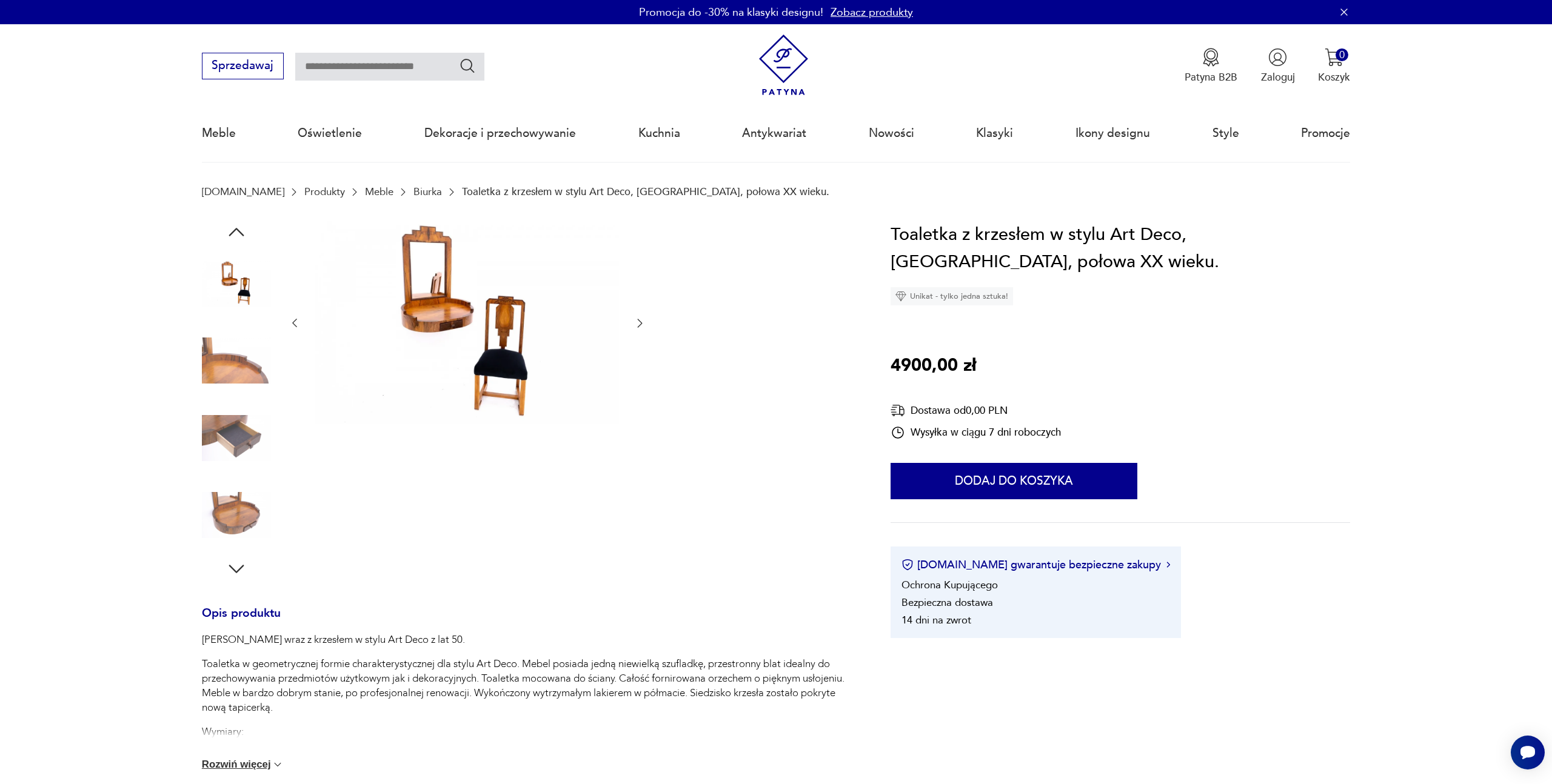
click at [643, 320] on icon "button" at bounding box center [639, 323] width 12 height 12
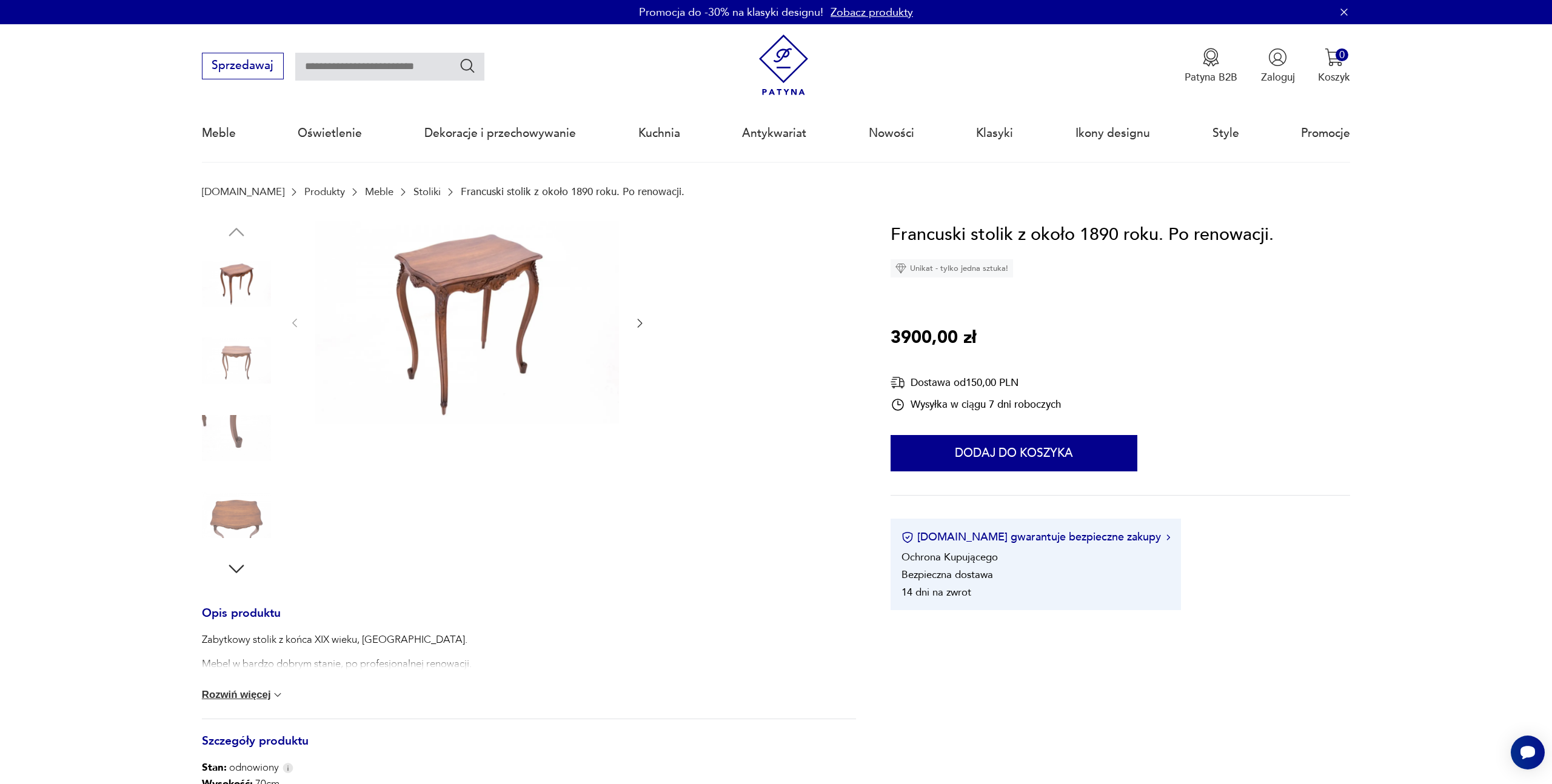
scroll to position [15, 0]
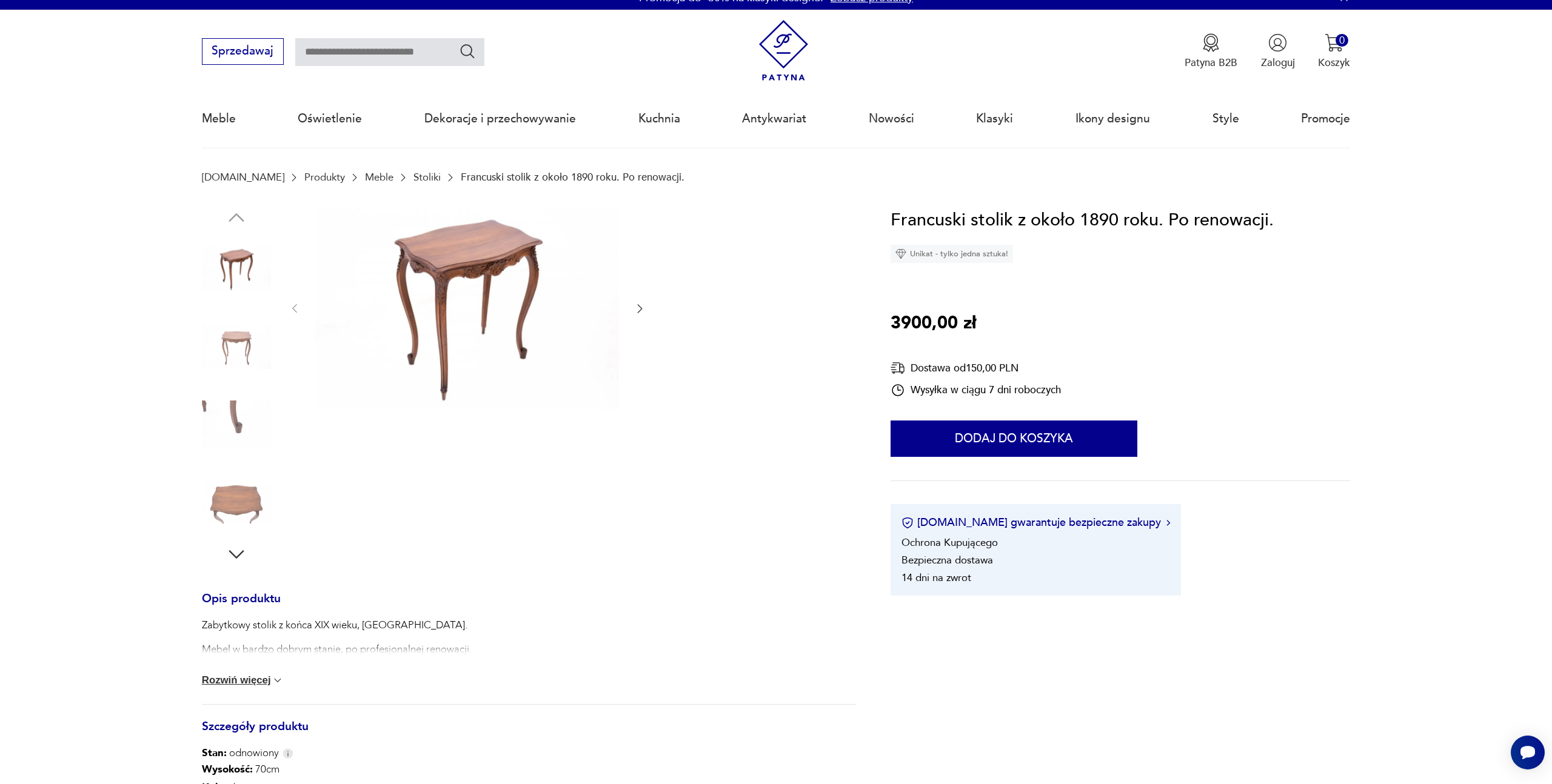
click at [637, 299] on div at bounding box center [467, 309] width 358 height 205
click at [637, 306] on icon "button" at bounding box center [639, 309] width 12 height 12
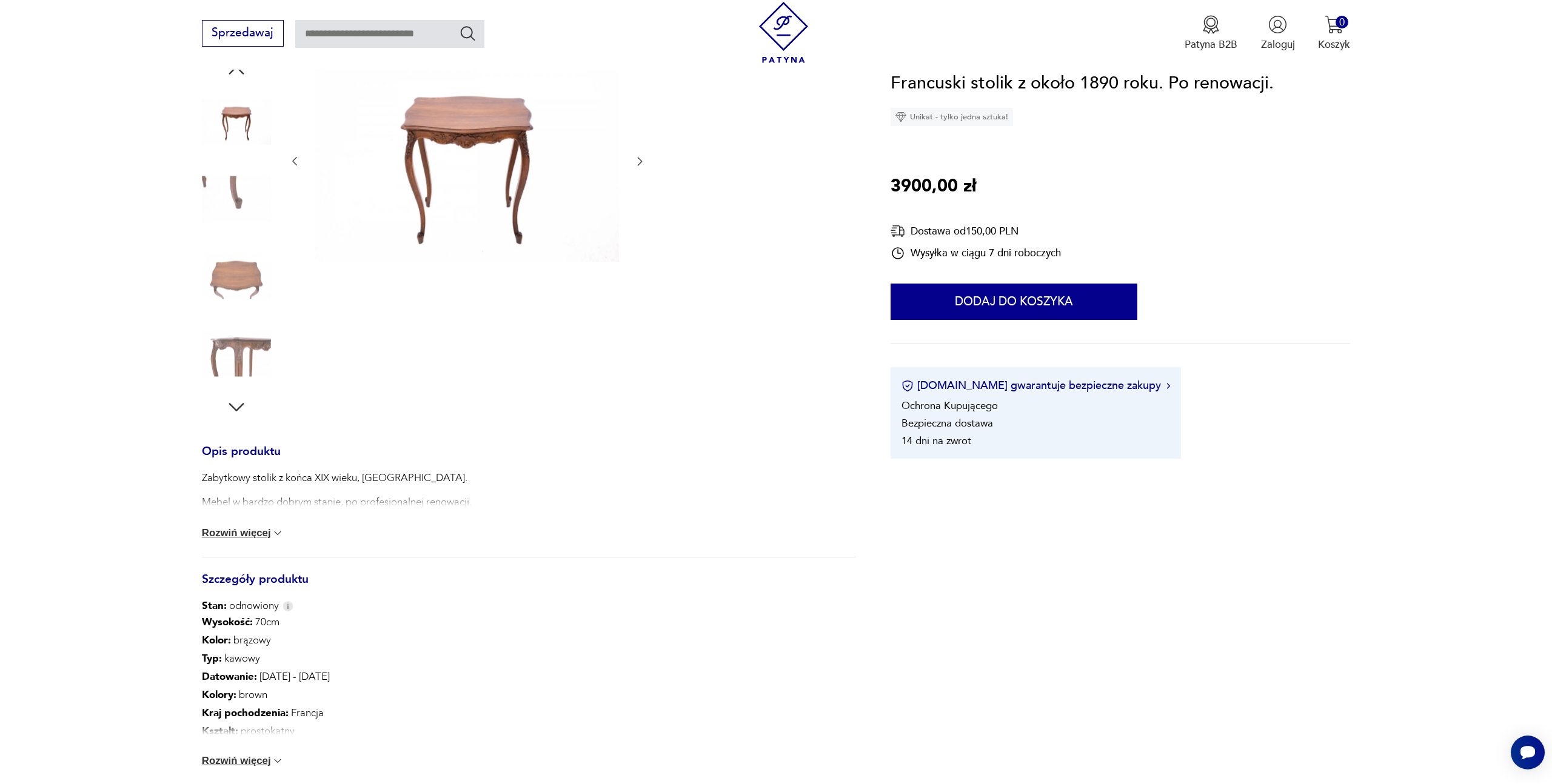
scroll to position [476, 0]
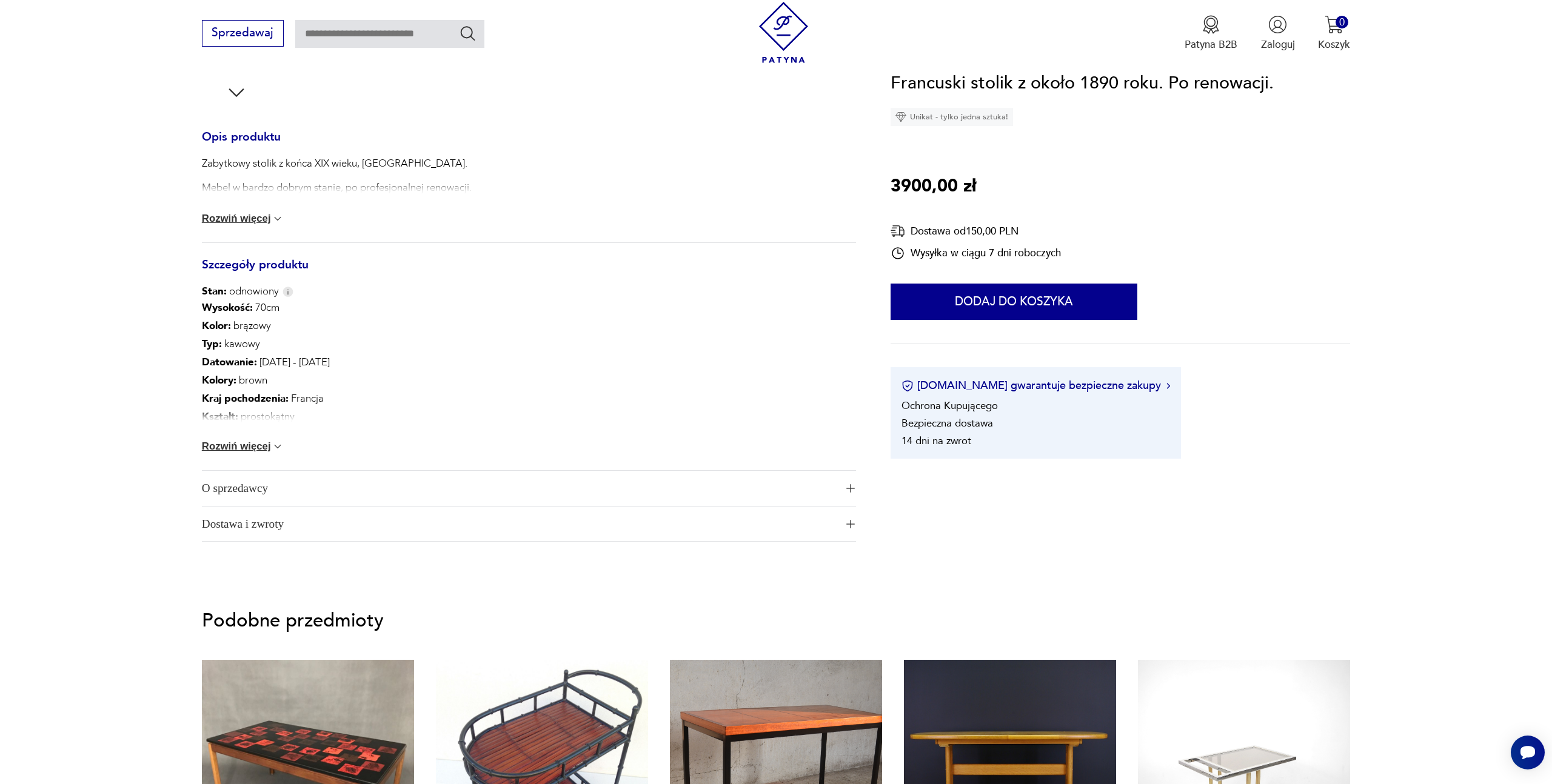
click at [267, 450] on button "Rozwiń więcej" at bounding box center [243, 447] width 82 height 12
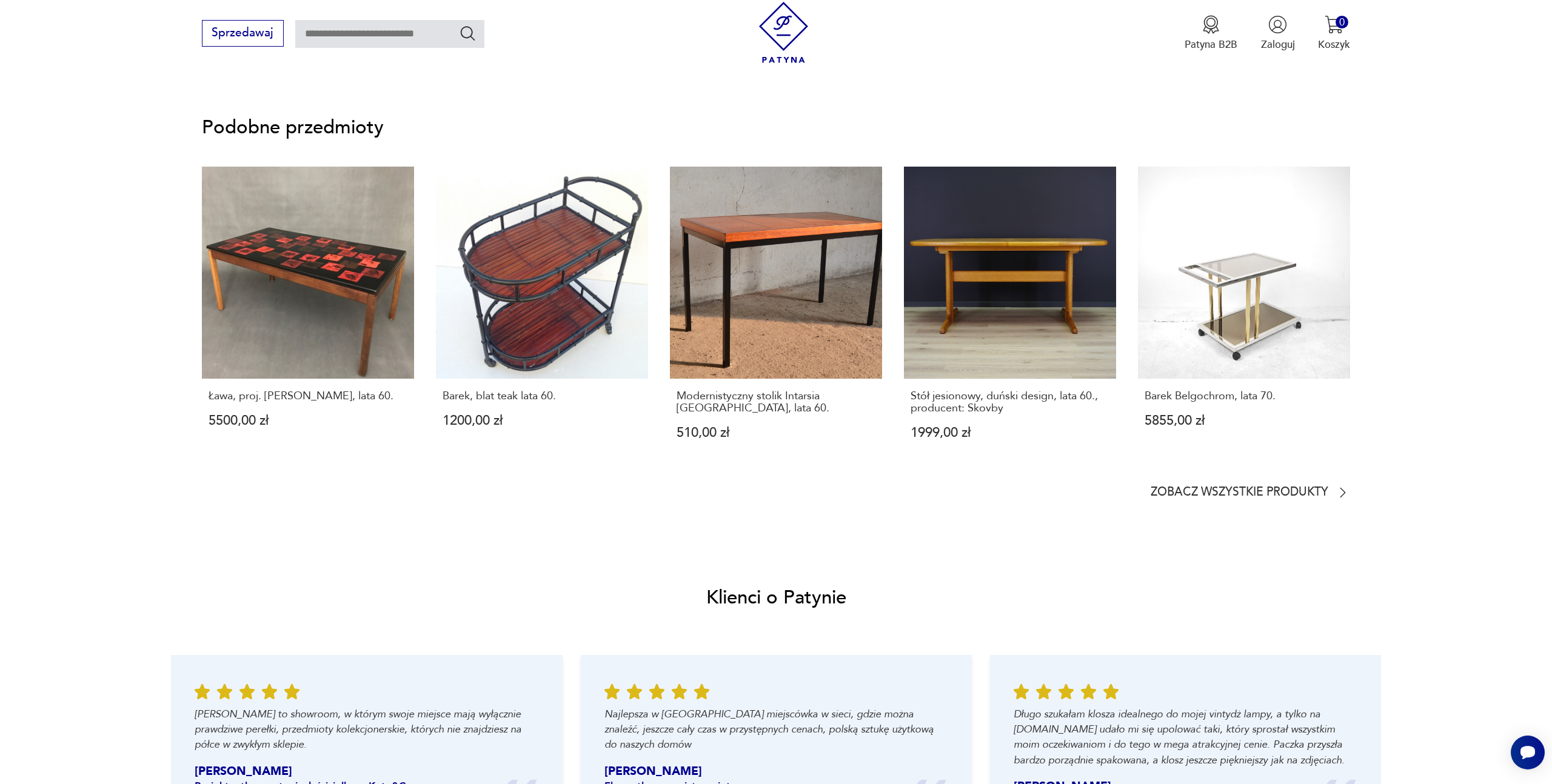
scroll to position [998, 0]
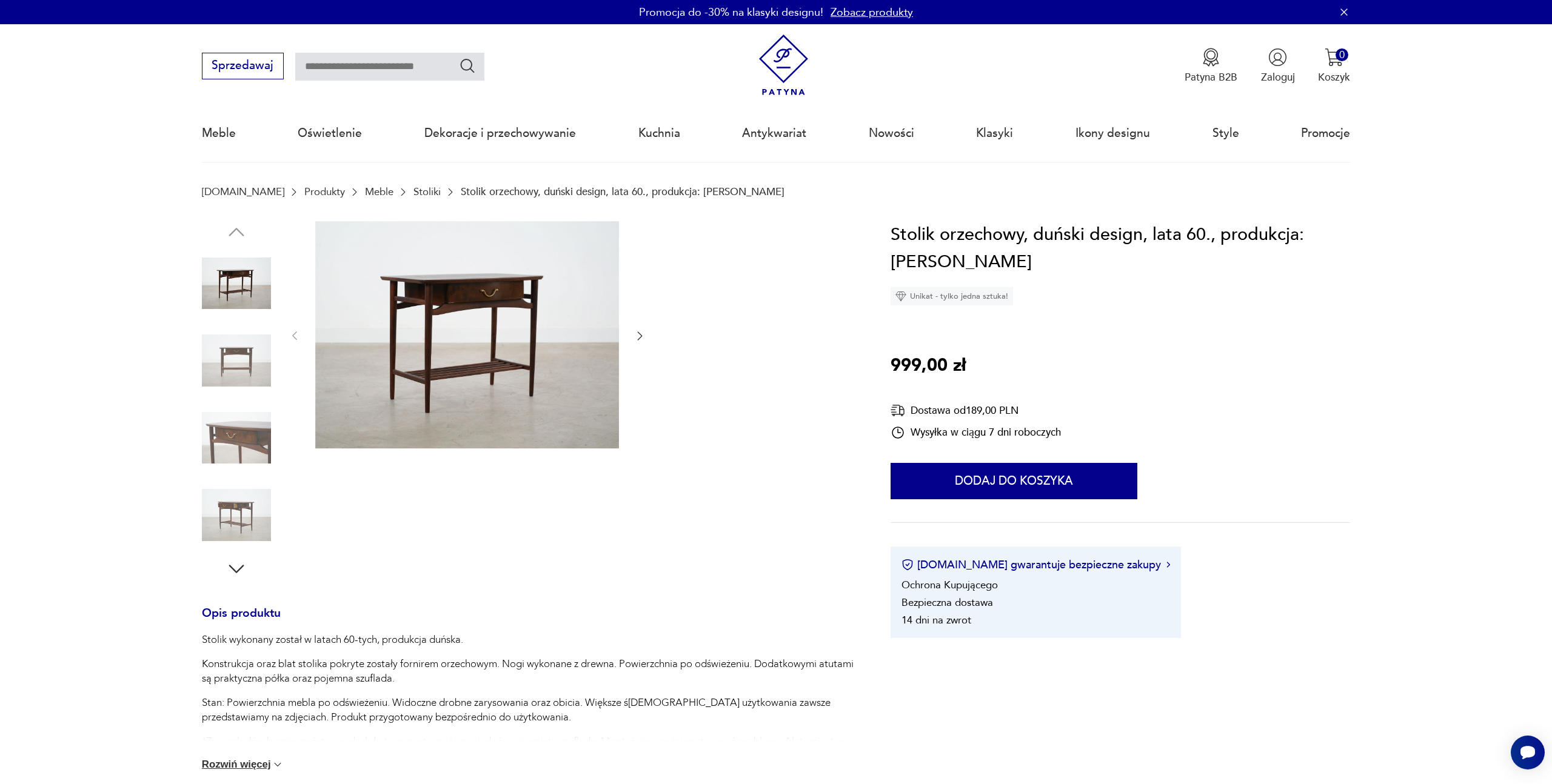
click at [639, 332] on icon "button" at bounding box center [639, 335] width 12 height 12
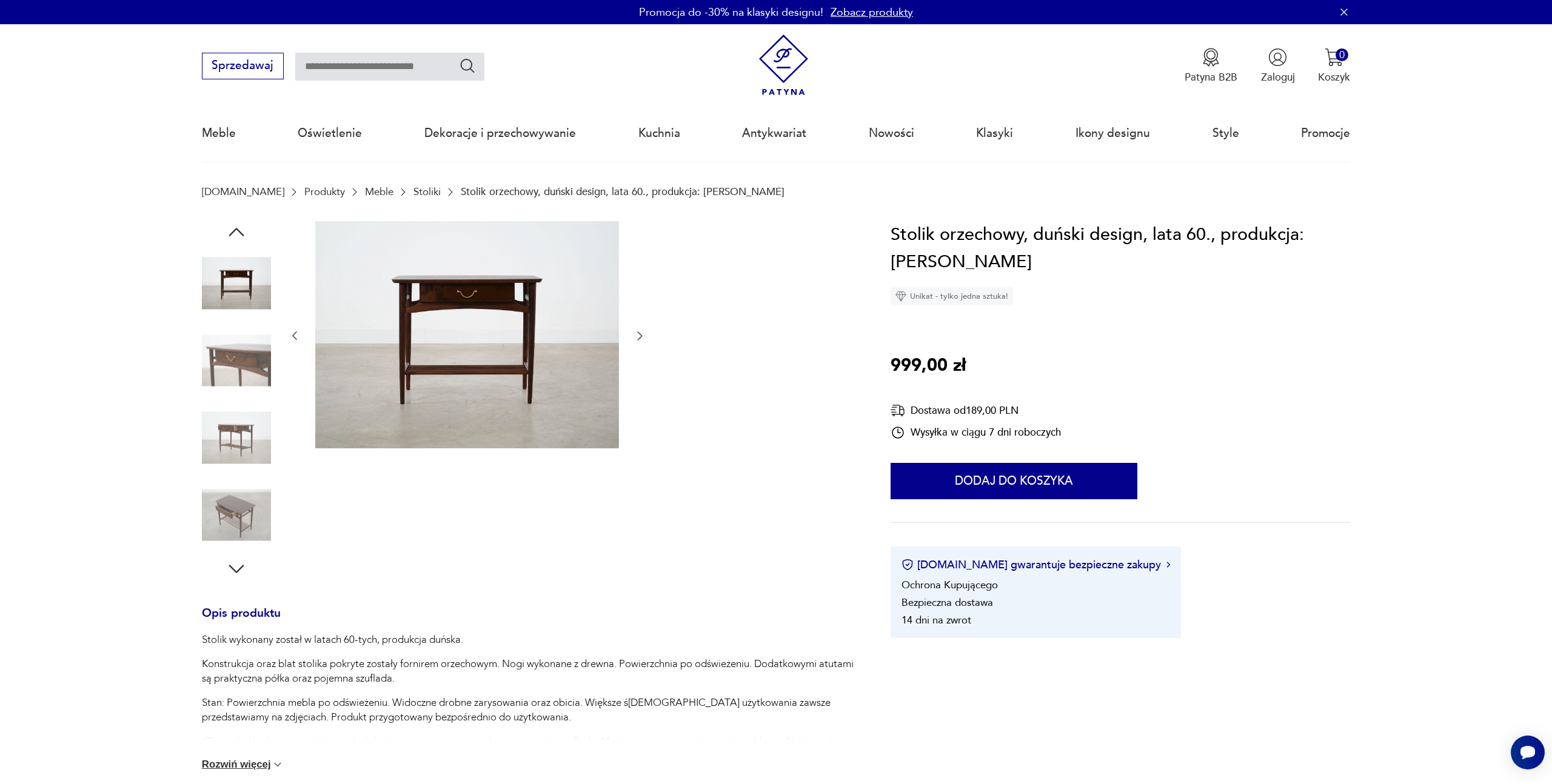
click at [639, 332] on icon "button" at bounding box center [639, 335] width 12 height 12
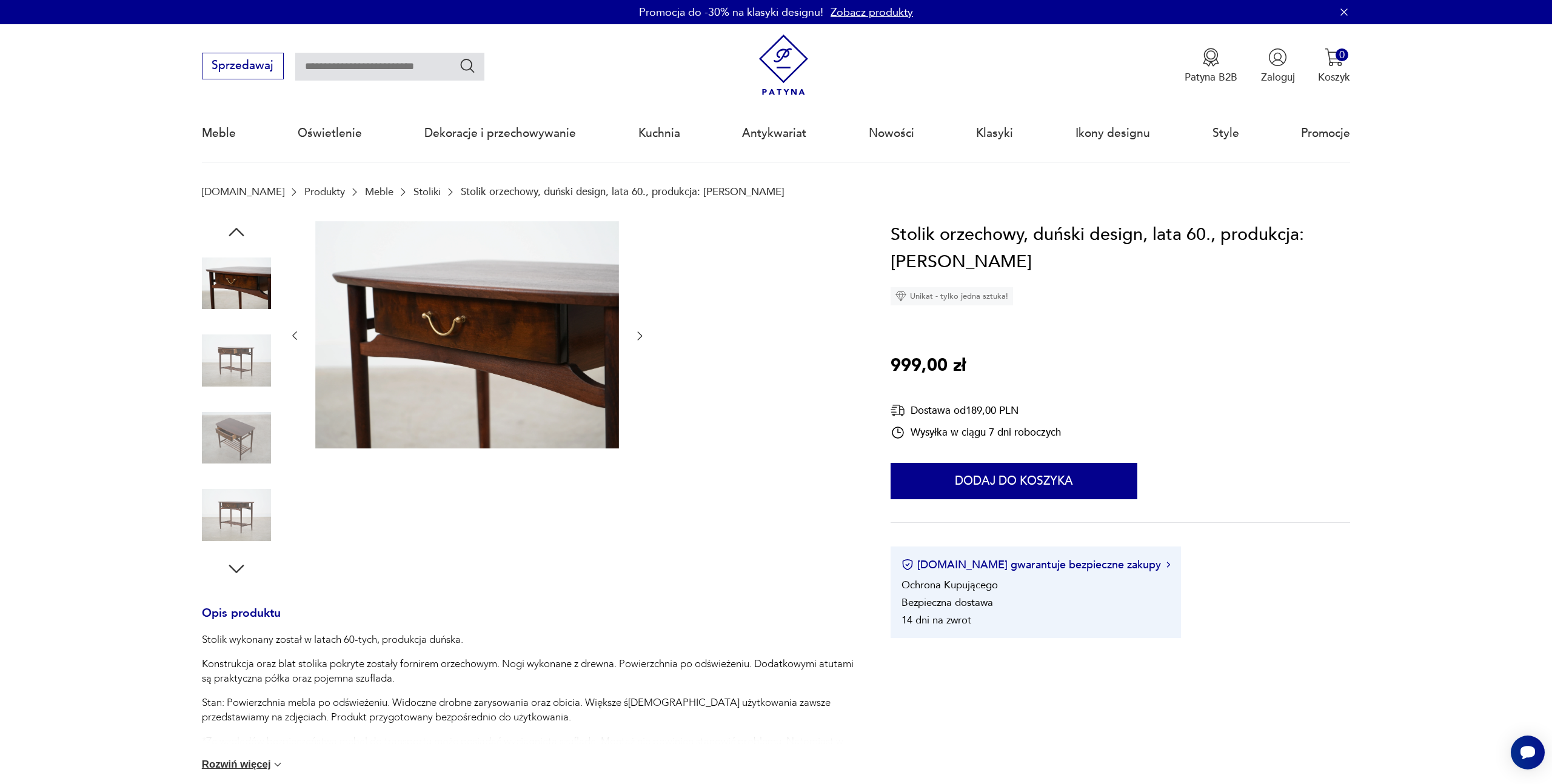
click at [639, 332] on icon "button" at bounding box center [639, 335] width 12 height 12
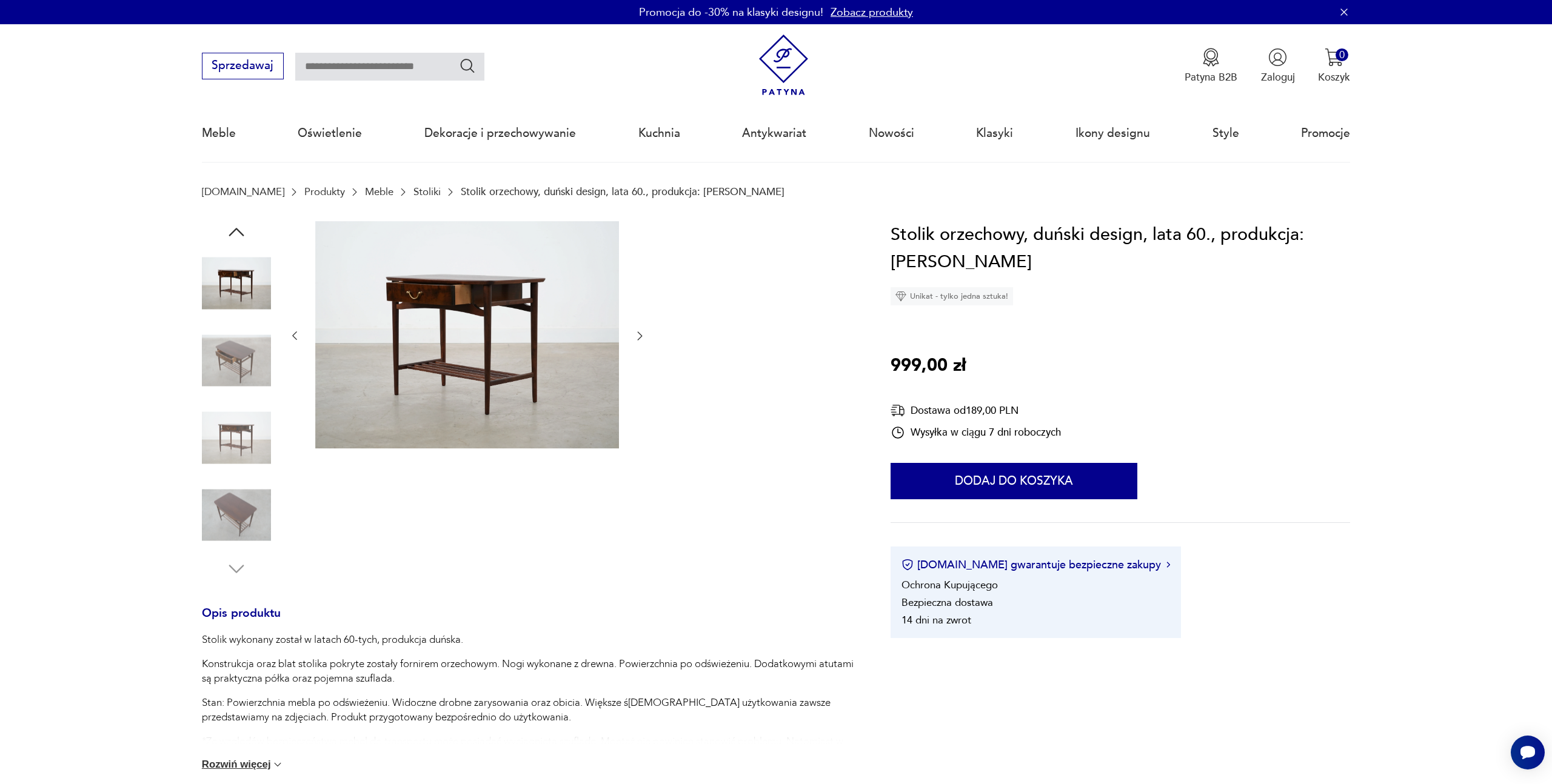
click at [639, 332] on icon "button" at bounding box center [639, 335] width 12 height 12
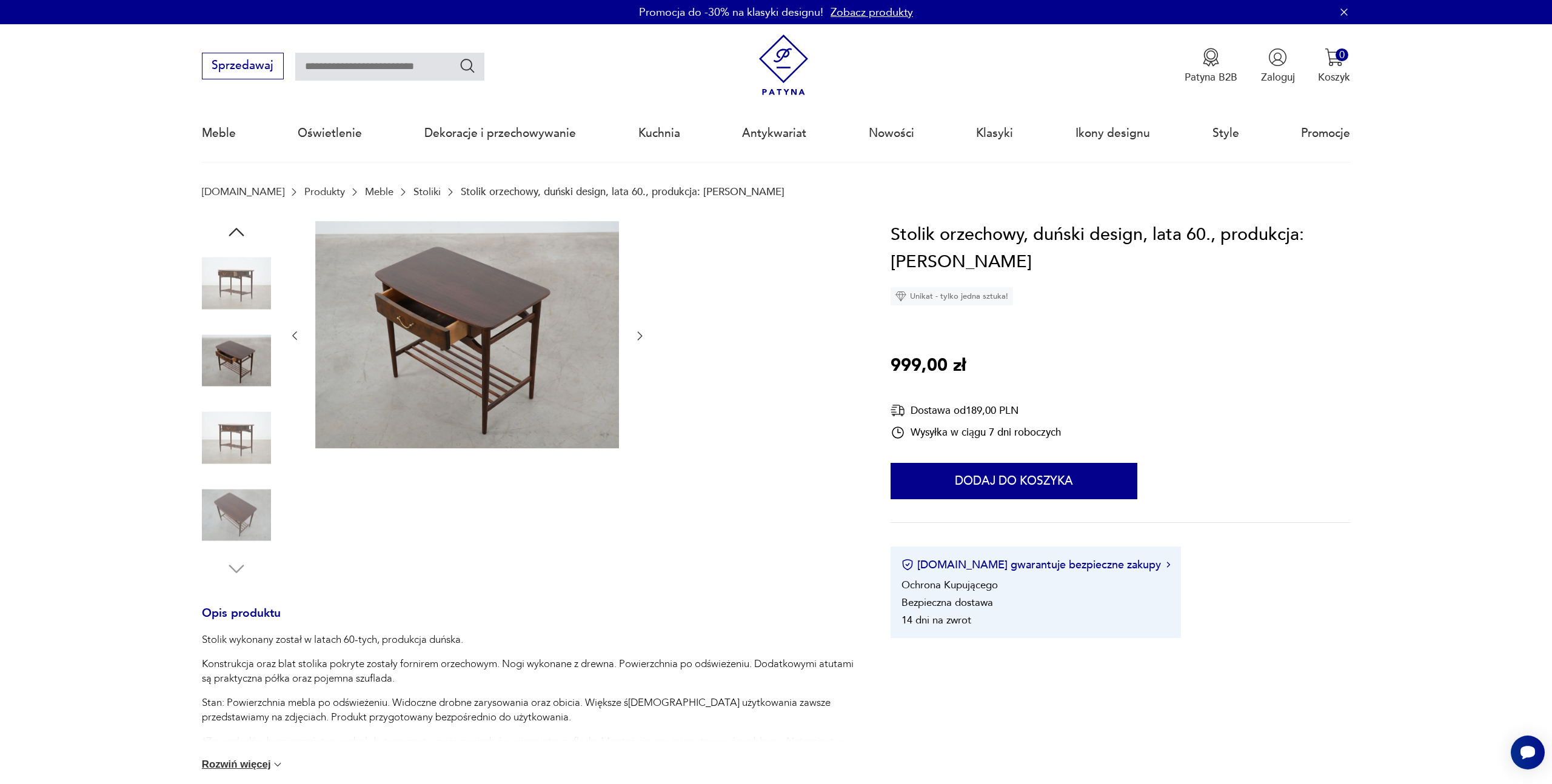
click at [639, 332] on icon "button" at bounding box center [639, 335] width 12 height 12
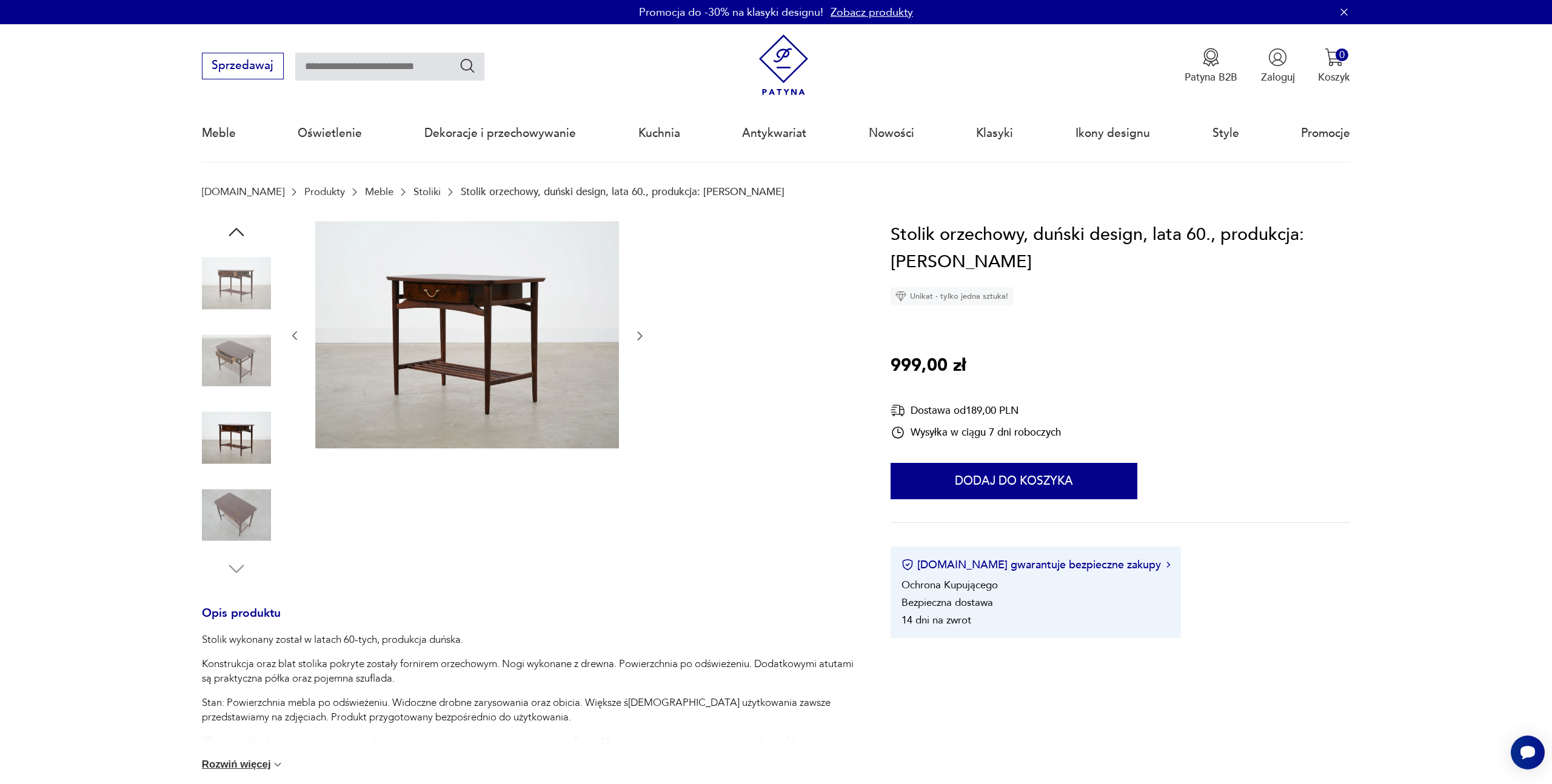
click at [639, 332] on icon "button" at bounding box center [639, 335] width 12 height 12
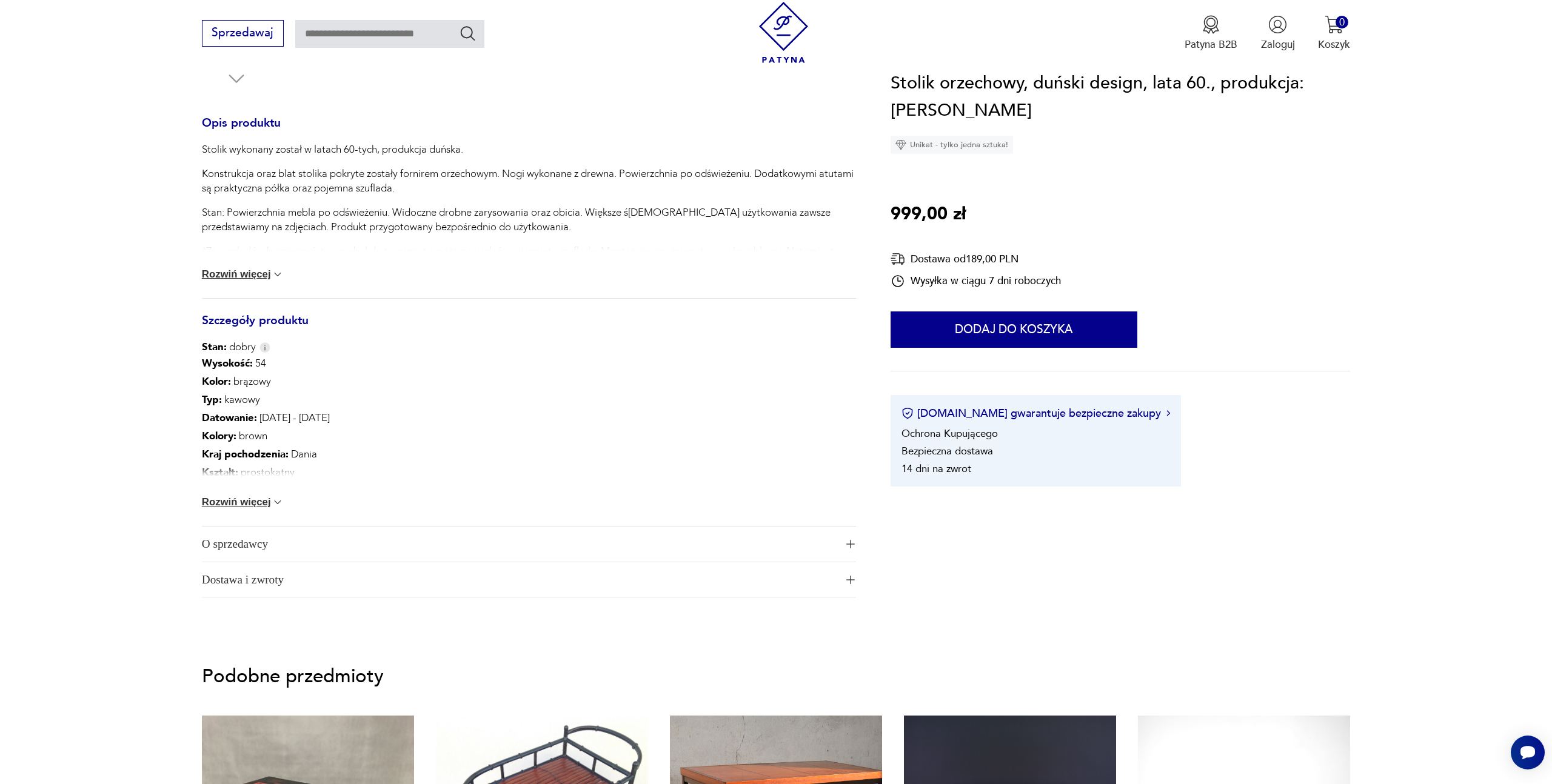
scroll to position [512, 0]
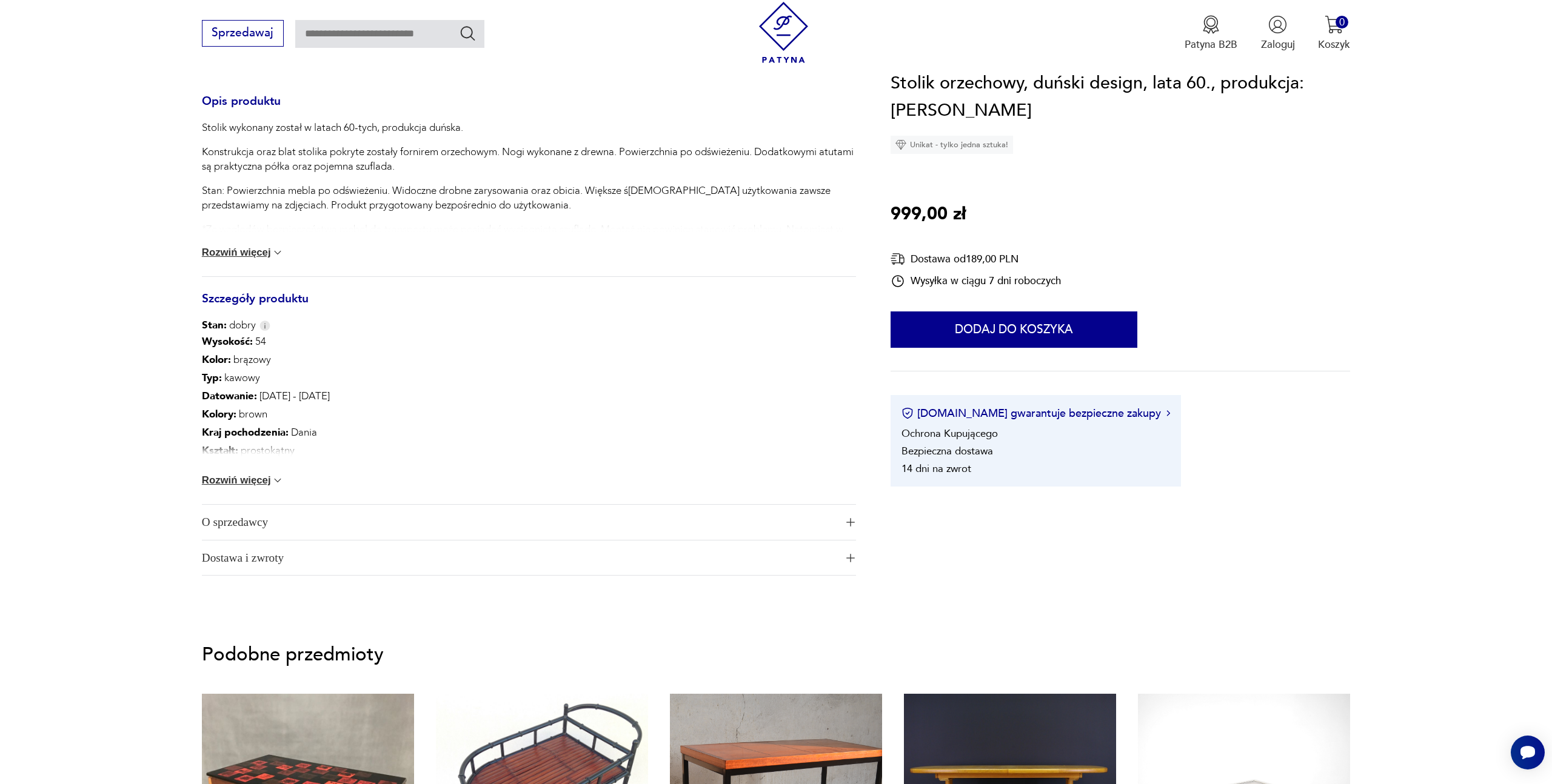
click at [259, 475] on button "Rozwiń więcej" at bounding box center [243, 480] width 82 height 12
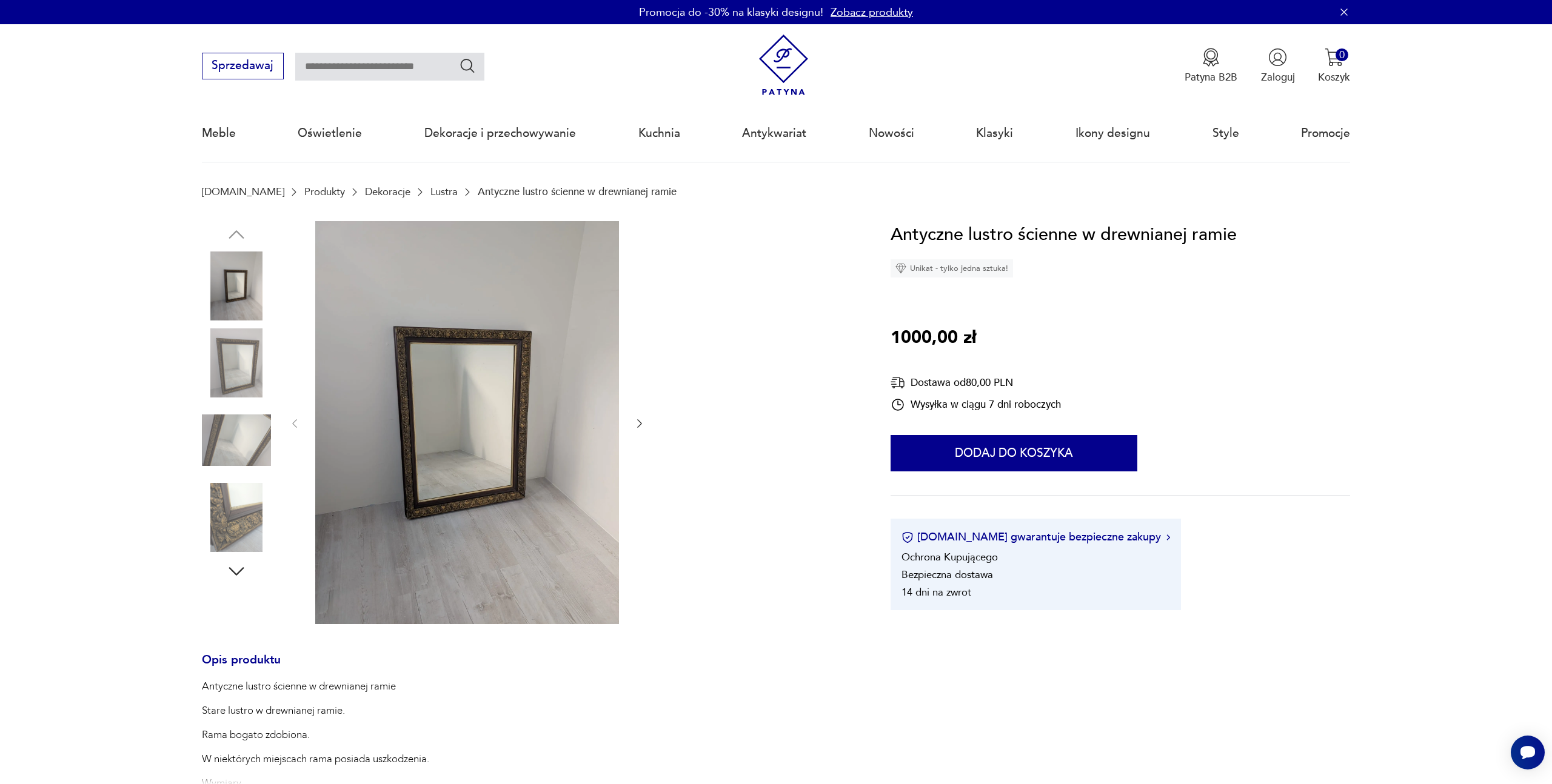
click at [643, 418] on icon "button" at bounding box center [639, 424] width 12 height 12
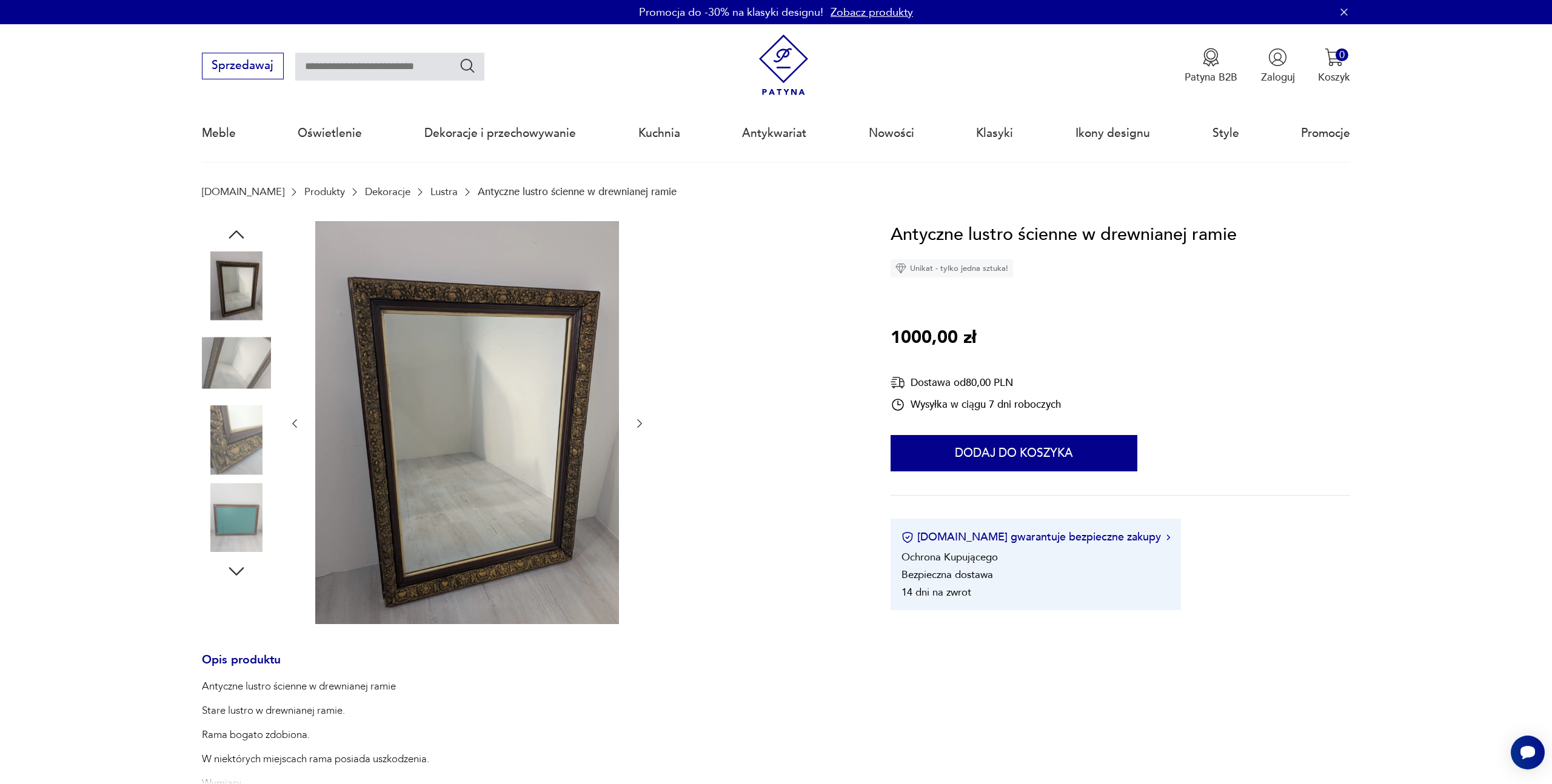
click at [643, 418] on icon "button" at bounding box center [639, 424] width 12 height 12
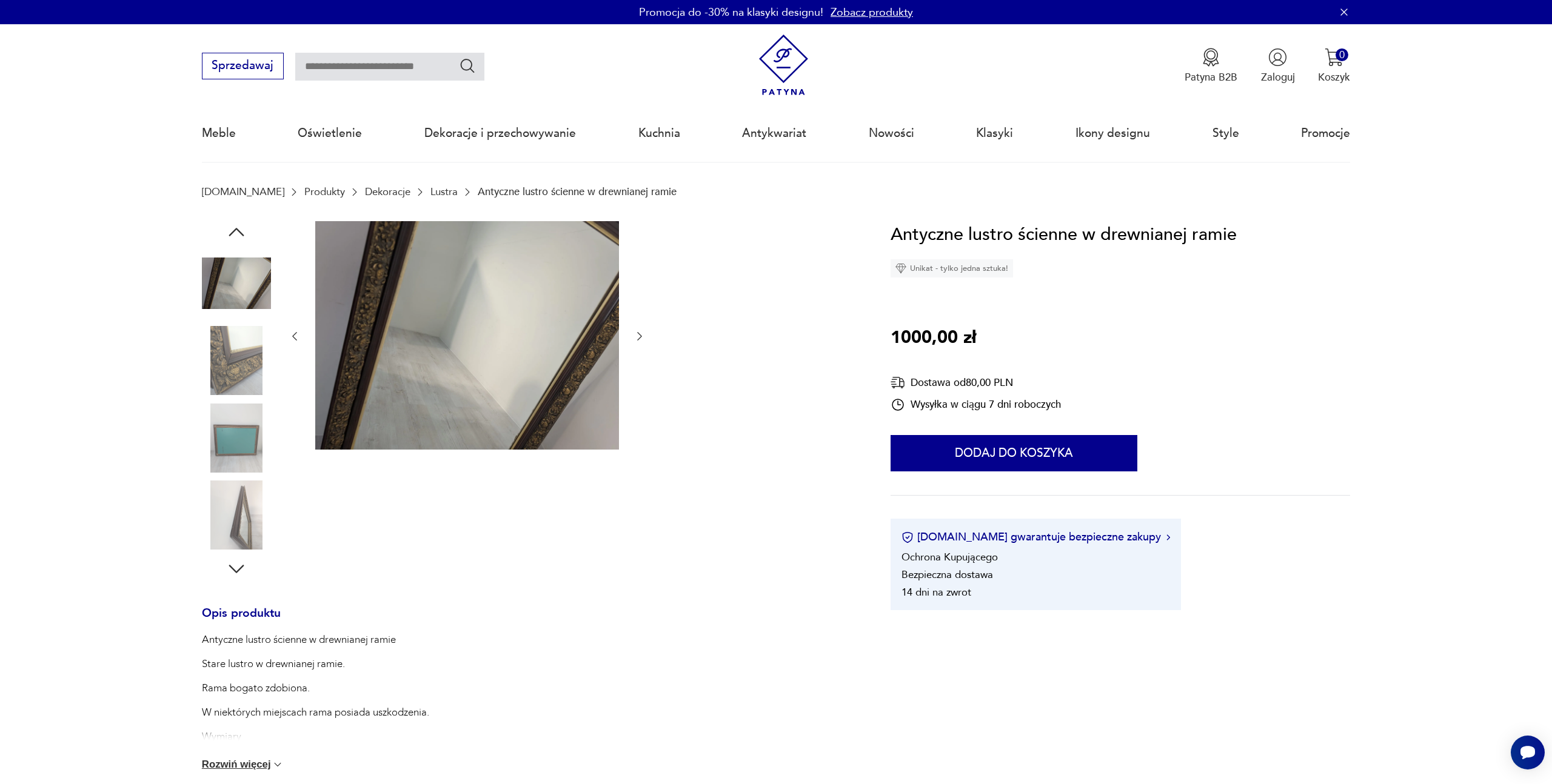
click at [643, 418] on div at bounding box center [467, 336] width 358 height 231
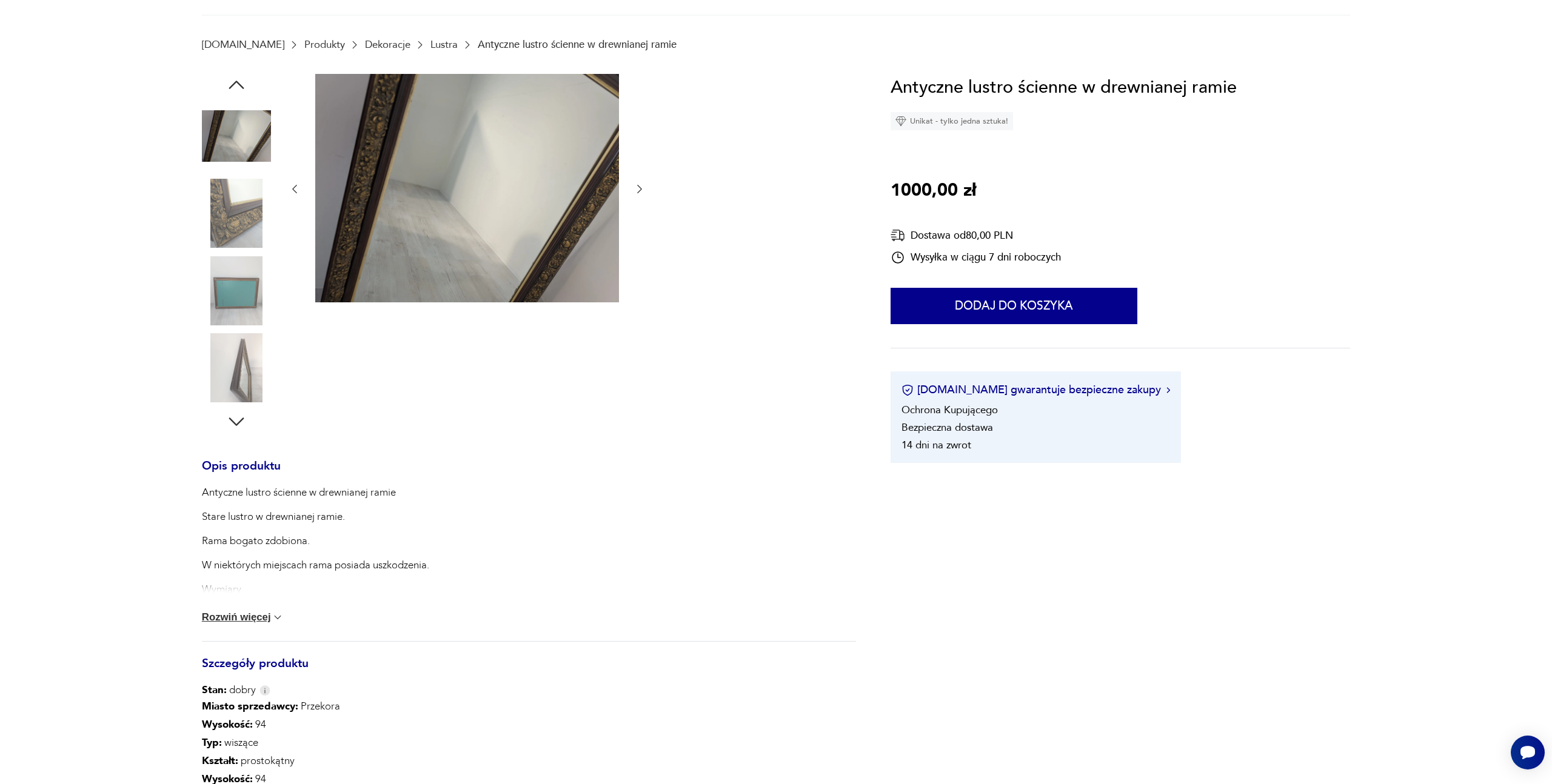
scroll to position [162, 0]
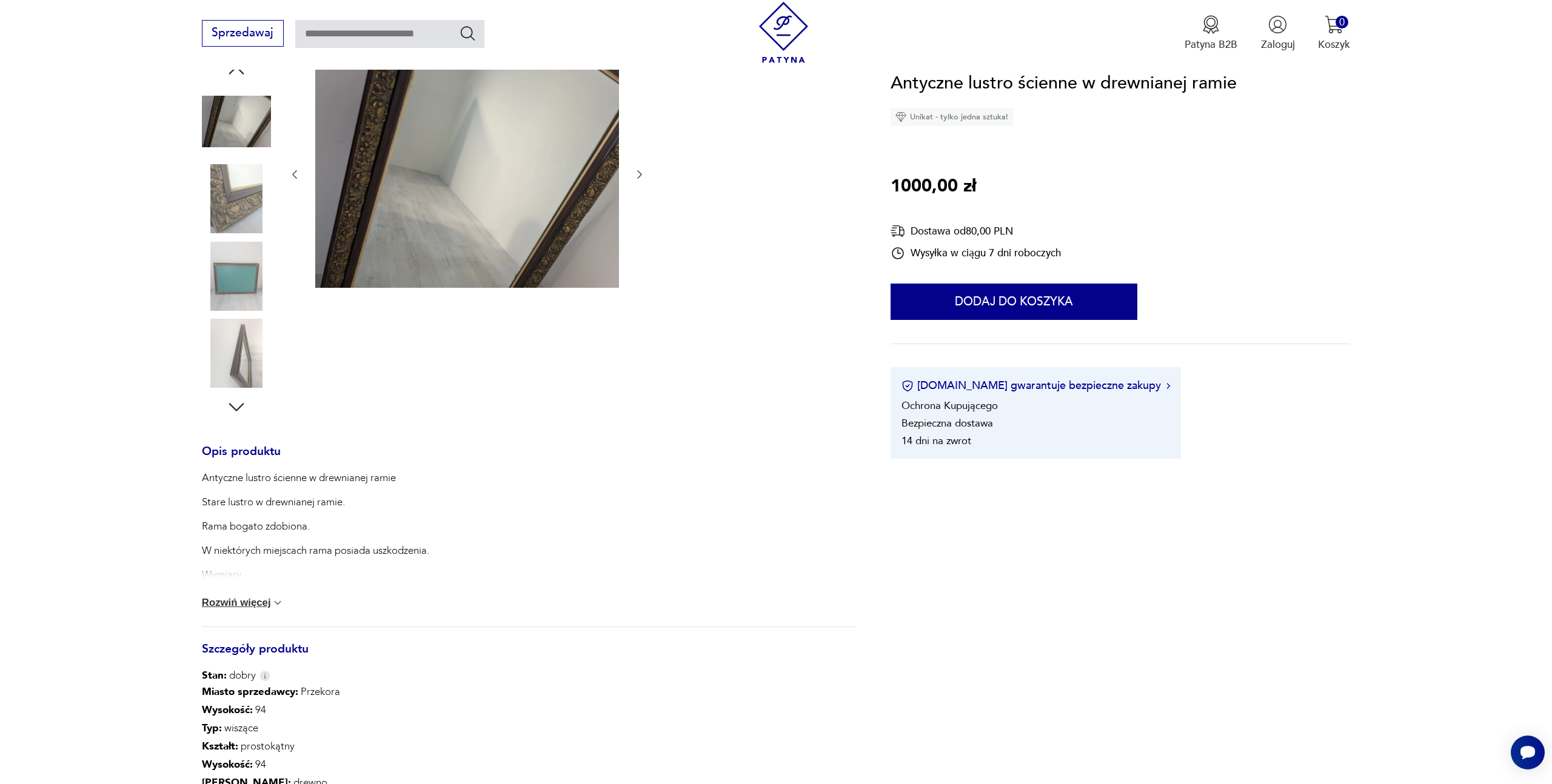
click at [267, 603] on button "Rozwiń więcej" at bounding box center [243, 603] width 82 height 12
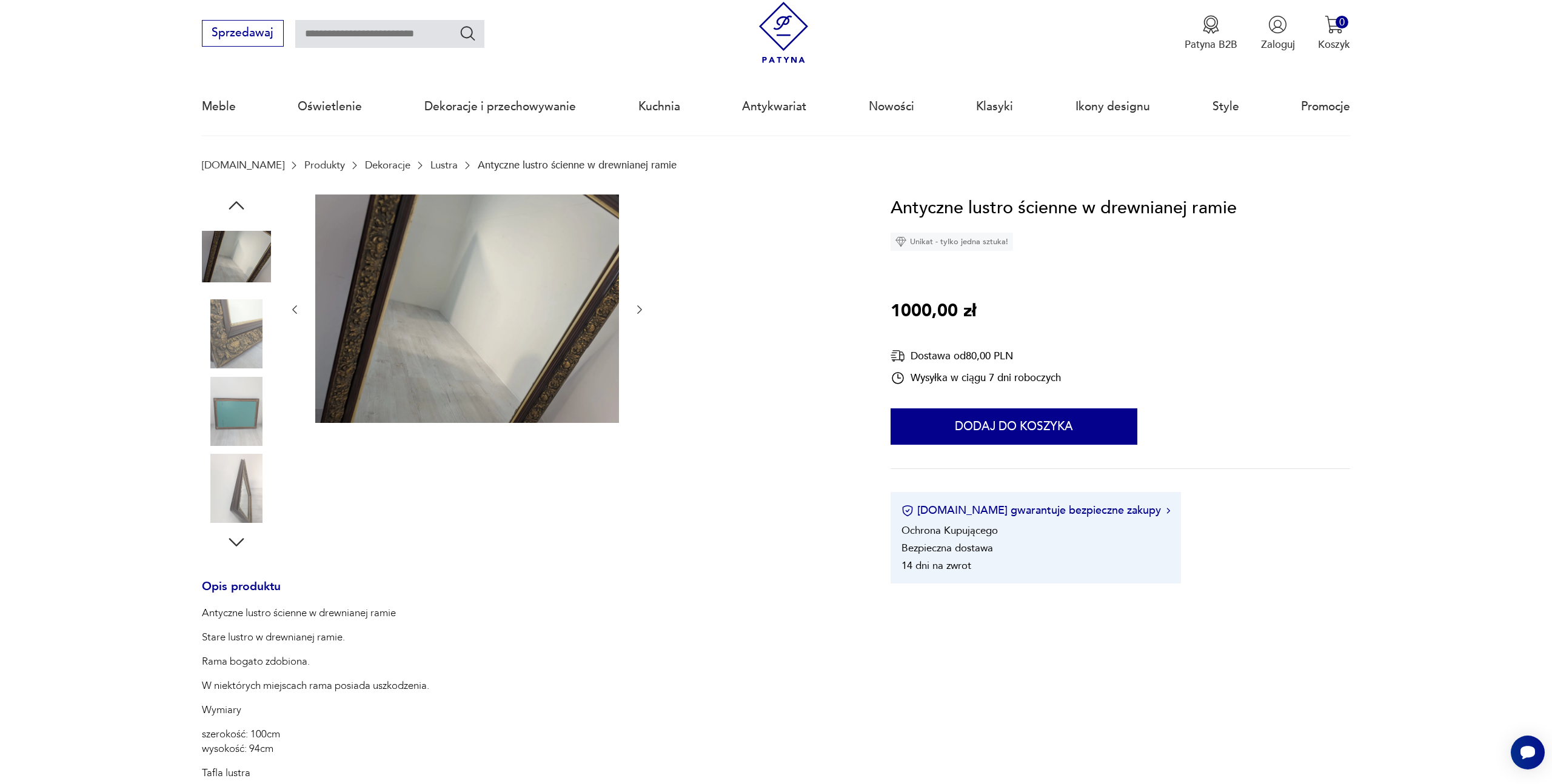
scroll to position [0, 0]
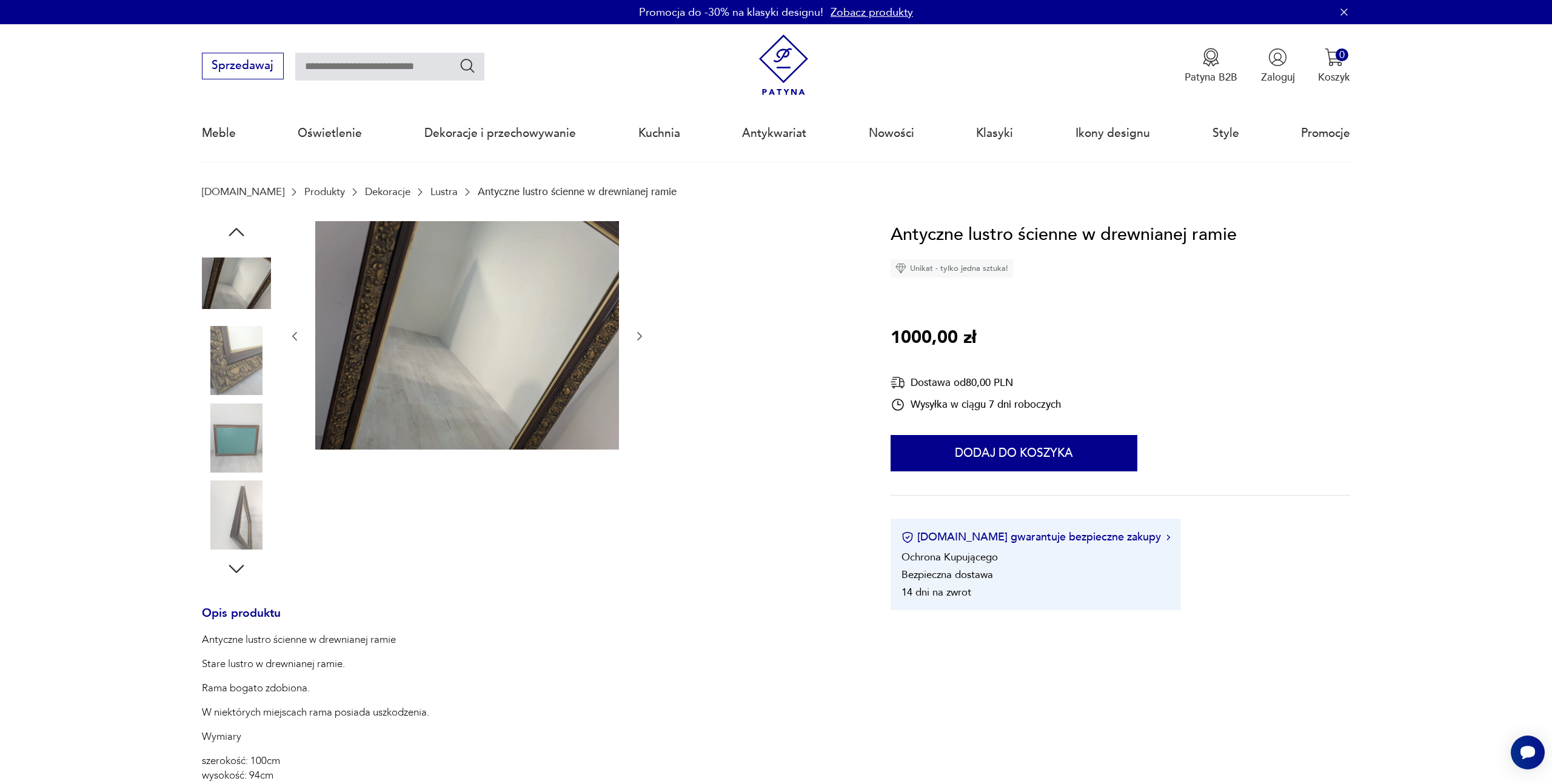
click at [443, 303] on img at bounding box center [467, 335] width 304 height 228
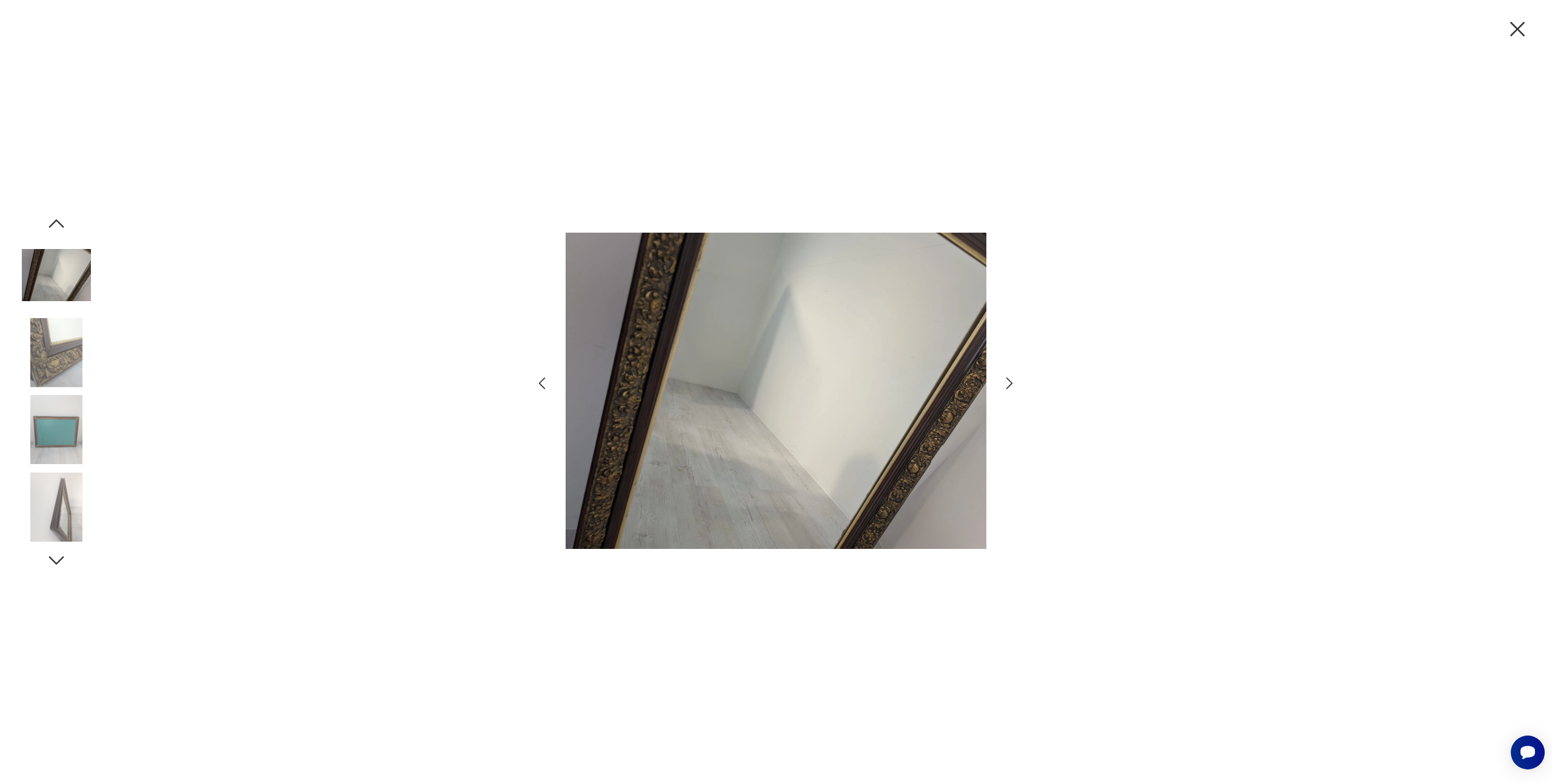
click at [1012, 383] on icon "button" at bounding box center [1010, 383] width 7 height 12
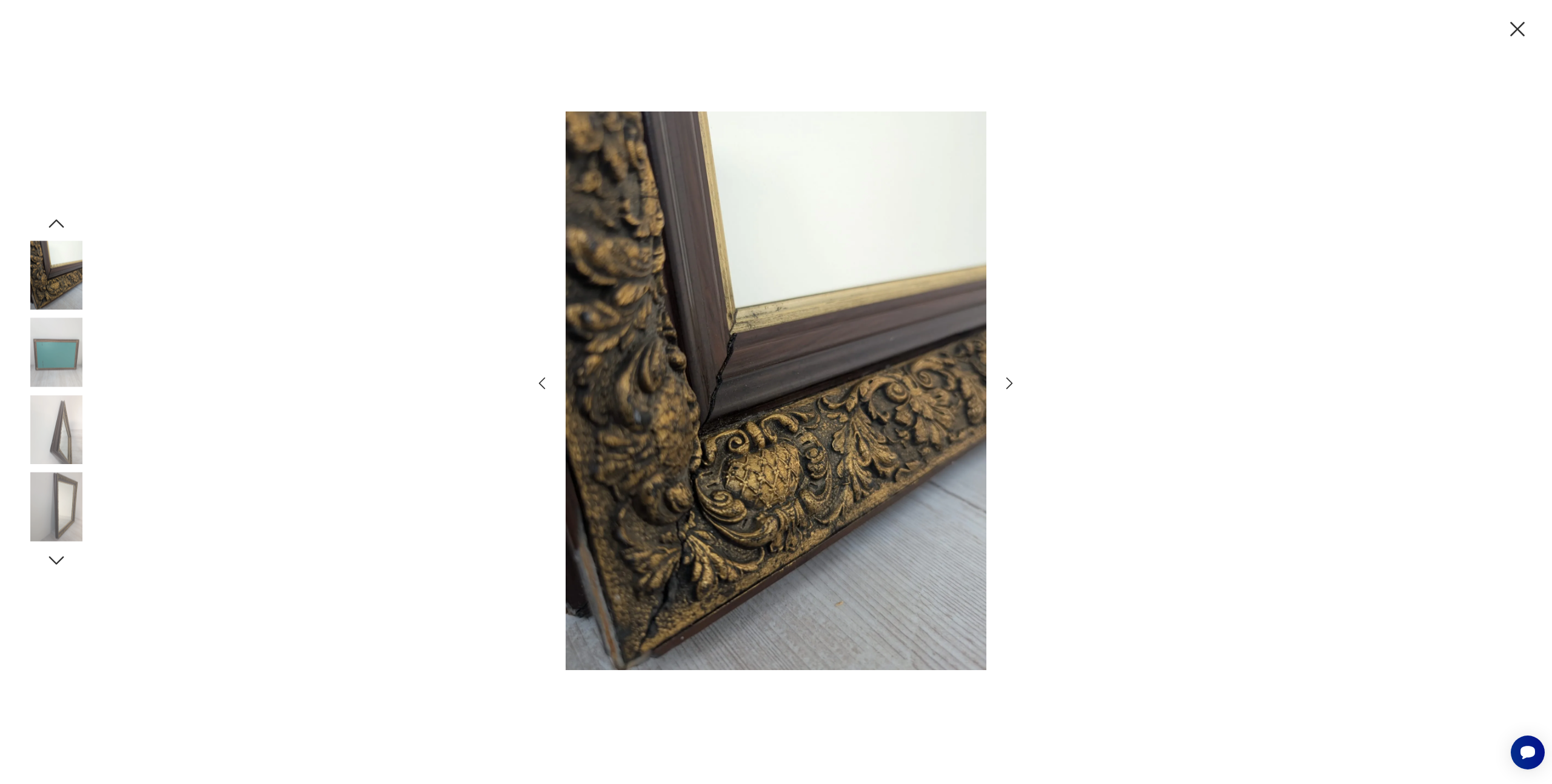
click at [1012, 383] on icon "button" at bounding box center [1010, 383] width 7 height 12
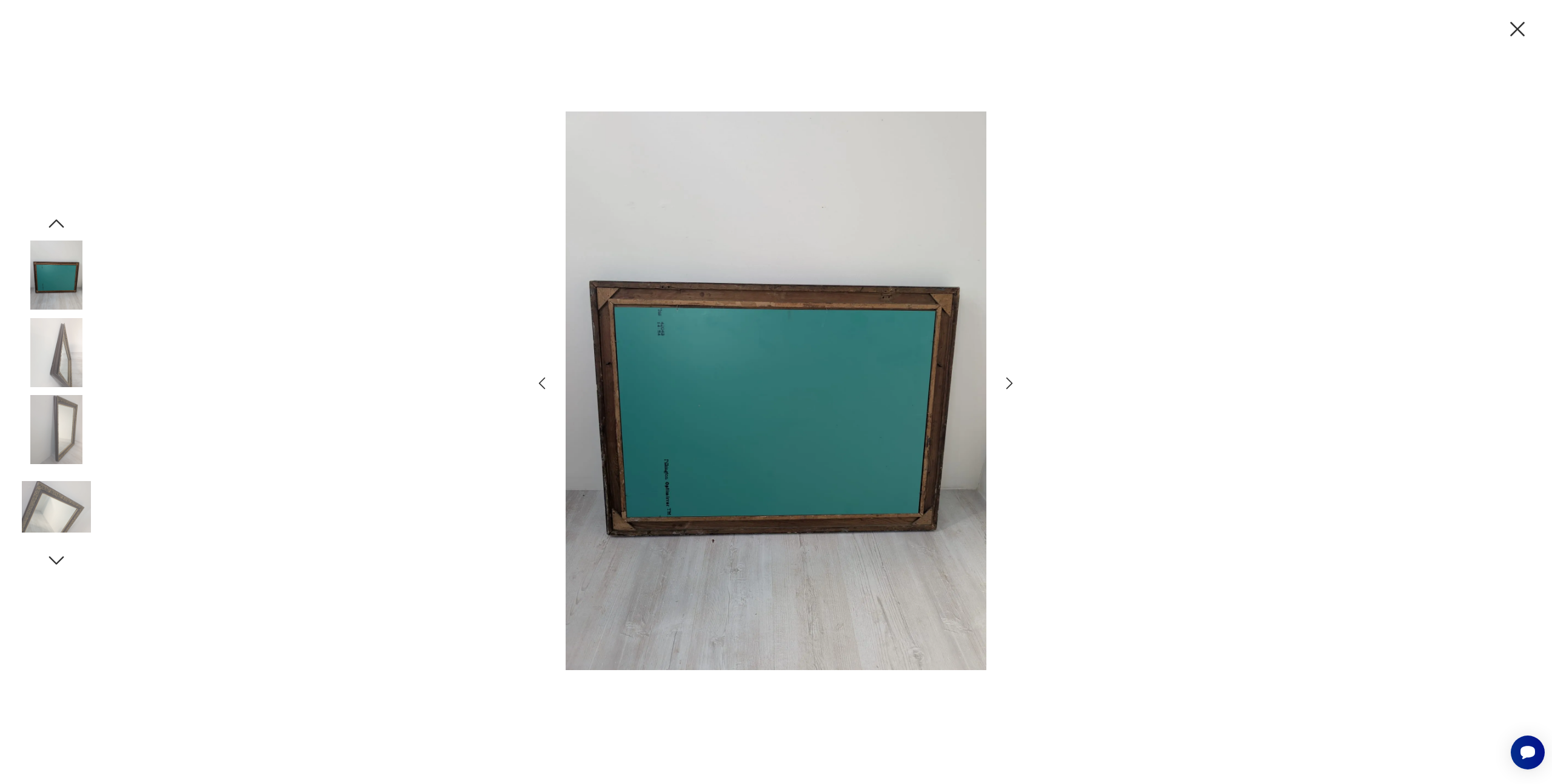
click at [1012, 383] on icon "button" at bounding box center [1010, 383] width 7 height 12
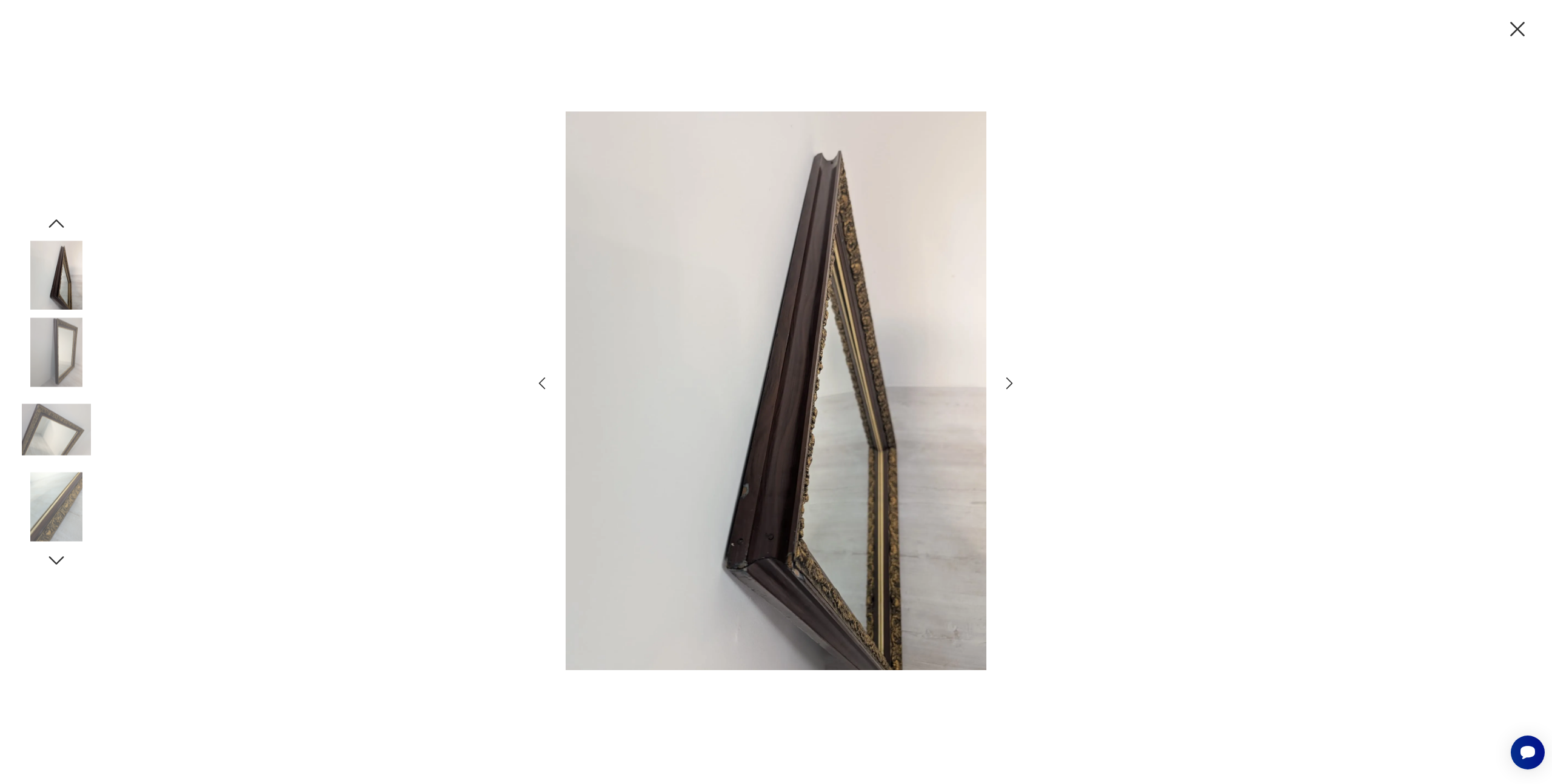
click at [1012, 383] on icon "button" at bounding box center [1010, 383] width 7 height 12
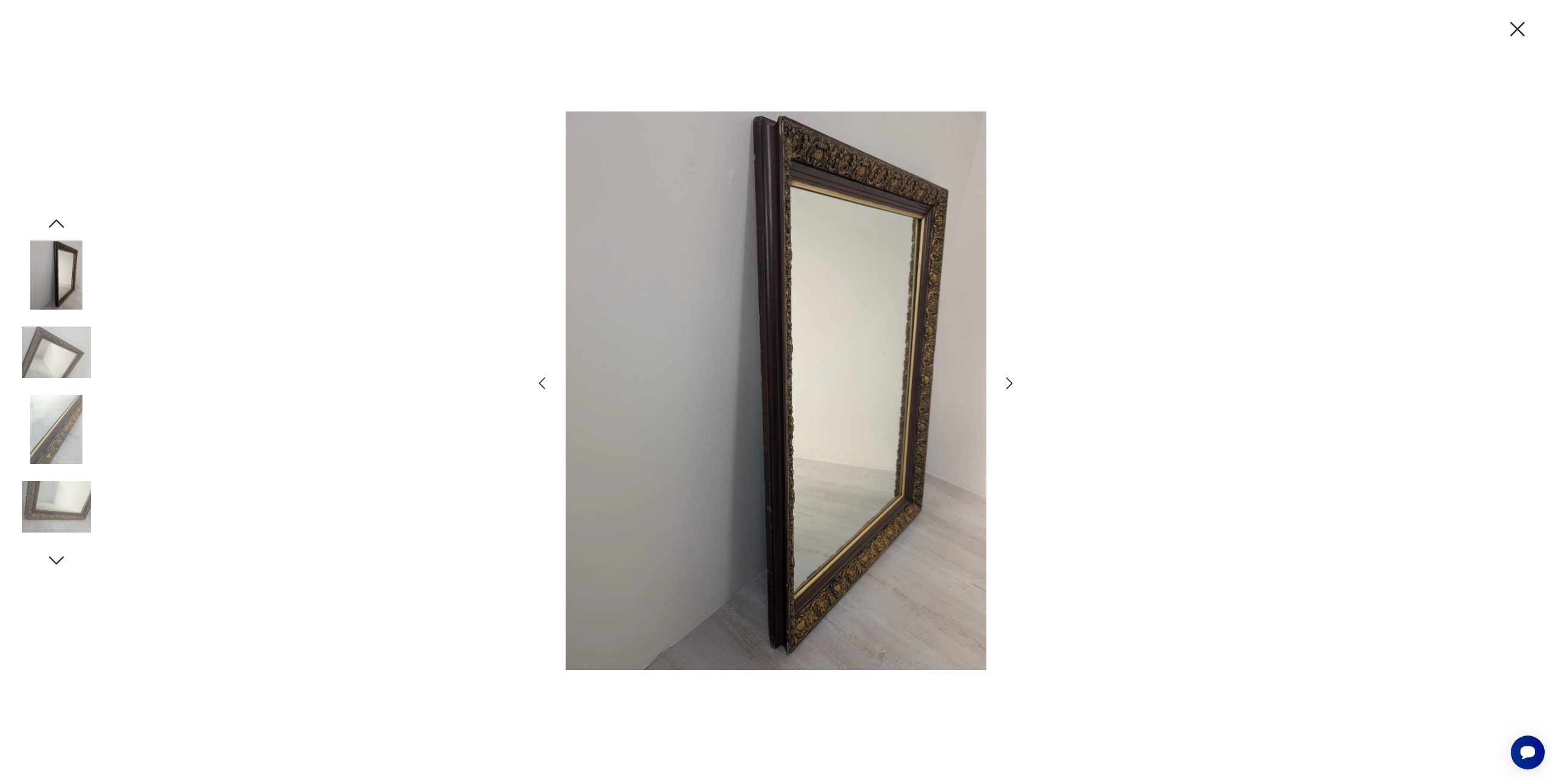
click at [1012, 383] on icon "button" at bounding box center [1010, 383] width 7 height 12
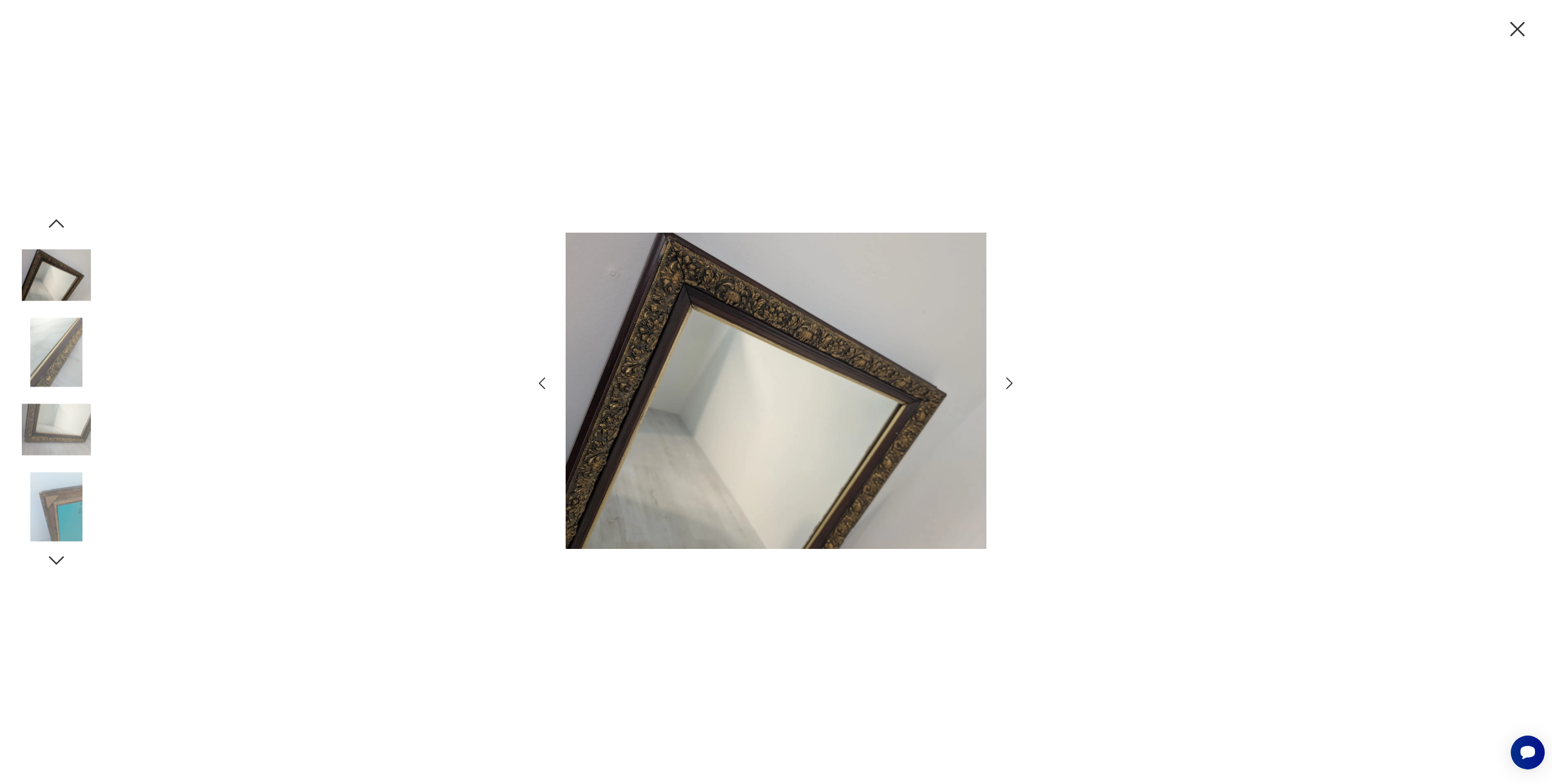
click at [1012, 383] on icon "button" at bounding box center [1010, 383] width 7 height 12
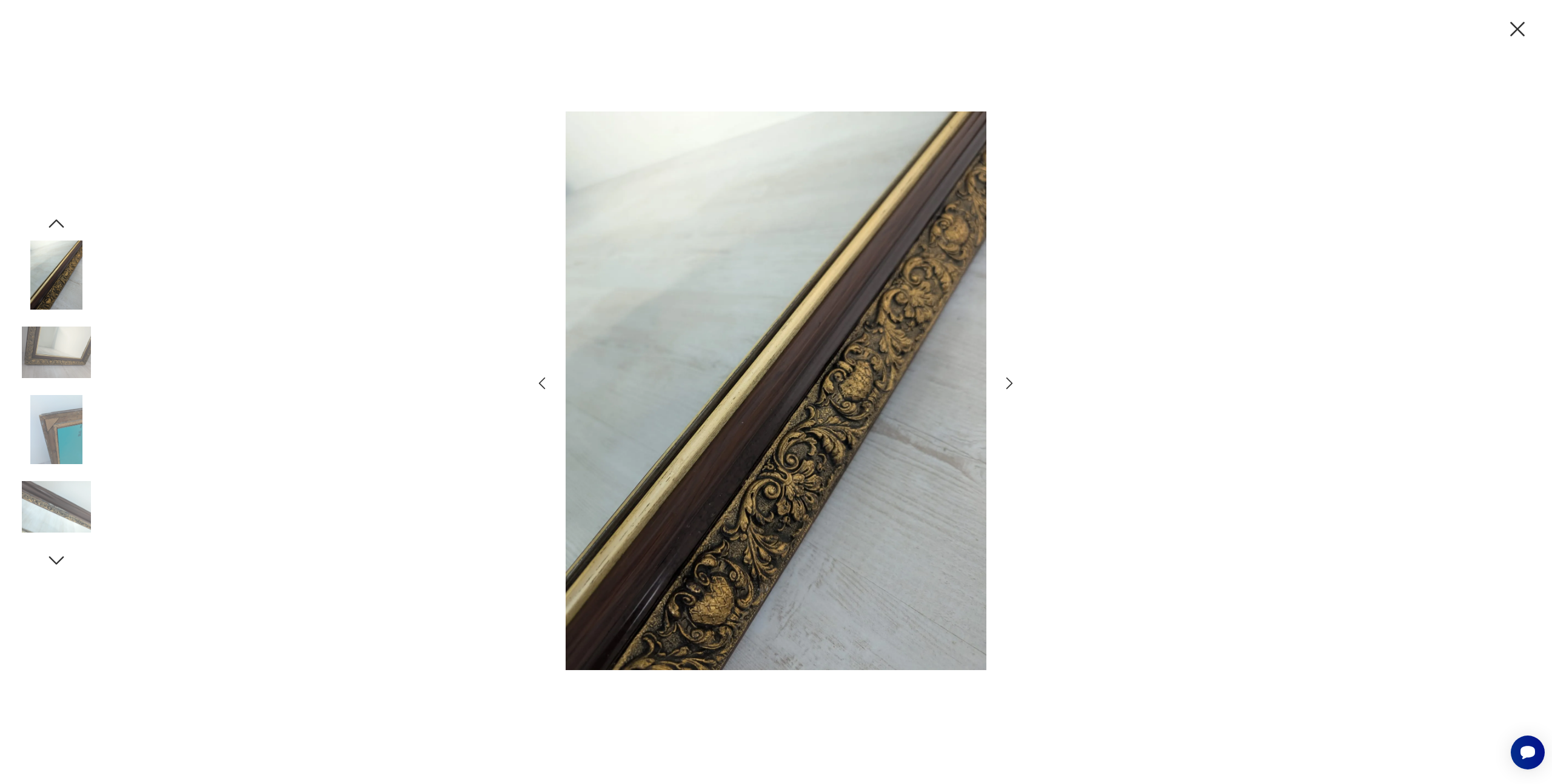
click at [1012, 383] on icon "button" at bounding box center [1010, 383] width 7 height 12
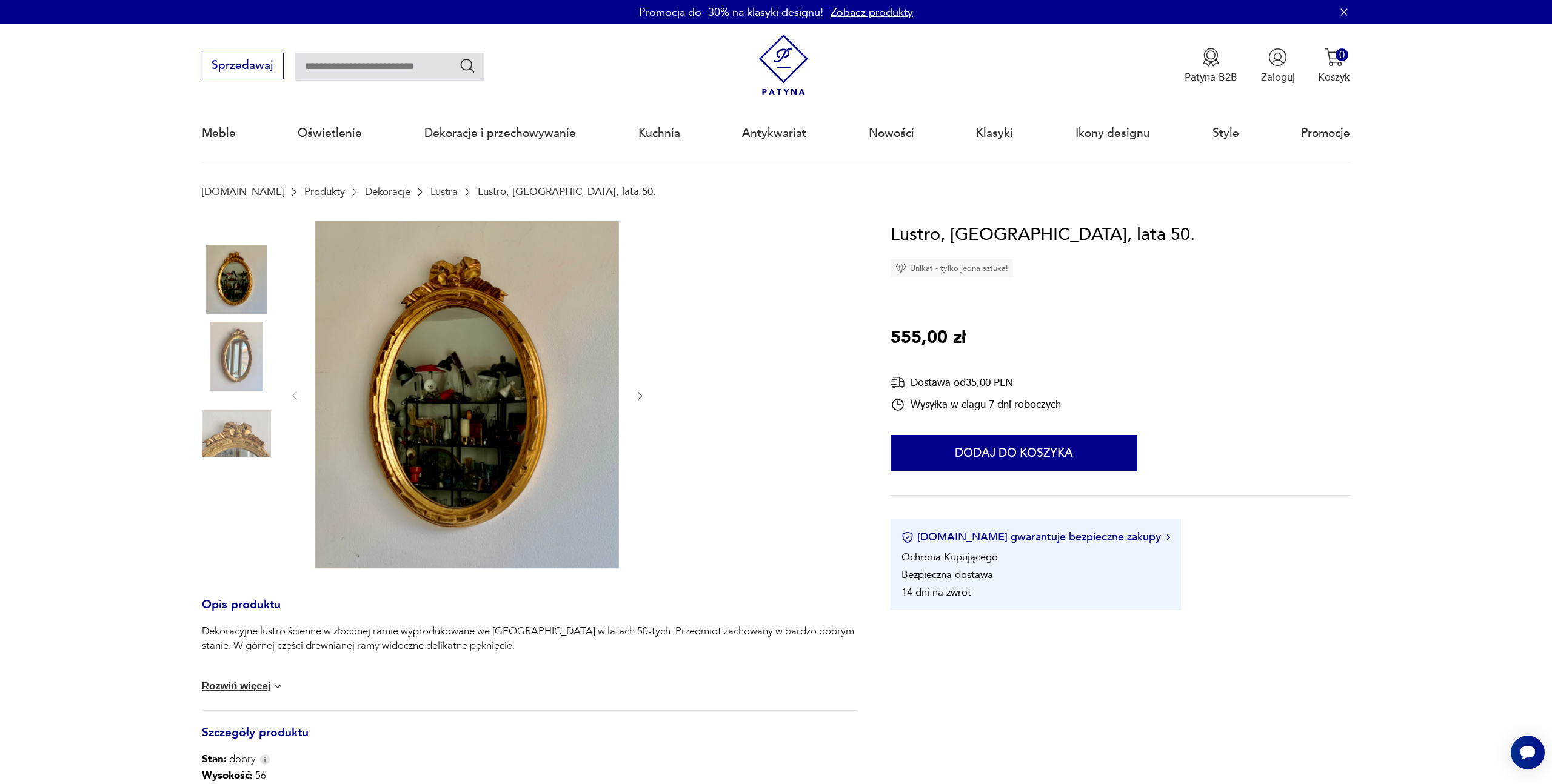
click at [461, 413] on img at bounding box center [467, 395] width 304 height 348
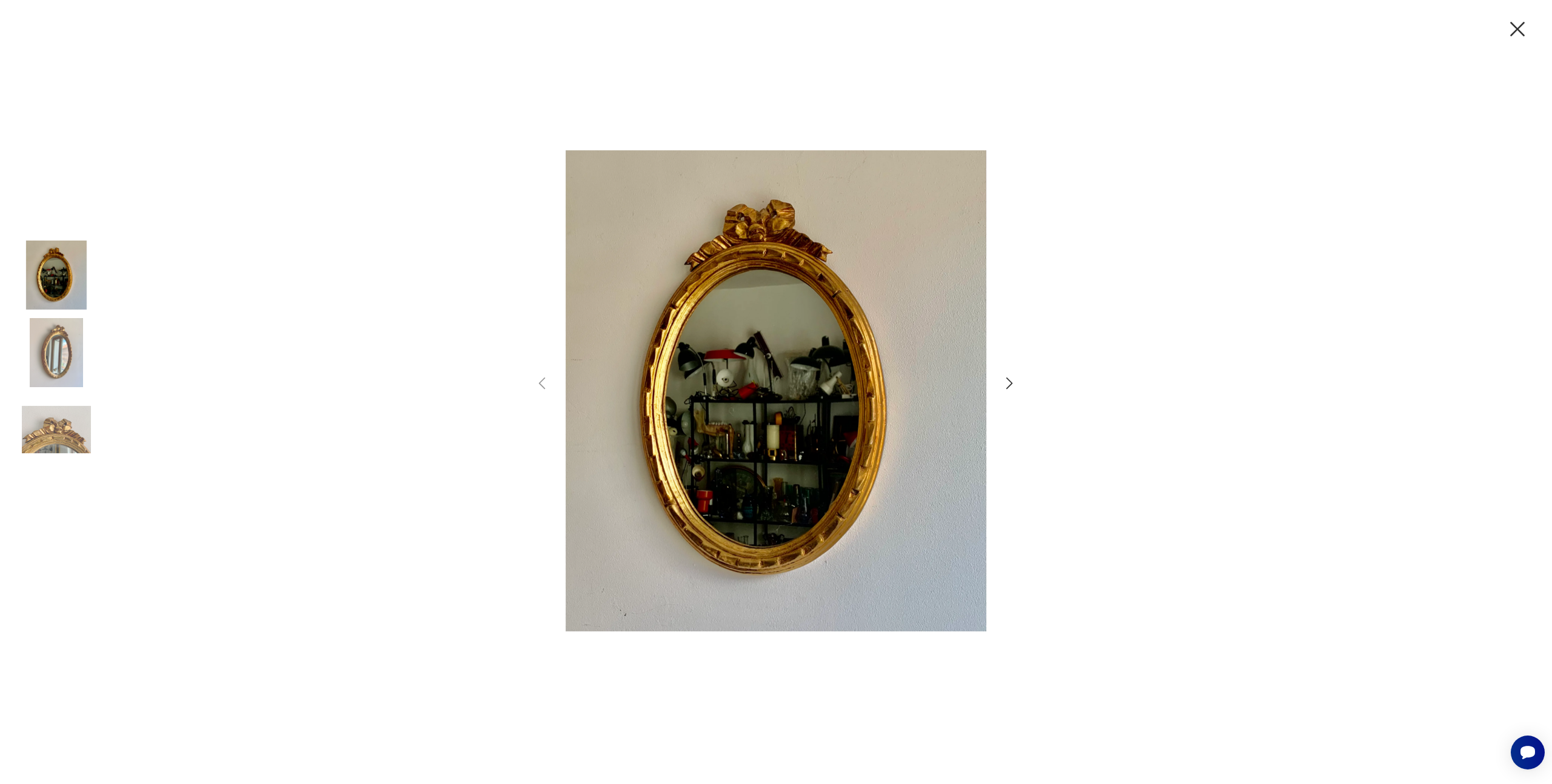
click at [1015, 379] on icon "button" at bounding box center [1010, 383] width 17 height 17
